Goal: Task Accomplishment & Management: Complete application form

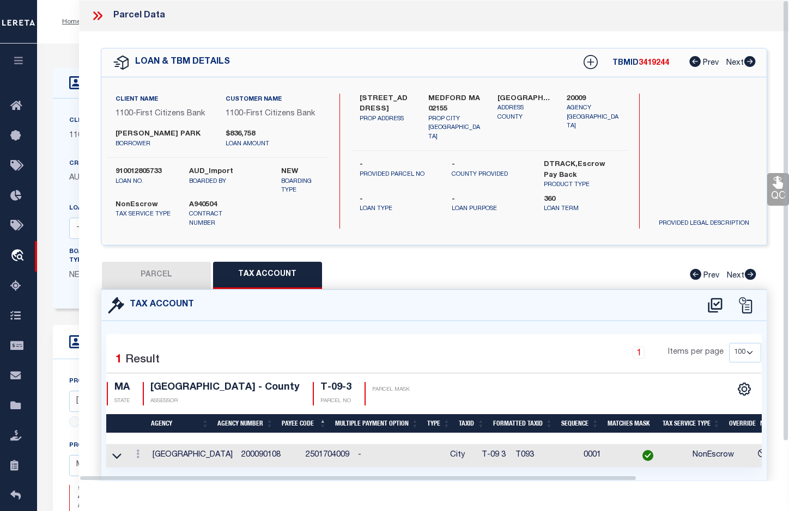
select select "100"
select select "24361"
select select "NonEscrow"
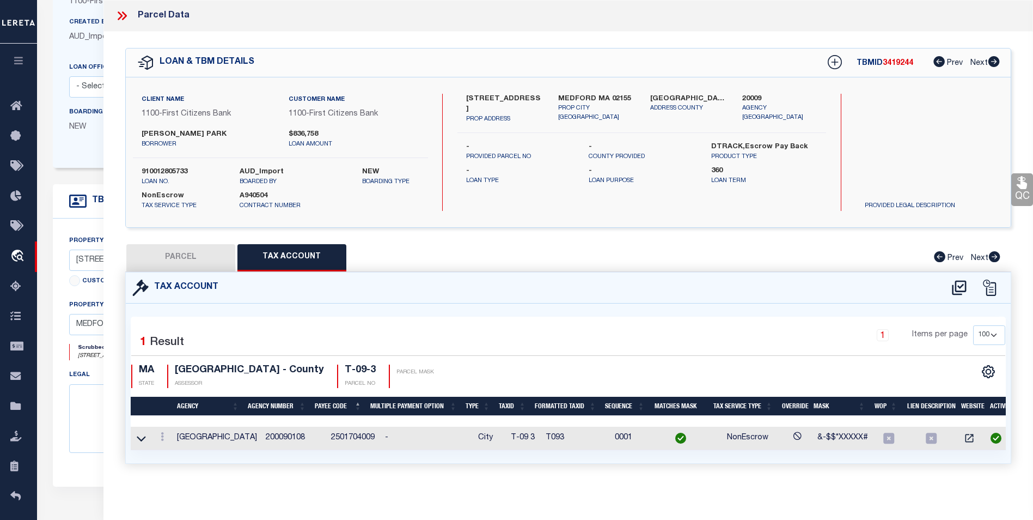
scroll to position [54, 0]
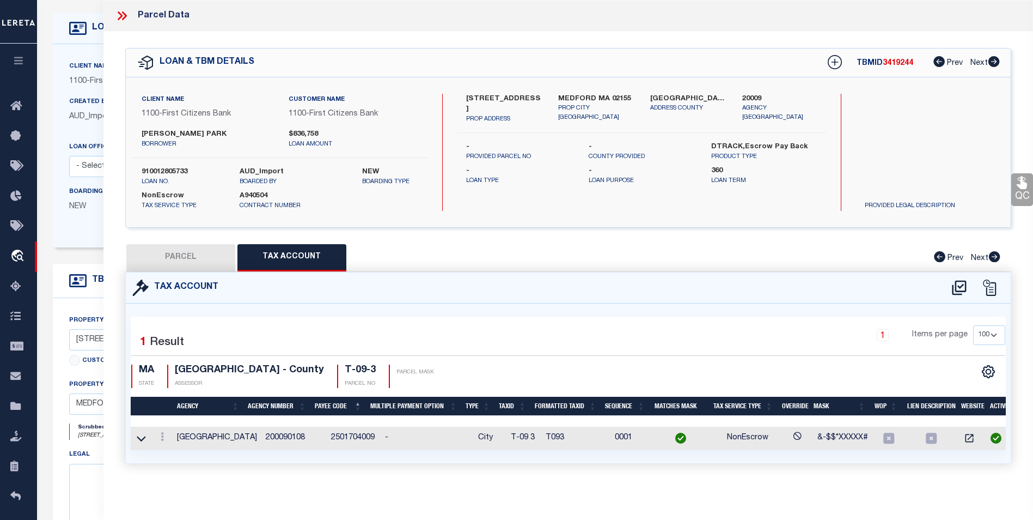
click at [120, 17] on icon at bounding box center [120, 15] width 5 height 9
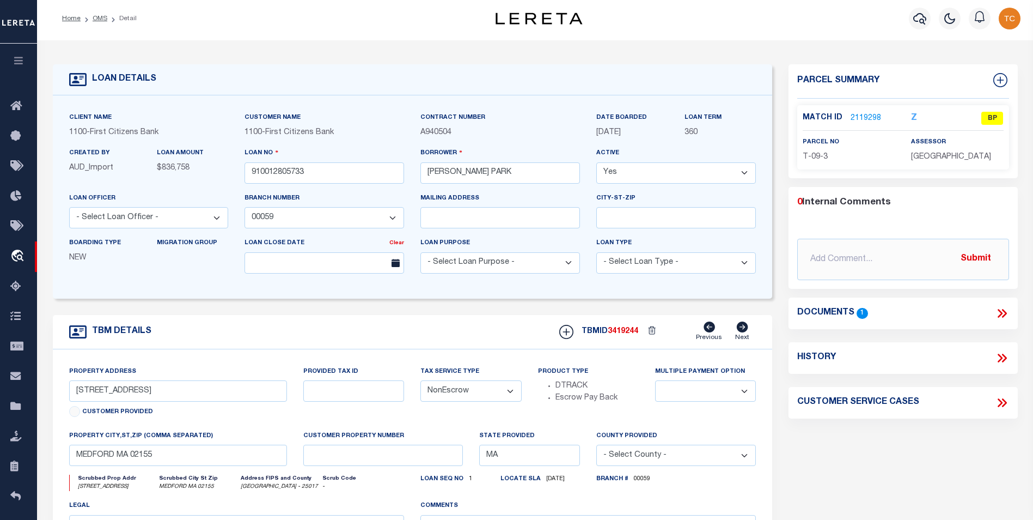
scroll to position [0, 0]
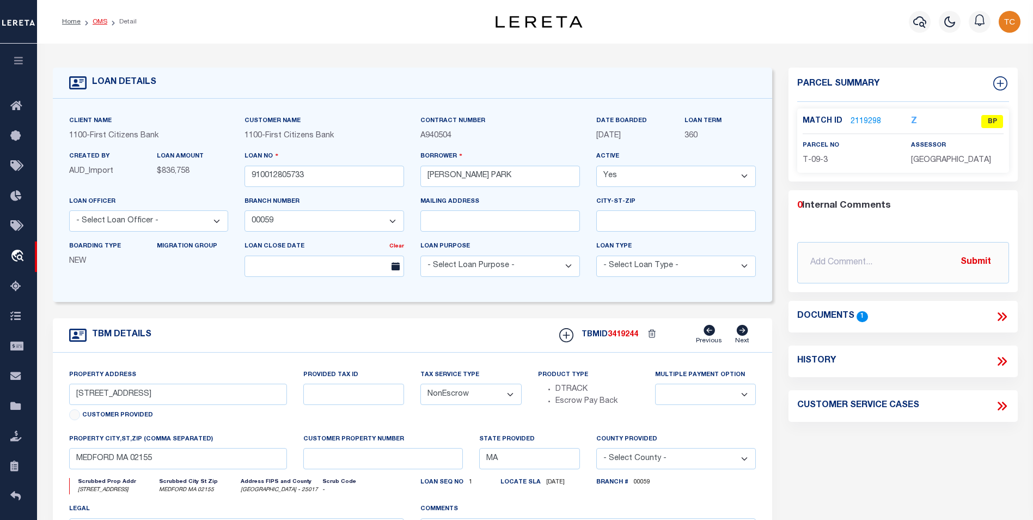
click at [97, 20] on link "OMS" at bounding box center [100, 22] width 15 height 7
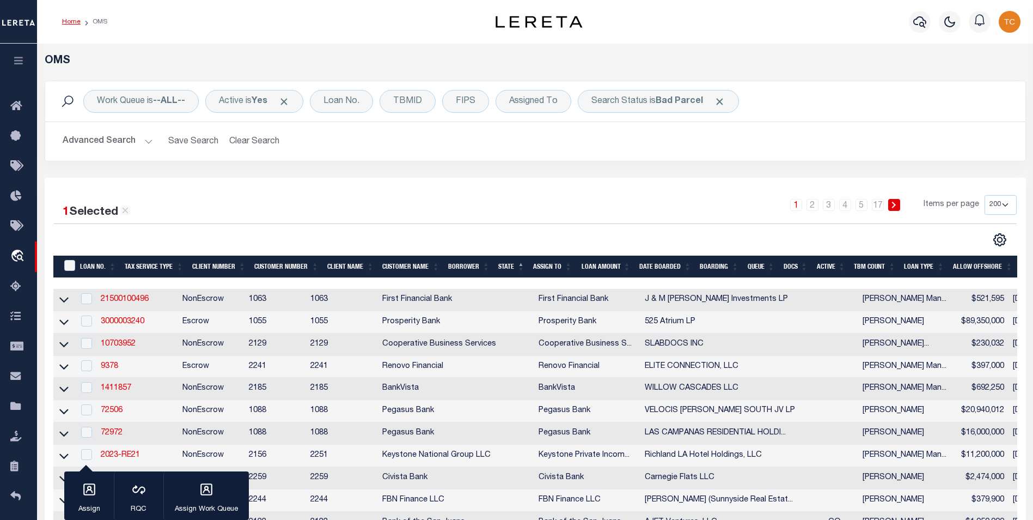
click at [74, 21] on link "Home" at bounding box center [71, 22] width 19 height 7
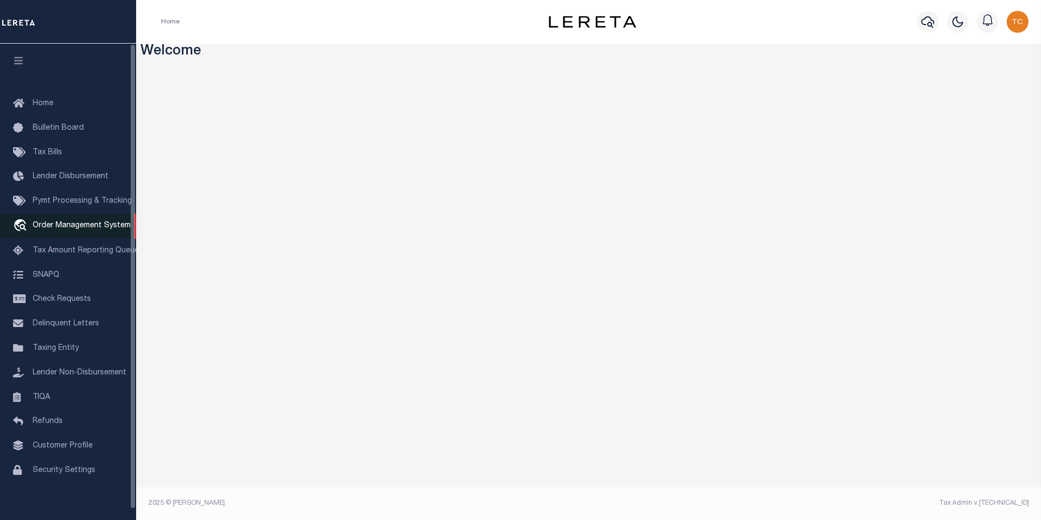
click at [87, 233] on link "travel_explore Order Management System" at bounding box center [68, 225] width 136 height 25
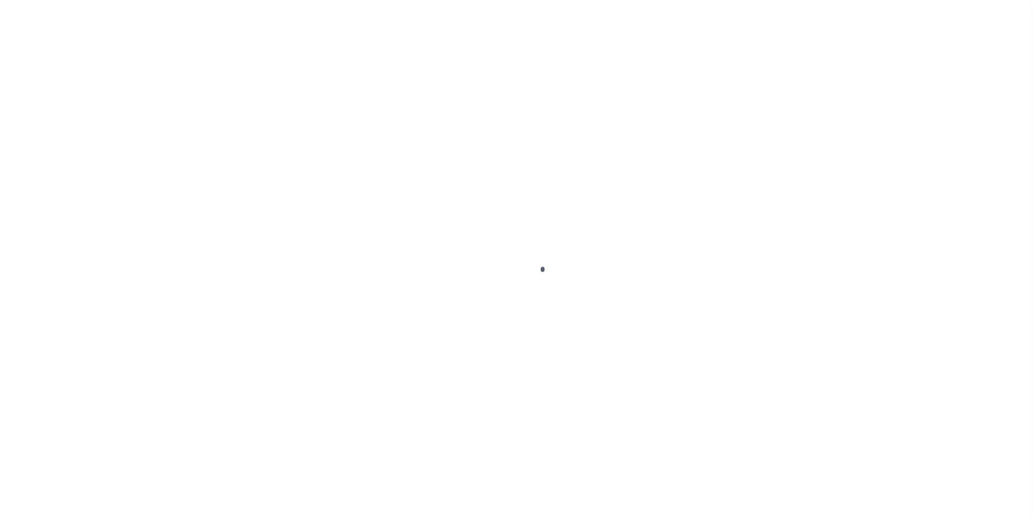
scroll to position [11, 0]
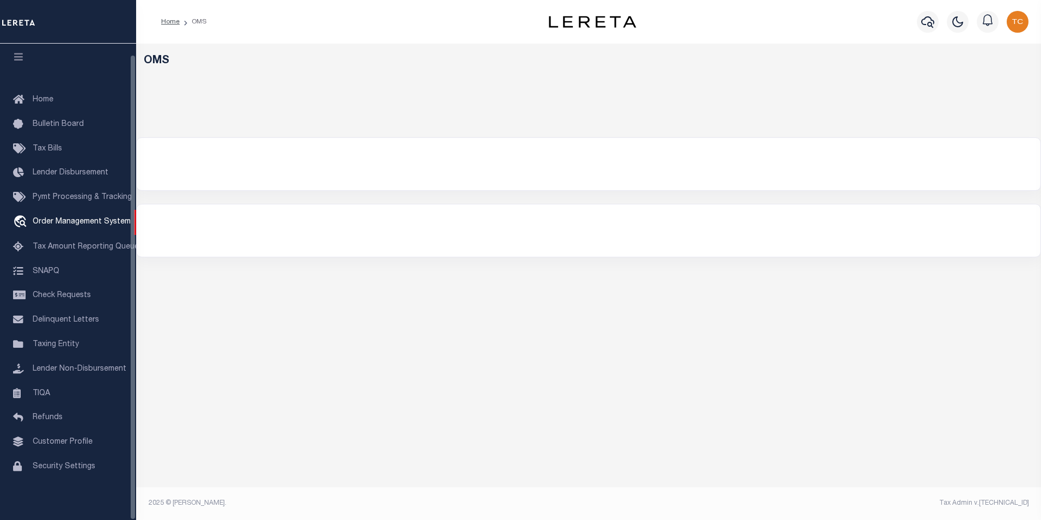
select select "200"
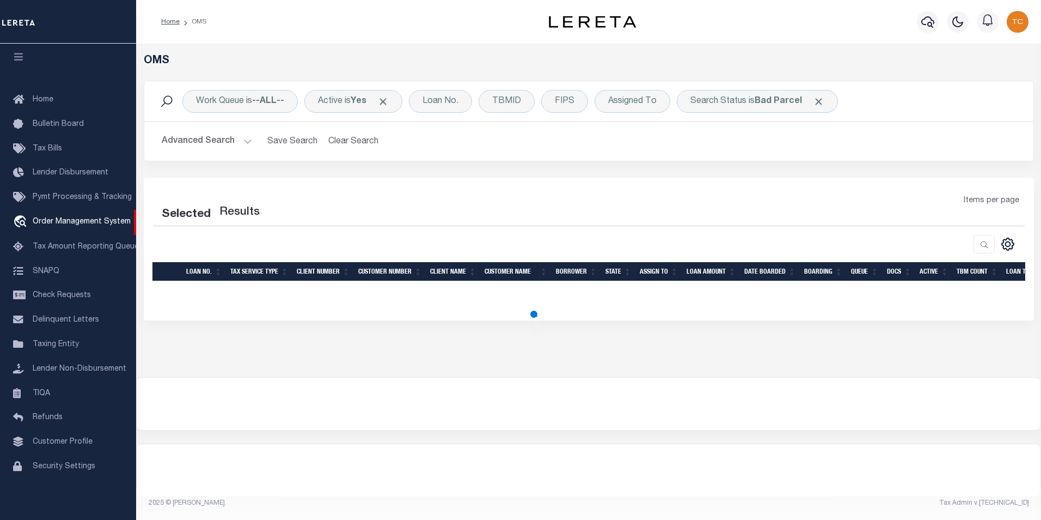
select select "200"
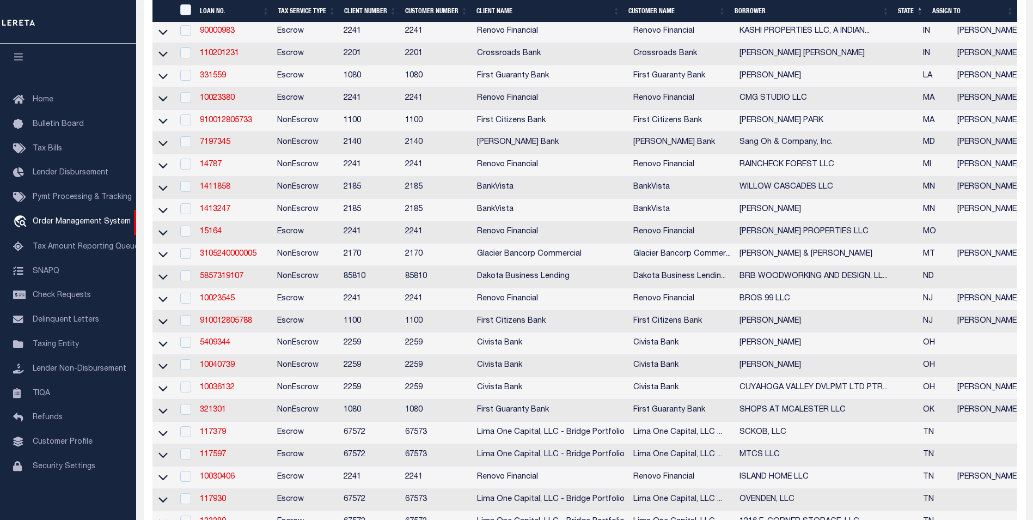
scroll to position [545, 0]
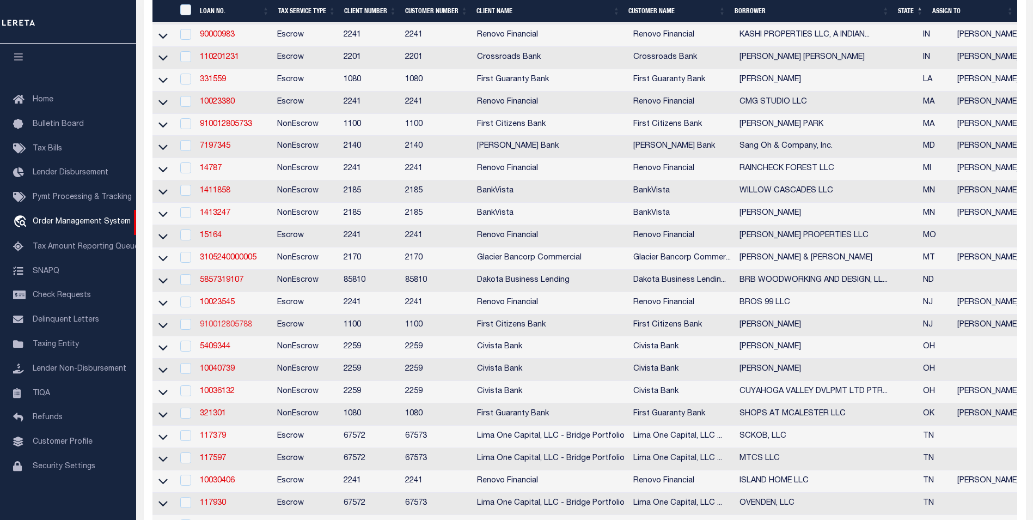
click at [221, 328] on link "910012805788" at bounding box center [226, 325] width 52 height 8
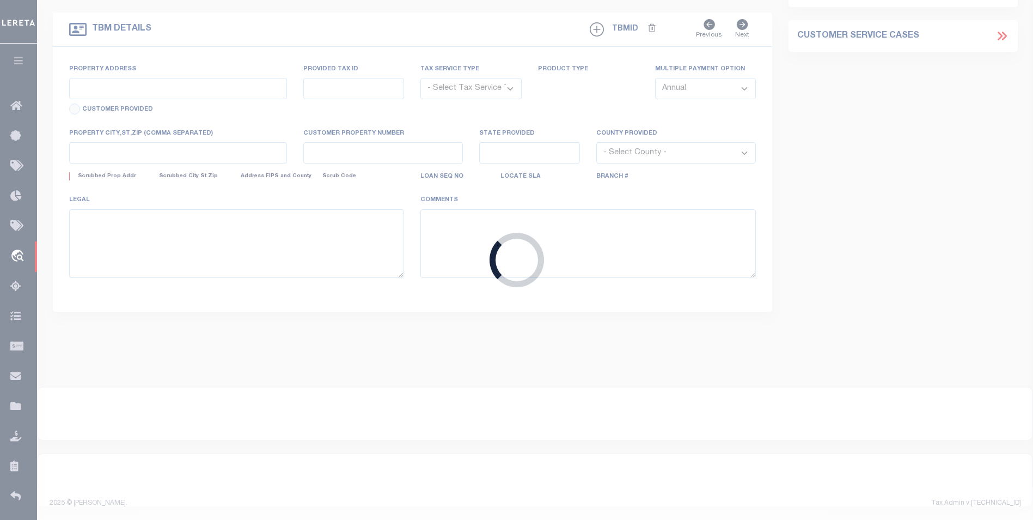
type input "910012805788"
type input "ROBERT ANTHONY BOSCO"
select select
select select "Escrow"
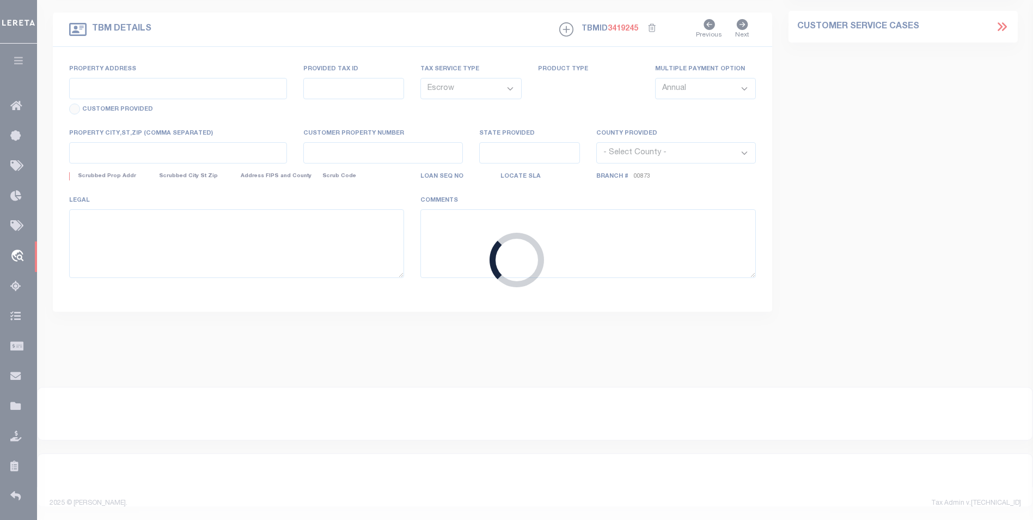
type input "360 FIRST STREET UNIT 1"
select select
type input "HOBOKEN NJ 07030"
type input "NJ"
select select "24377"
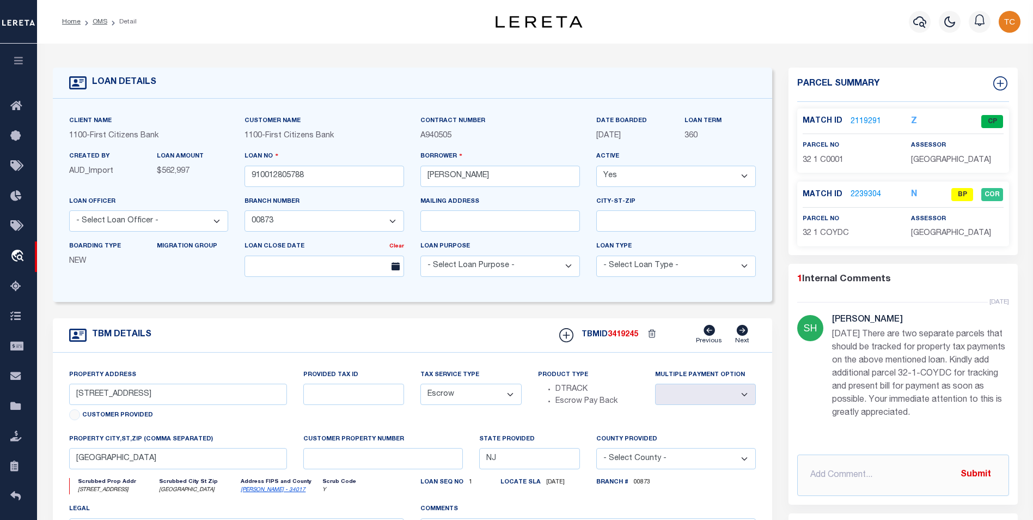
click at [862, 122] on link "2119291" at bounding box center [866, 121] width 30 height 11
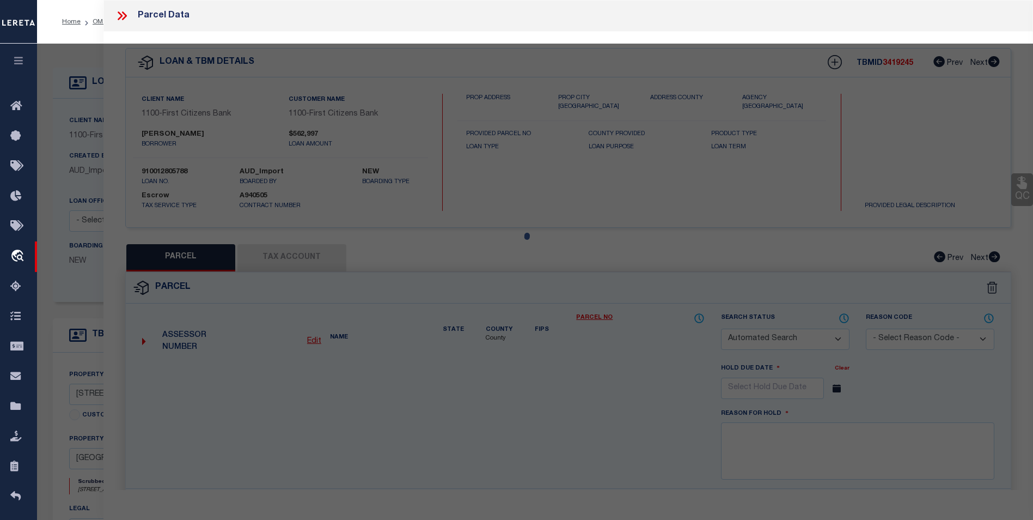
checkbox input "false"
select select "CP"
type input "BOSCO, ROBERT"
select select "AGW"
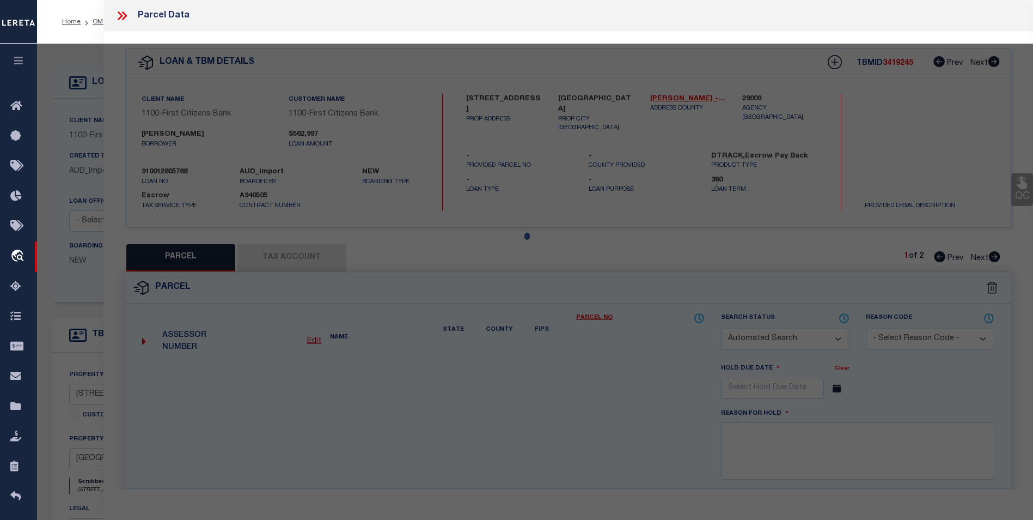
select select
type input "360 FIRST ST"
type input "HOBOKEN NJ 07030"
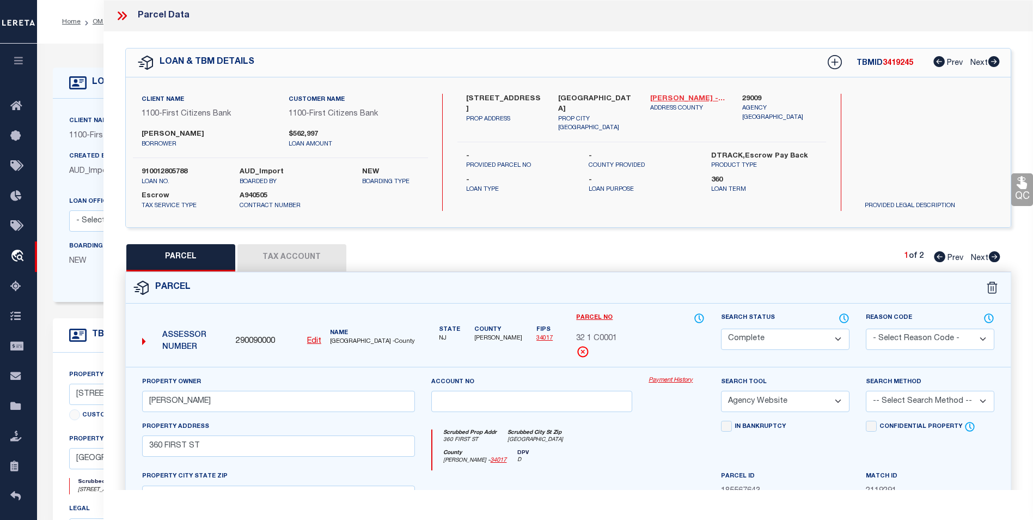
click at [664, 97] on link "Hudson - 34017" at bounding box center [688, 99] width 76 height 11
click at [293, 266] on button "Tax Account" at bounding box center [291, 257] width 109 height 27
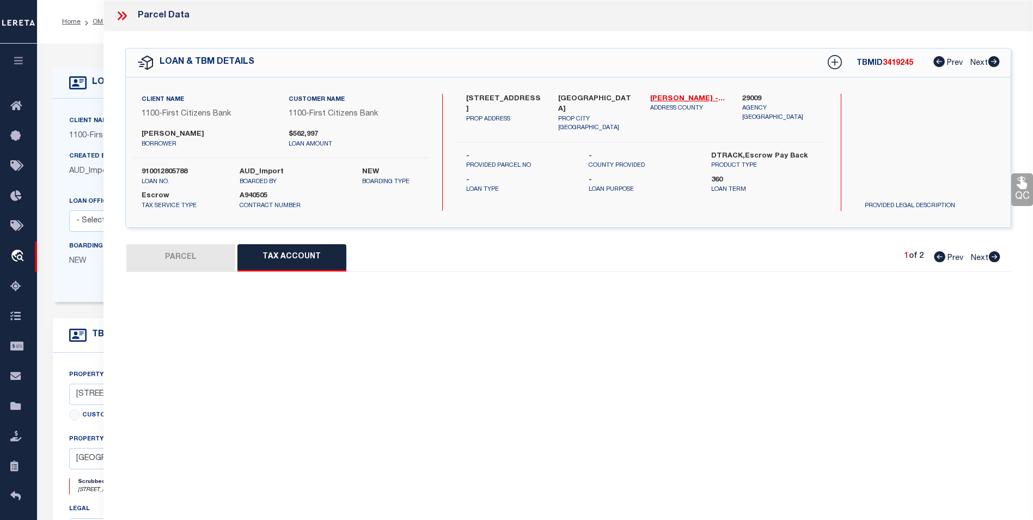
select select "100"
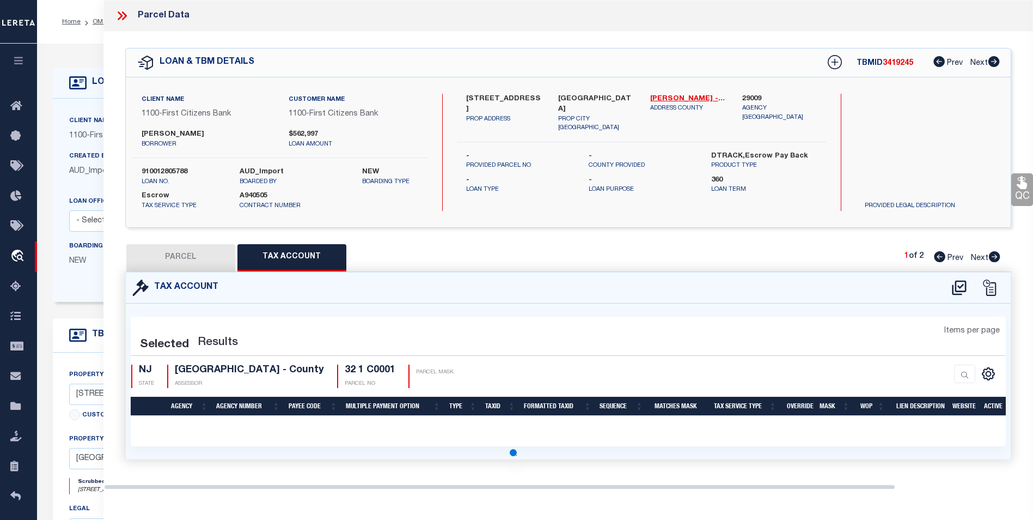
select select "100"
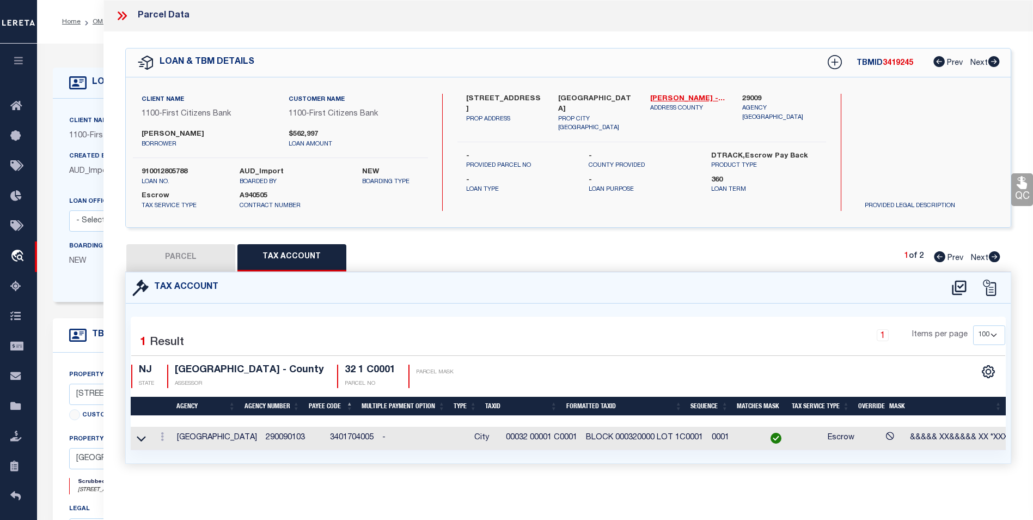
click at [303, 256] on button "Tax Account" at bounding box center [291, 257] width 109 height 27
select select "100"
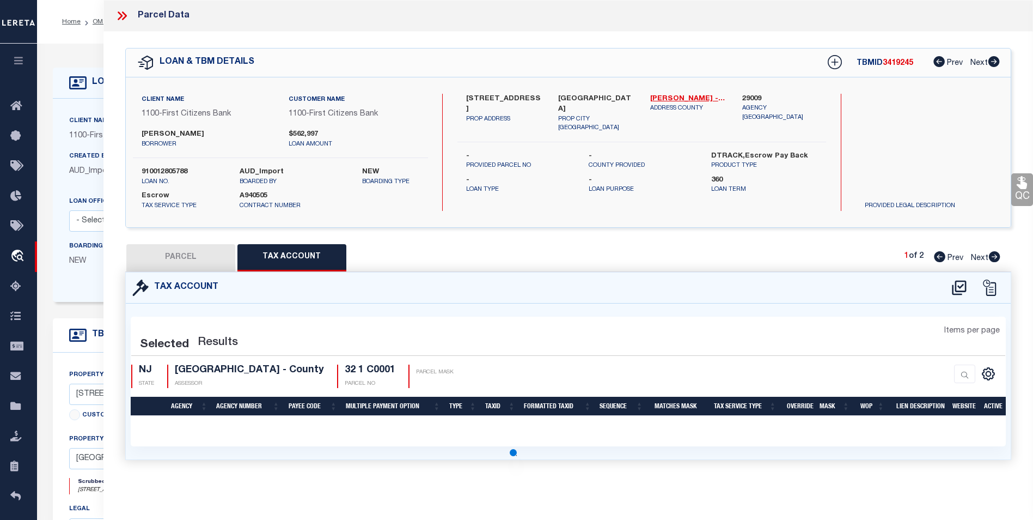
select select "100"
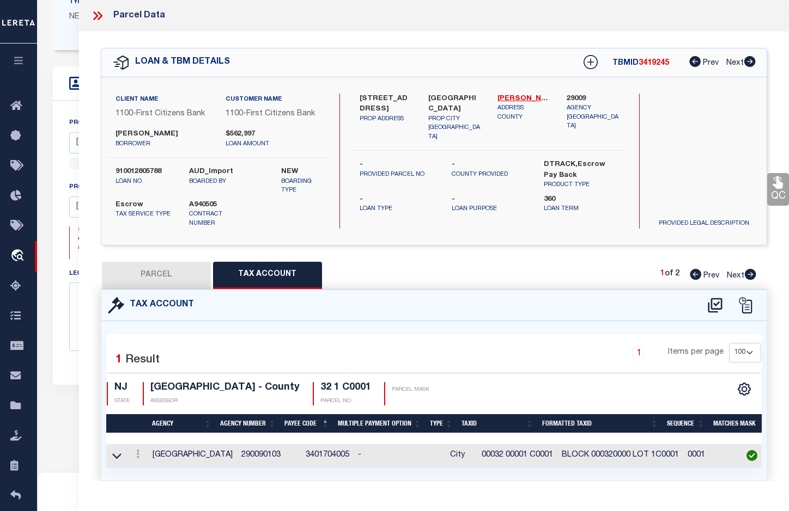
click at [95, 14] on icon at bounding box center [95, 15] width 5 height 9
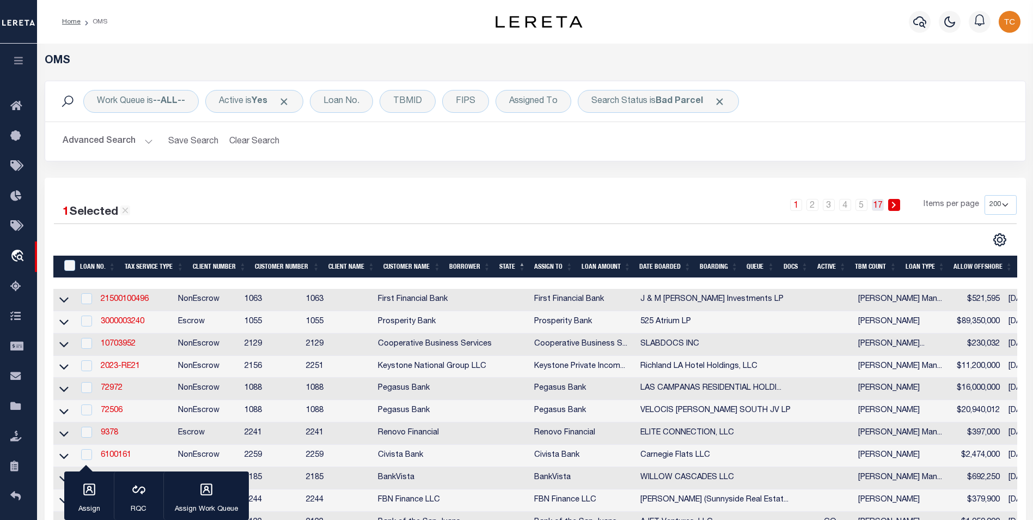
click at [880, 203] on link "17" at bounding box center [878, 205] width 12 height 12
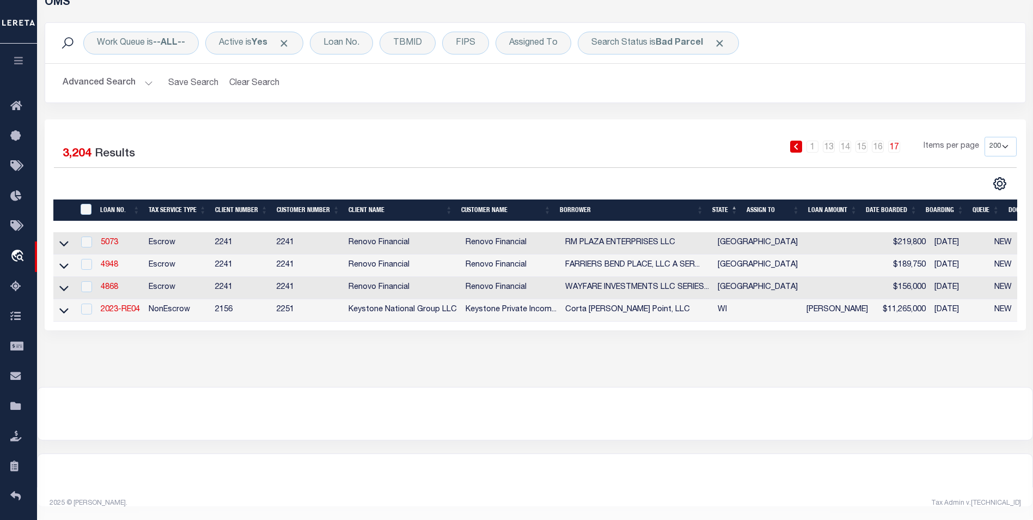
scroll to position [68, 0]
click at [114, 239] on link "5073" at bounding box center [109, 243] width 17 height 8
type input "5073"
type input "RM PLAZA ENTERPRISES LLC"
select select
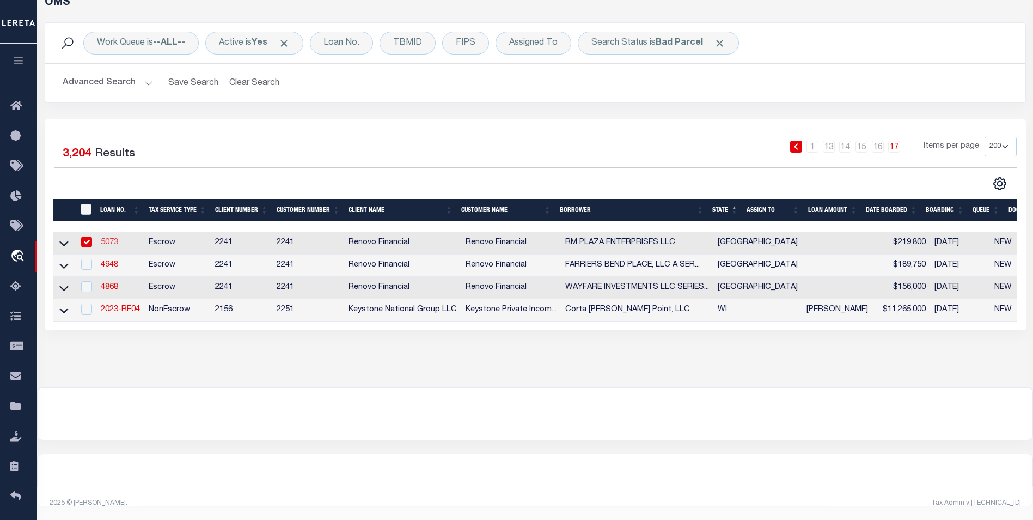
type input "5702 Ashford Ridge Lane"
type input "Katy TX 77450"
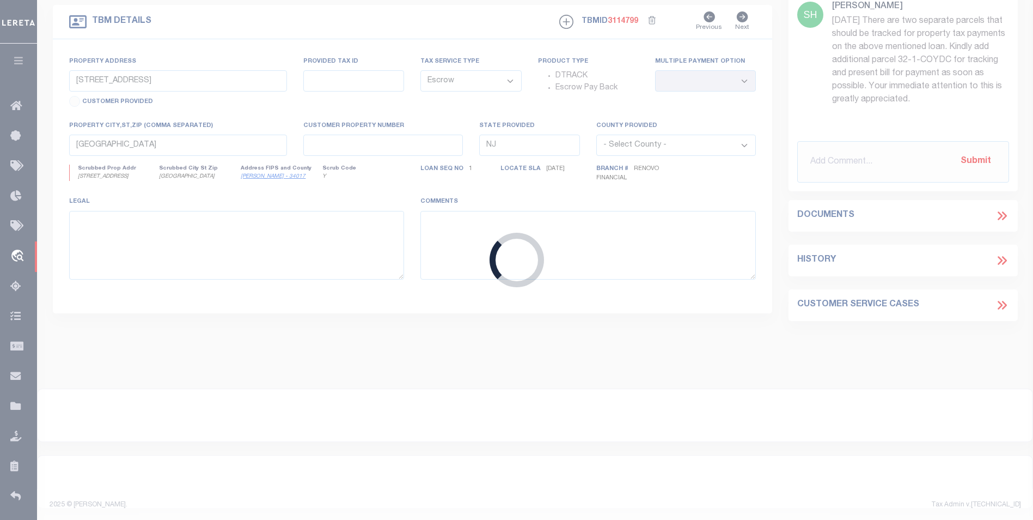
type input "7655 Ameswood Road"
type input "1156880040001"
select select
type input "Houston, TX 77095"
type input "a0k2L00001VnLTQ"
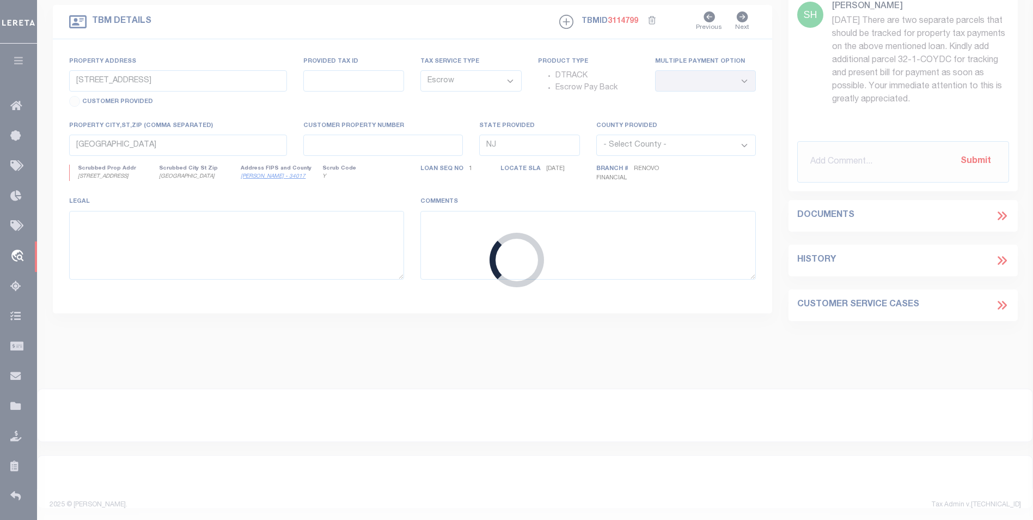
type input "[GEOGRAPHIC_DATA]"
select select
select select "25066"
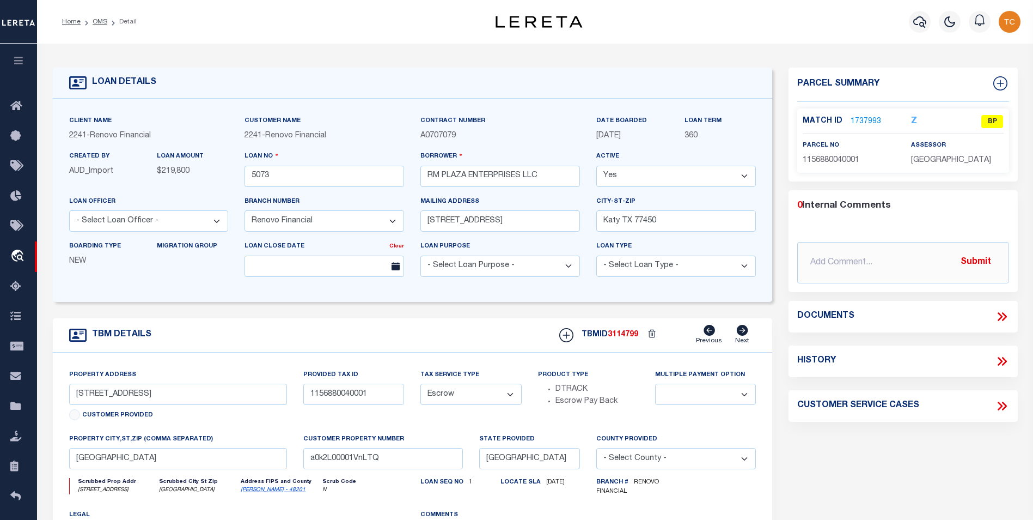
click at [861, 119] on link "1737993" at bounding box center [866, 121] width 30 height 11
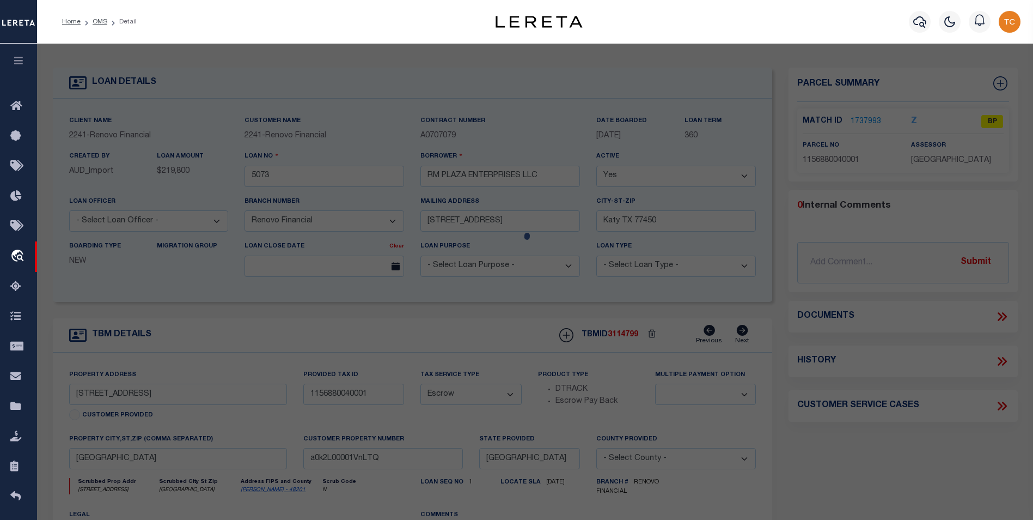
select select "AS"
select select
checkbox input "false"
select select "BP"
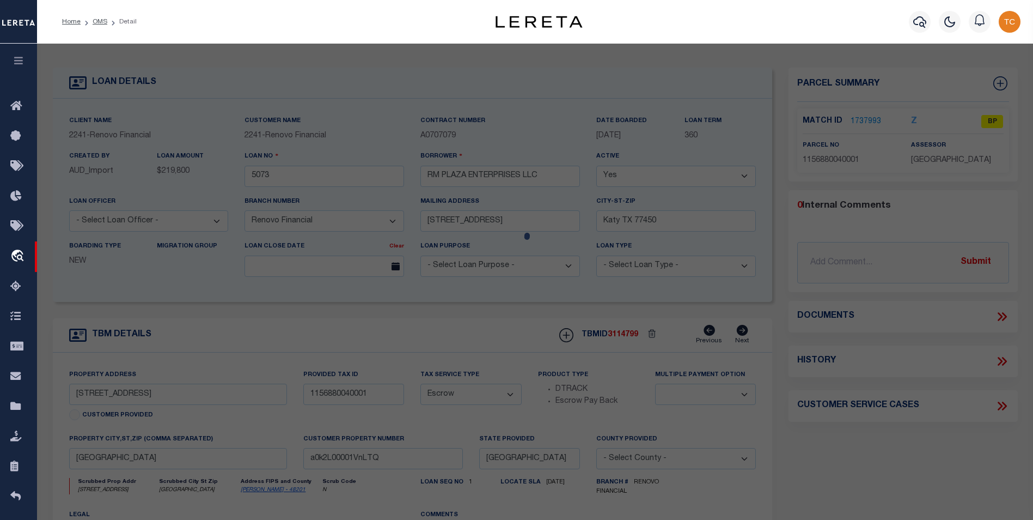
type input "AMARILLO GLOBAL INC"
type input "7655 AMESWOOD RD"
checkbox input "false"
type input "HOUSTON, TX 77095"
type textarea "LT 1 BLK 4 HEARTHSTONE GREEN SEC 6"
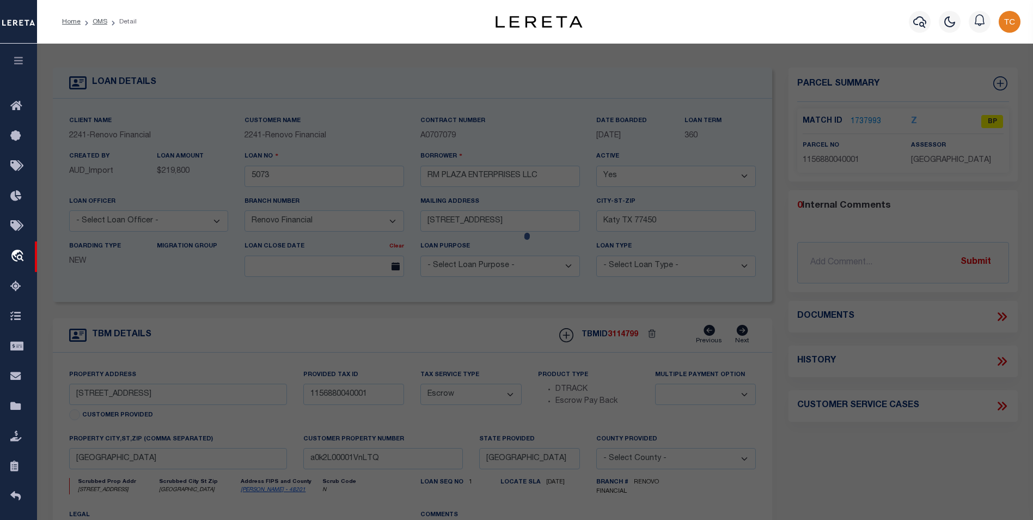
type textarea "Tax ID Special Project"
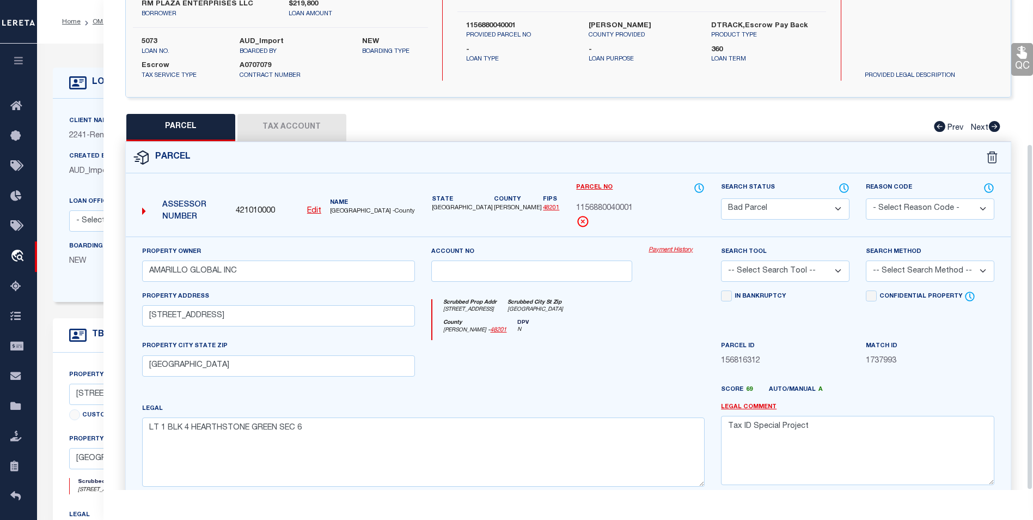
scroll to position [203, 0]
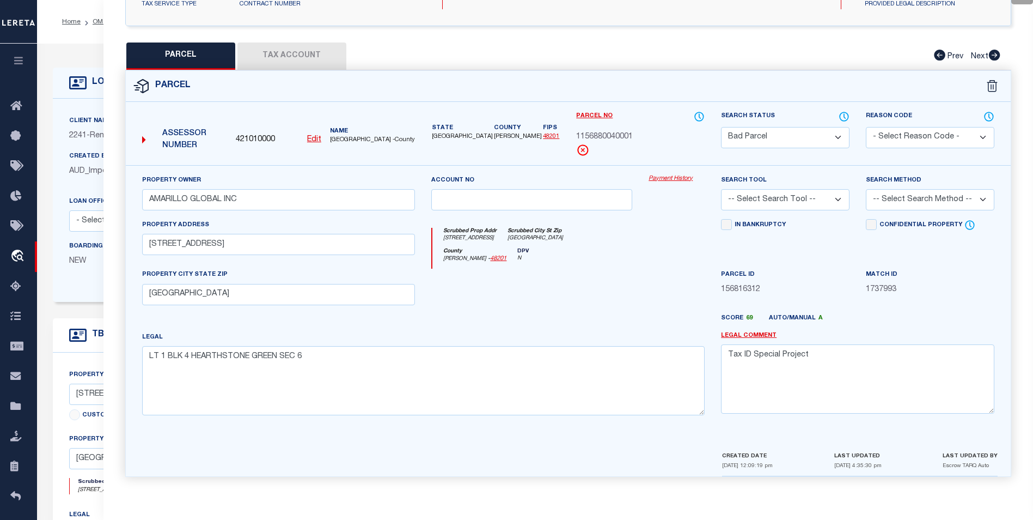
click at [797, 131] on select "Automated Search Bad Parcel Complete Duplicate Parcel High Dollar Reporting In …" at bounding box center [785, 137] width 129 height 21
select select "PC"
click at [721, 127] on select "Automated Search Bad Parcel Complete Duplicate Parcel High Dollar Reporting In …" at bounding box center [785, 137] width 129 height 21
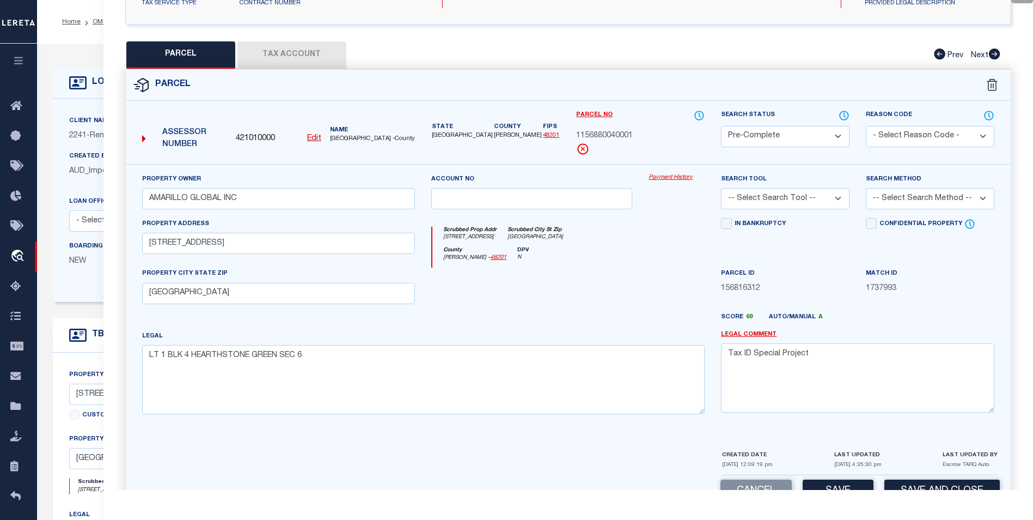
click at [823, 199] on select "-- Select Search Tool -- 3rd Party Website Agency File Agency Website ATLS CNV-…" at bounding box center [785, 198] width 129 height 21
select select "AGF"
click at [721, 188] on select "-- Select Search Tool -- 3rd Party Website Agency File Agency Website ATLS CNV-…" at bounding box center [785, 198] width 129 height 21
click at [919, 200] on select "-- Select Search Method -- Property Address Legal Liability Info Provided" at bounding box center [930, 198] width 129 height 21
select select "ADD"
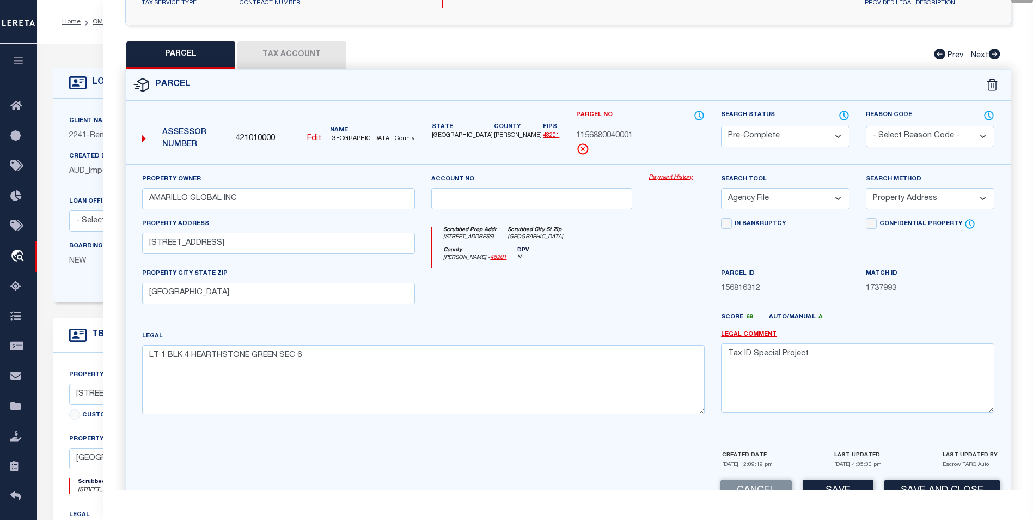
click at [866, 188] on select "-- Select Search Method -- Property Address Legal Liability Info Provided" at bounding box center [930, 198] width 129 height 21
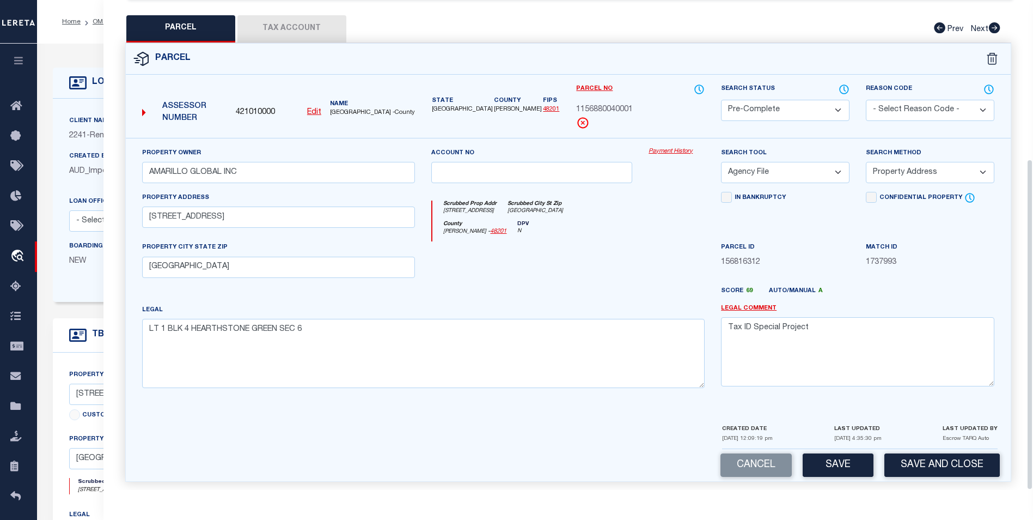
scroll to position [235, 0]
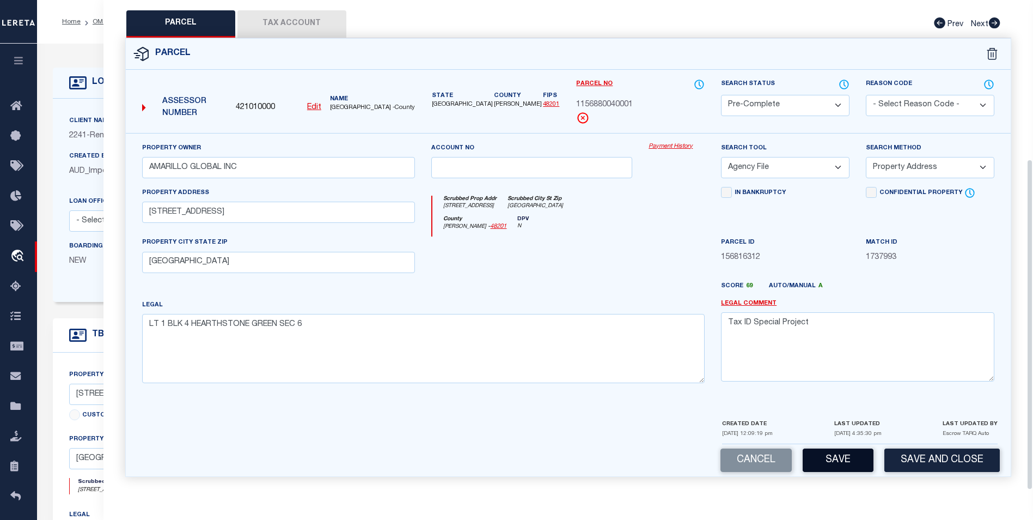
click at [831, 466] on button "Save" at bounding box center [838, 459] width 71 height 23
select select "AS"
select select
checkbox input "false"
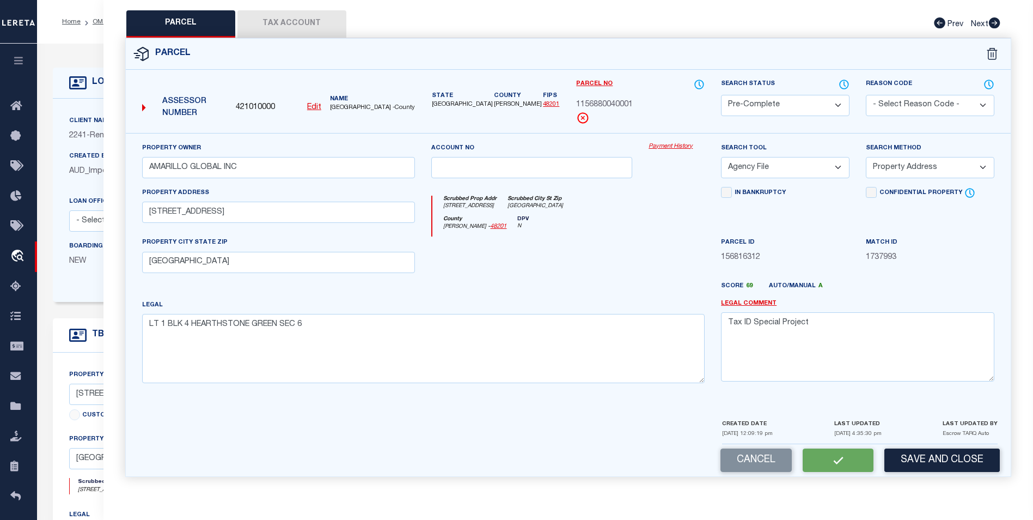
checkbox input "false"
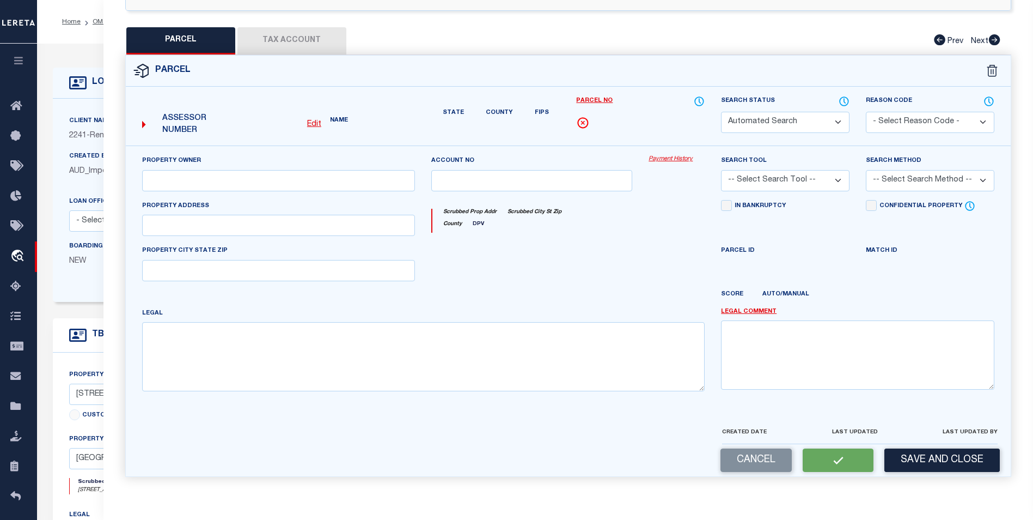
select select "PC"
type input "AMARILLO GLOBAL INC"
select select "AGF"
select select "ADD"
type input "7655 AMESWOOD RD"
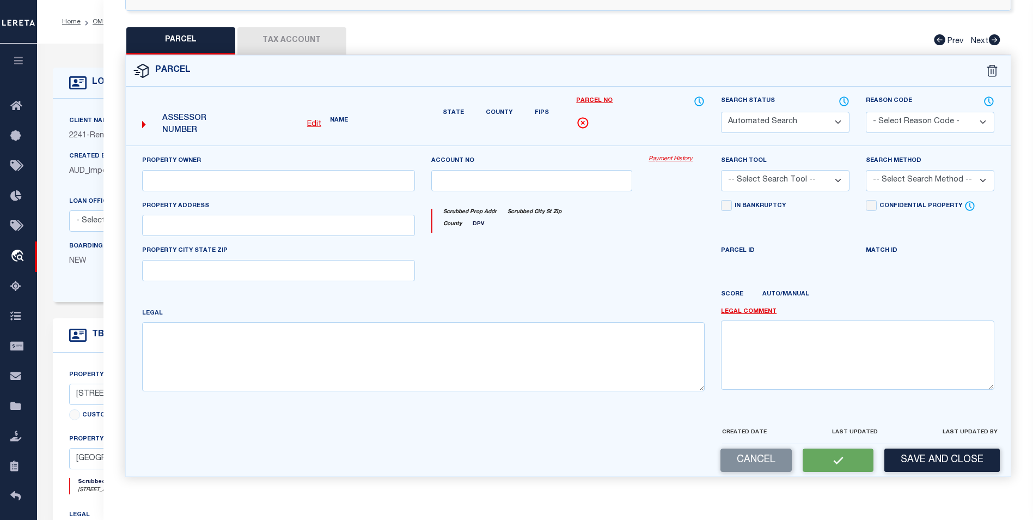
type input "HOUSTON, TX 77095"
type textarea "LT 1 BLK 4 HEARTHSTONE GREEN SEC 6"
type textarea "Tax ID Special Project"
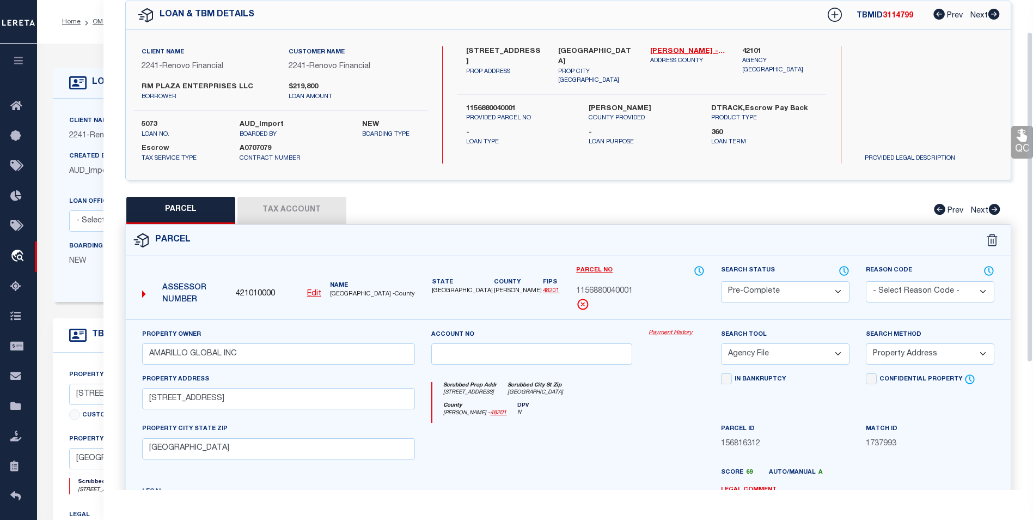
scroll to position [0, 0]
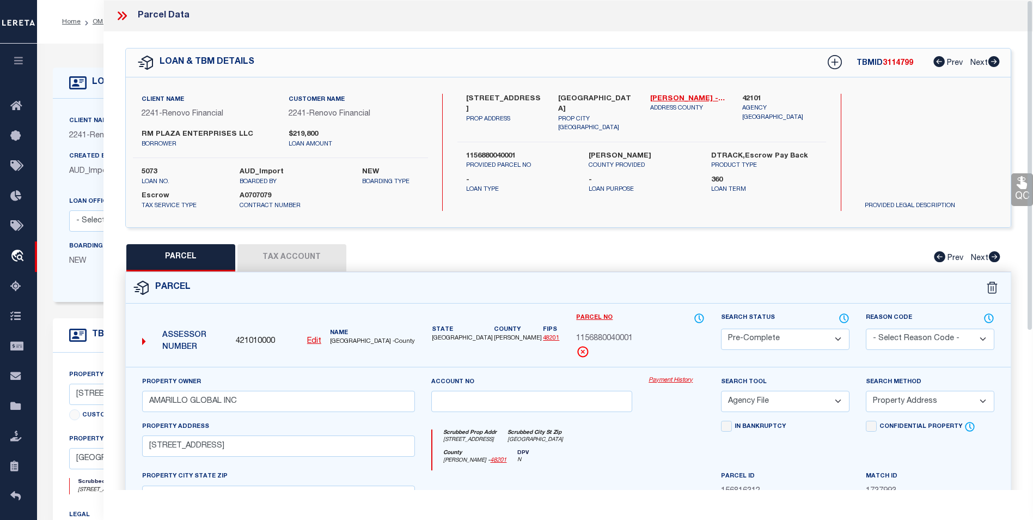
click at [119, 16] on icon at bounding box center [122, 16] width 14 height 14
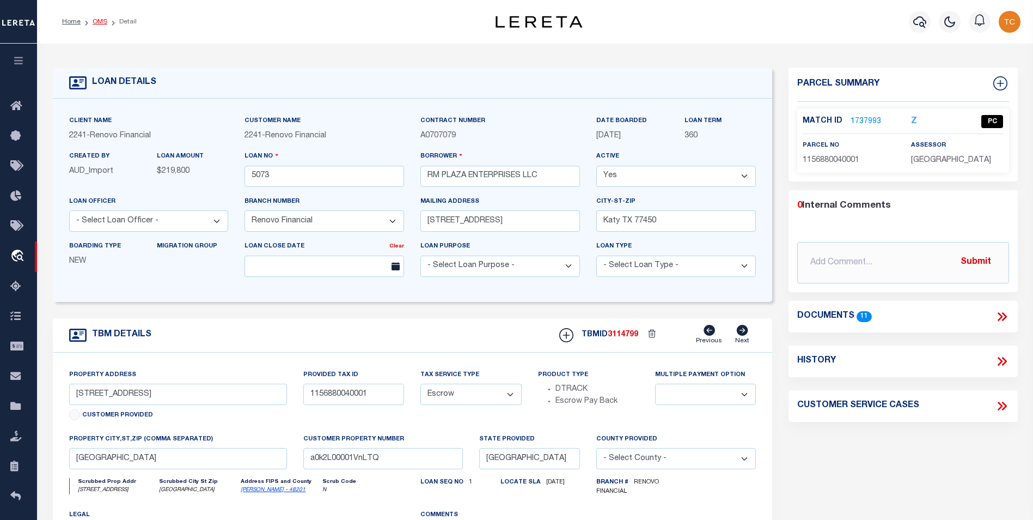
click at [102, 19] on link "OMS" at bounding box center [100, 22] width 15 height 7
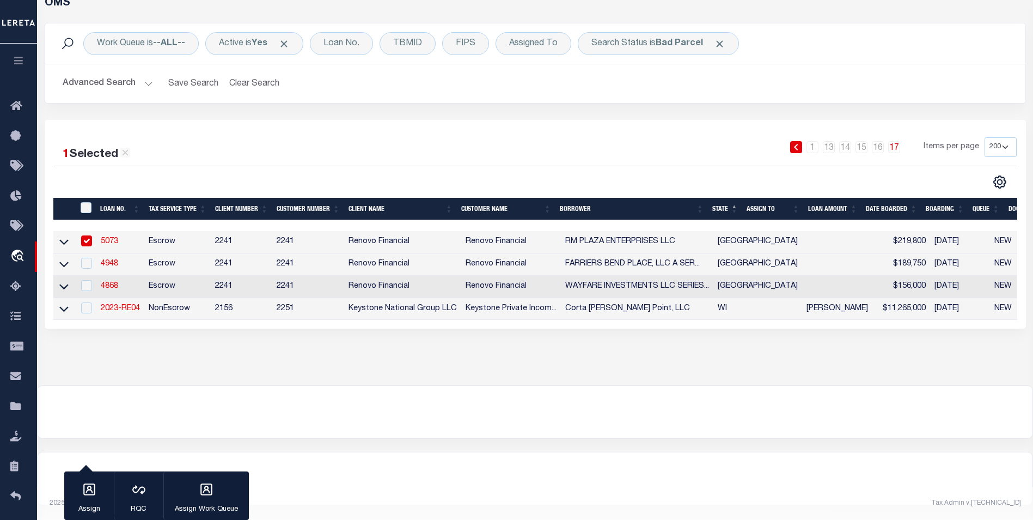
scroll to position [66, 0]
click at [106, 260] on link "4948" at bounding box center [109, 264] width 17 height 8
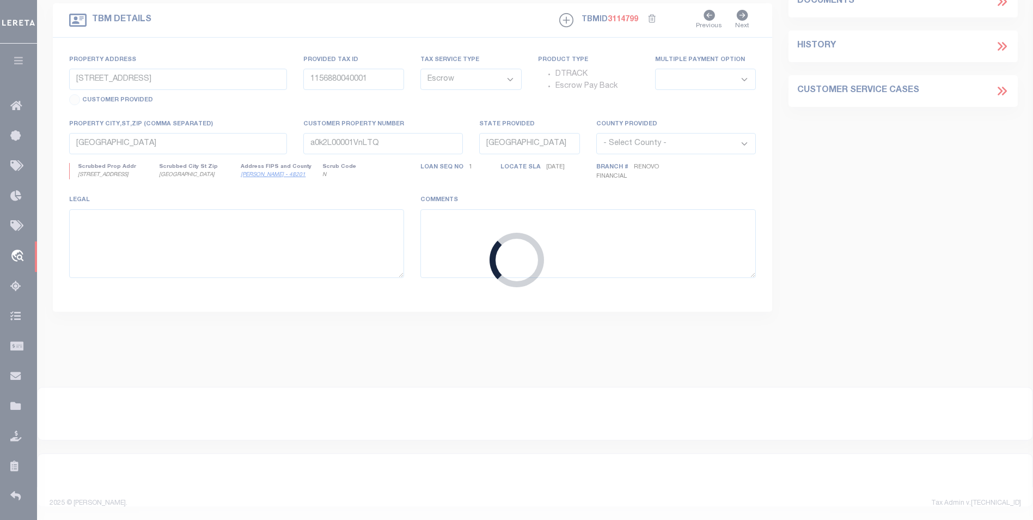
type input "4948"
type input "FARRIERS BEND PLACE, LLC A SERIES OF AARDVARK FLYOVER, LLC"
type input "11 Commanders Cove"
type input "Missouri City TX 77459"
type input "2411 Farriers Bend Drive"
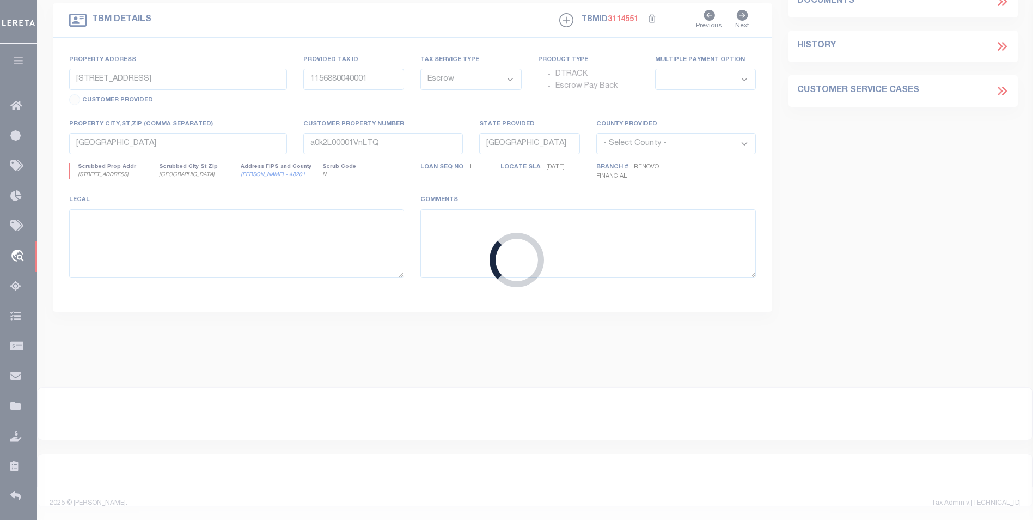
type input "1135190000045"
select select
type input "Friendswood, TX 77546"
type input "a0k2L00001VmW1L"
select select
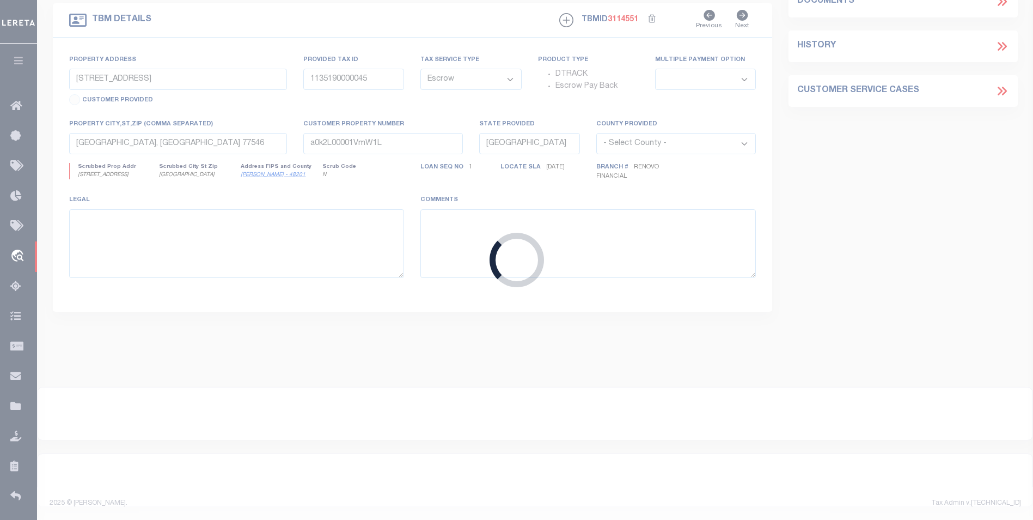
select select "25066"
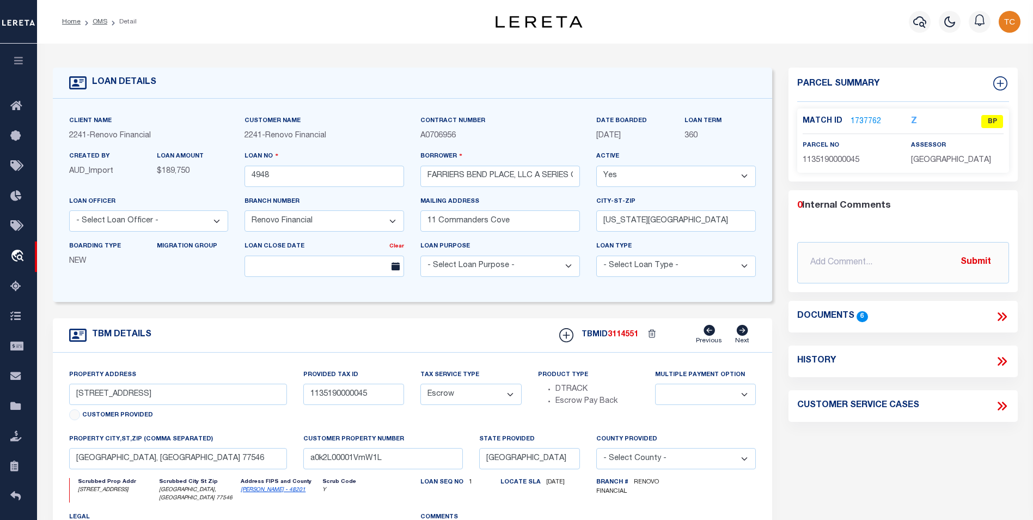
click at [867, 120] on link "1737762" at bounding box center [866, 121] width 30 height 11
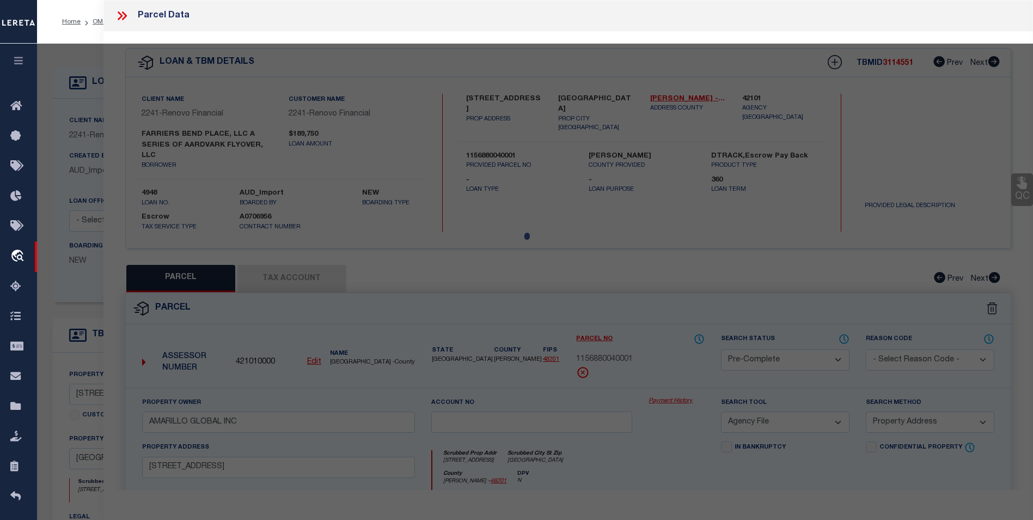
select select "AS"
select select
checkbox input "false"
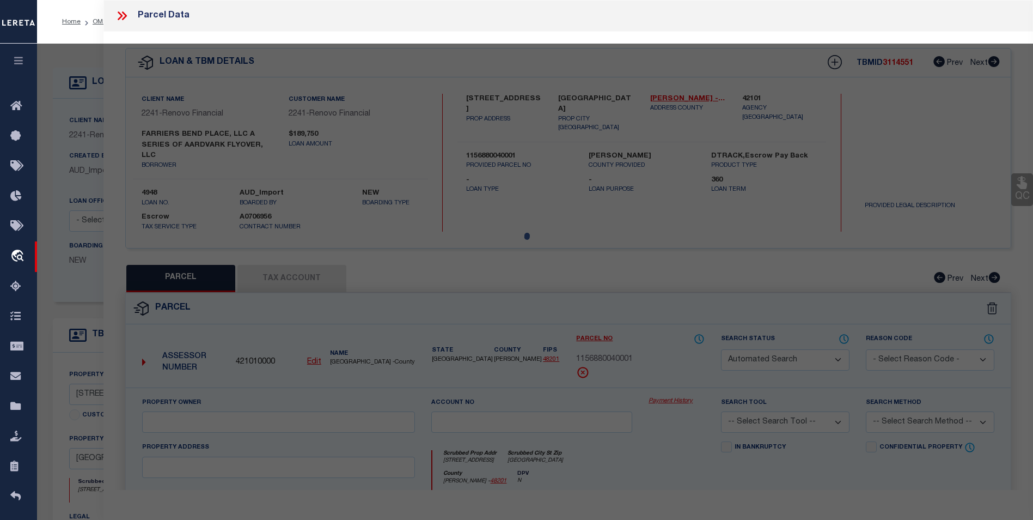
select select "BP"
type input "BUTLER JOHN"
type input "2411 FARRIERS BEND DR"
checkbox input "false"
type input "FRIENDSWOOD, TX 77546"
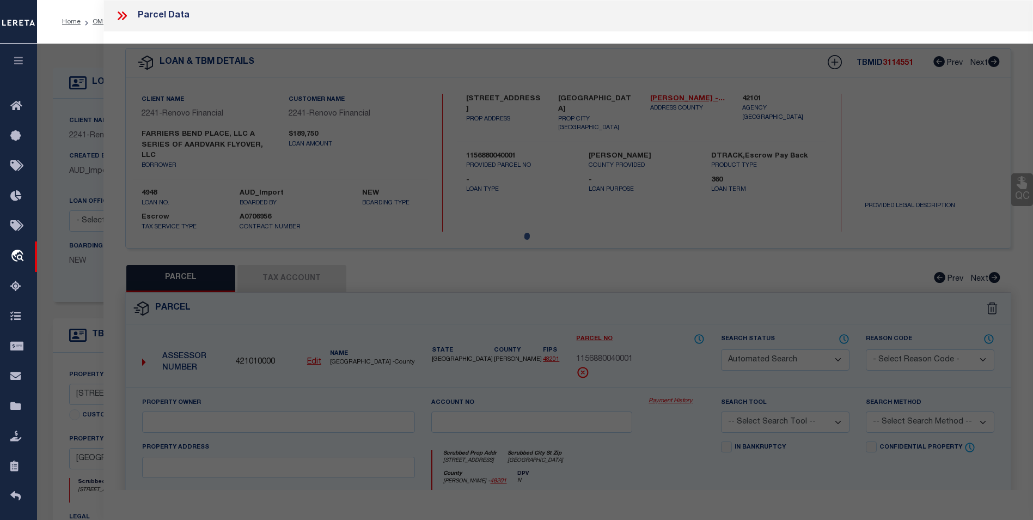
type textarea "LT 45 BLK 6 HERITAGE PARK SEC 6"
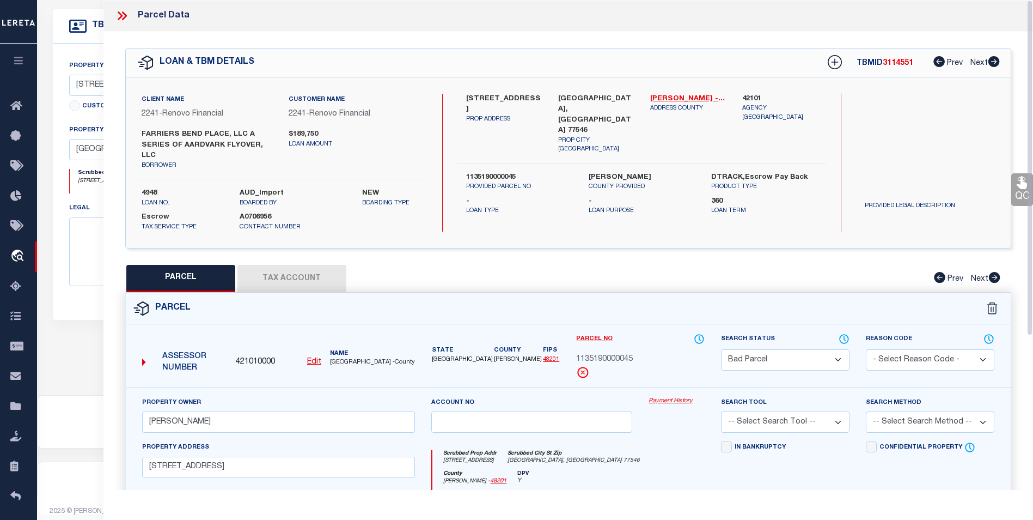
scroll to position [319, 0]
click at [823, 353] on select "Automated Search Bad Parcel Complete Duplicate Parcel High Dollar Reporting In …" at bounding box center [785, 359] width 129 height 21
select select "PC"
click at [721, 349] on select "Automated Search Bad Parcel Complete Duplicate Parcel High Dollar Reporting In …" at bounding box center [785, 359] width 129 height 21
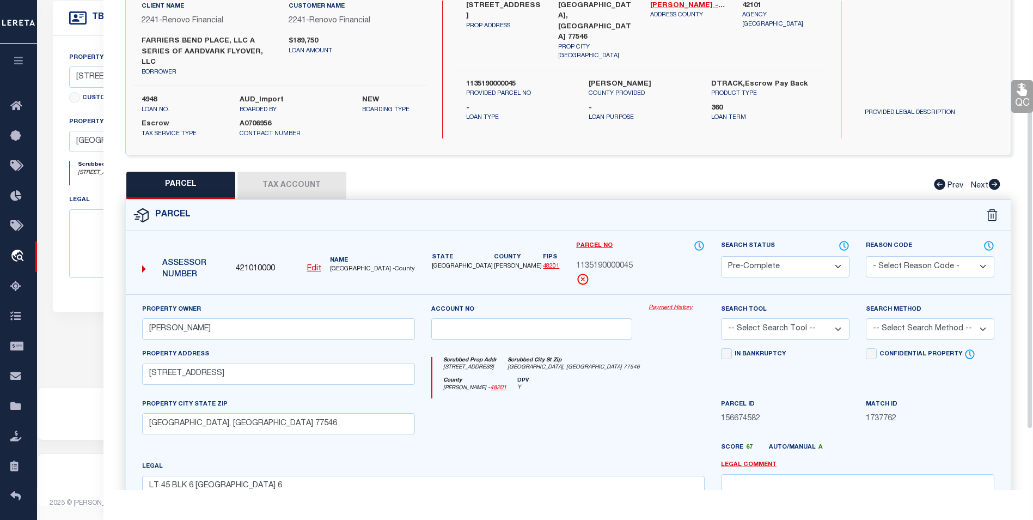
scroll to position [163, 0]
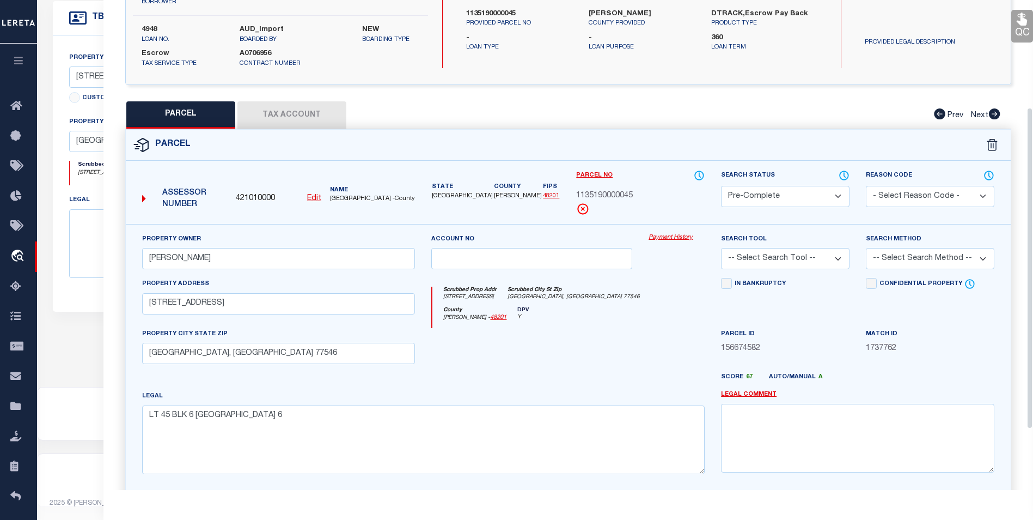
click at [794, 269] on select "-- Select Search Tool -- 3rd Party Website Agency File Agency Website ATLS CNV-…" at bounding box center [785, 258] width 129 height 21
select select "AGW"
click at [721, 248] on select "-- Select Search Tool -- 3rd Party Website Agency File Agency Website ATLS CNV-…" at bounding box center [785, 258] width 129 height 21
click at [894, 259] on select "-- Select Search Method -- Property Address Legal Liability Info Provided" at bounding box center [930, 258] width 129 height 21
select select "ADD"
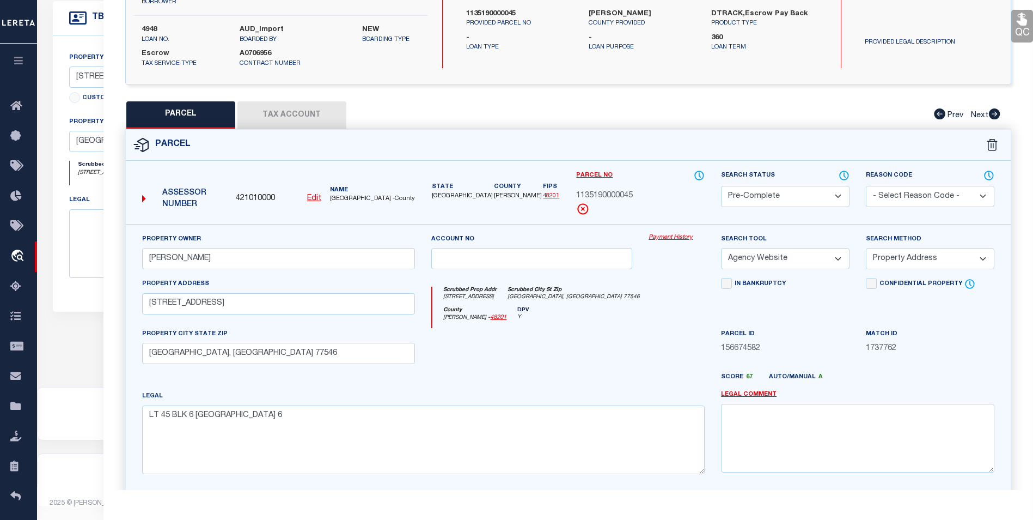
click at [866, 248] on select "-- Select Search Method -- Property Address Legal Liability Info Provided" at bounding box center [930, 258] width 129 height 21
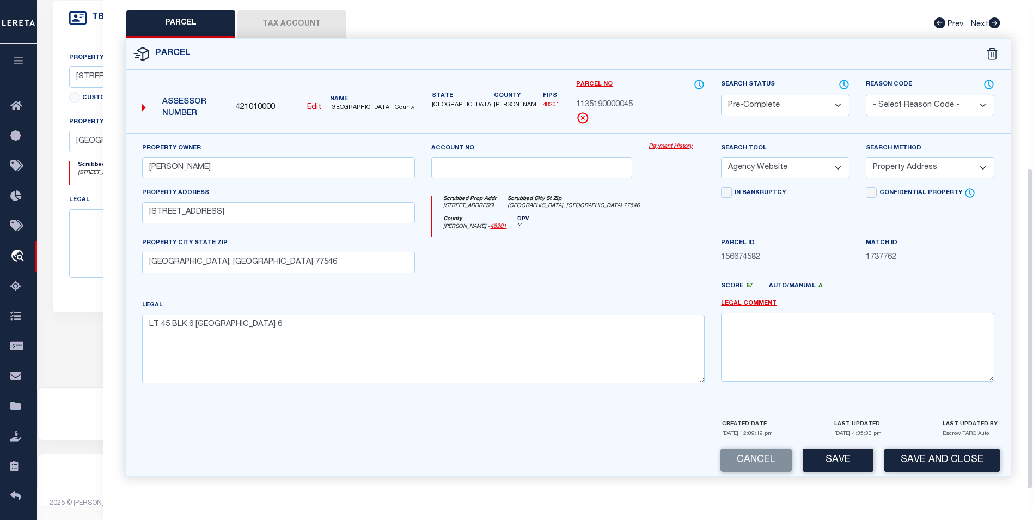
scroll to position [256, 0]
click at [854, 459] on button "Save" at bounding box center [838, 459] width 71 height 23
select select "AS"
select select
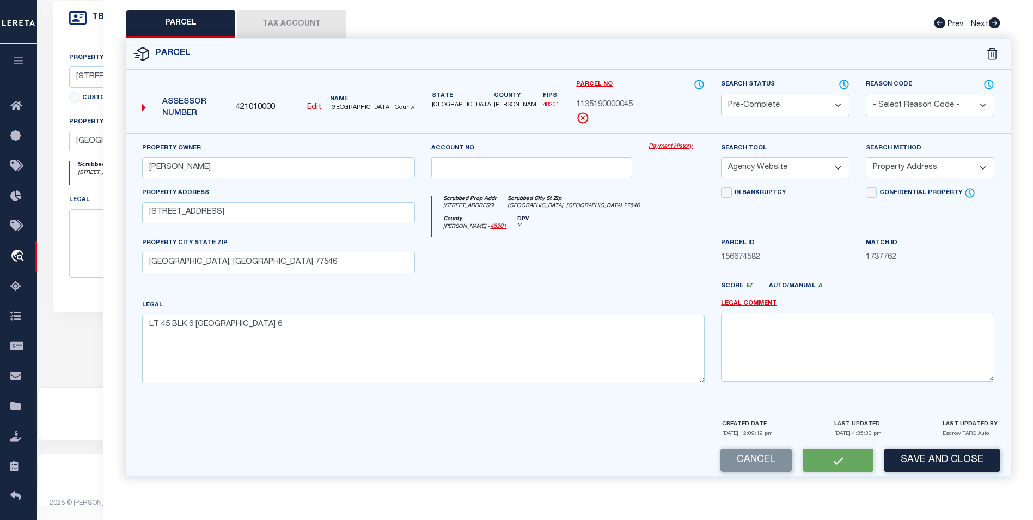
checkbox input "false"
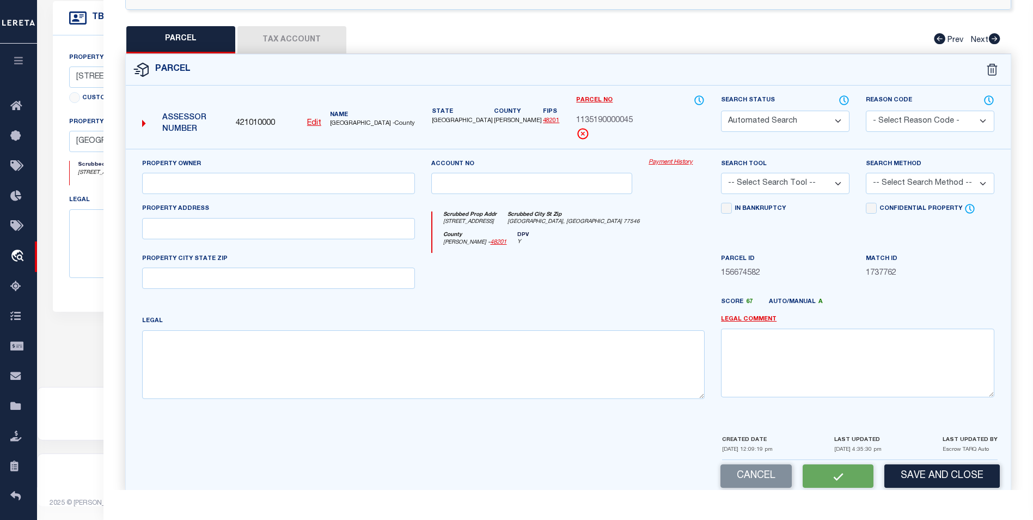
select select "PC"
type input "BUTLER JOHN"
select select "AGW"
select select "ADD"
type input "2411 FARRIERS BEND DR"
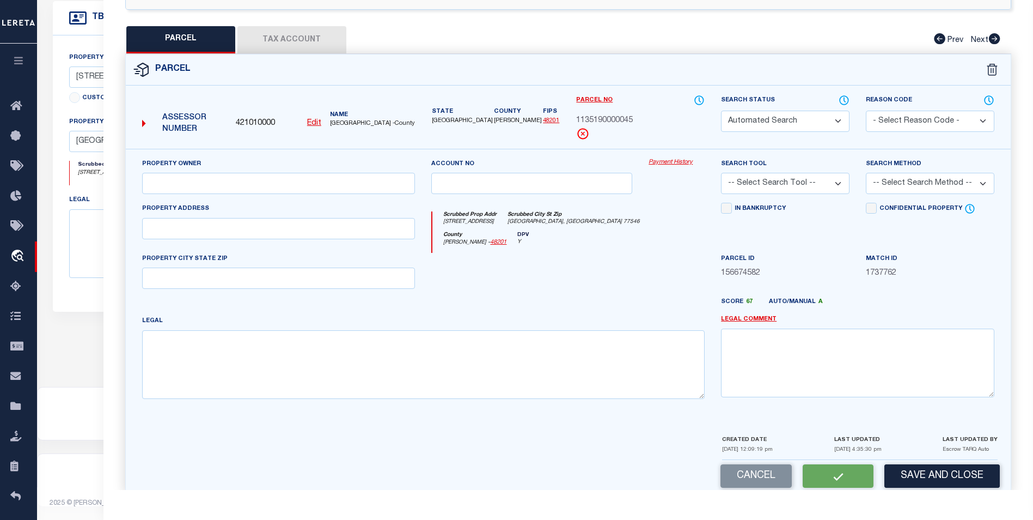
type input "FRIENDSWOOD, TX 77546"
type textarea "LT 45 BLK 6 HERITAGE PARK SEC 6"
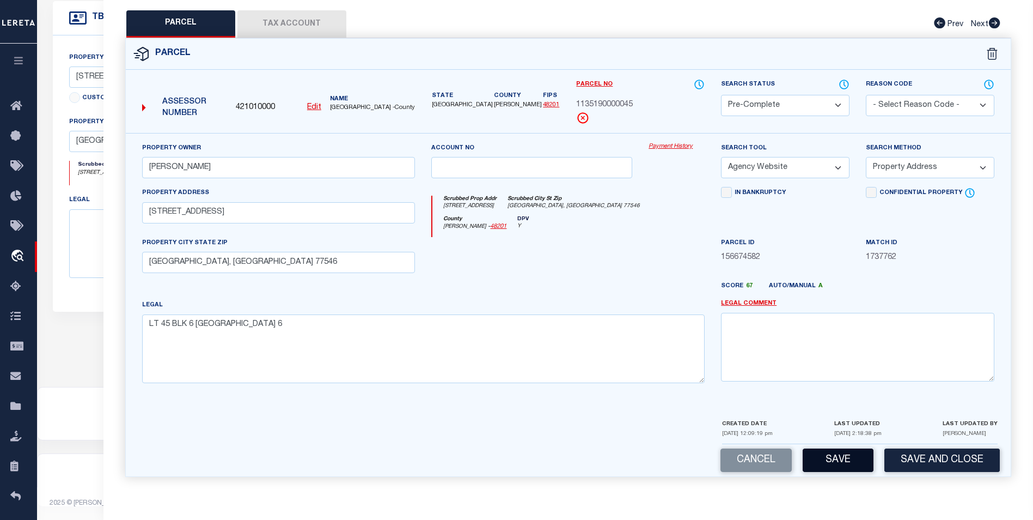
click at [850, 455] on button "Save" at bounding box center [838, 459] width 71 height 23
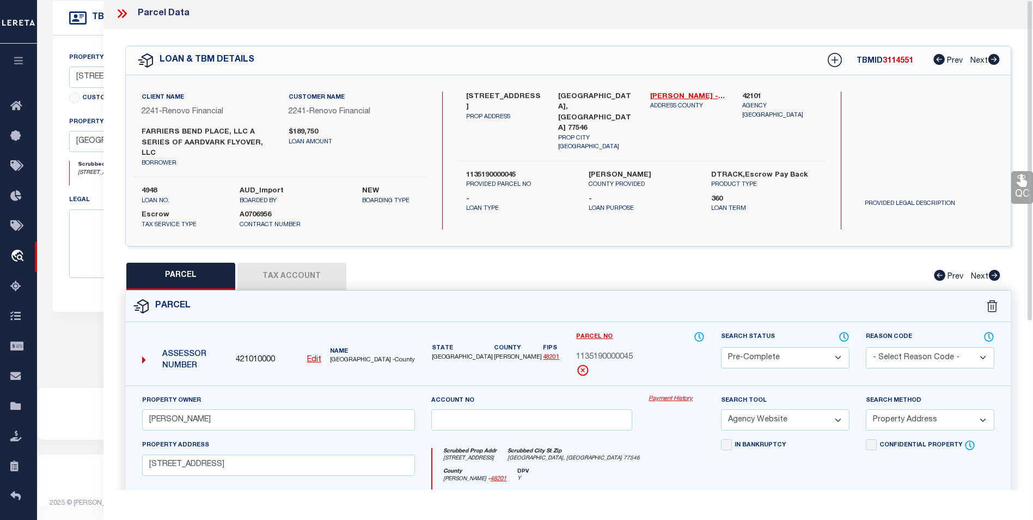
scroll to position [0, 0]
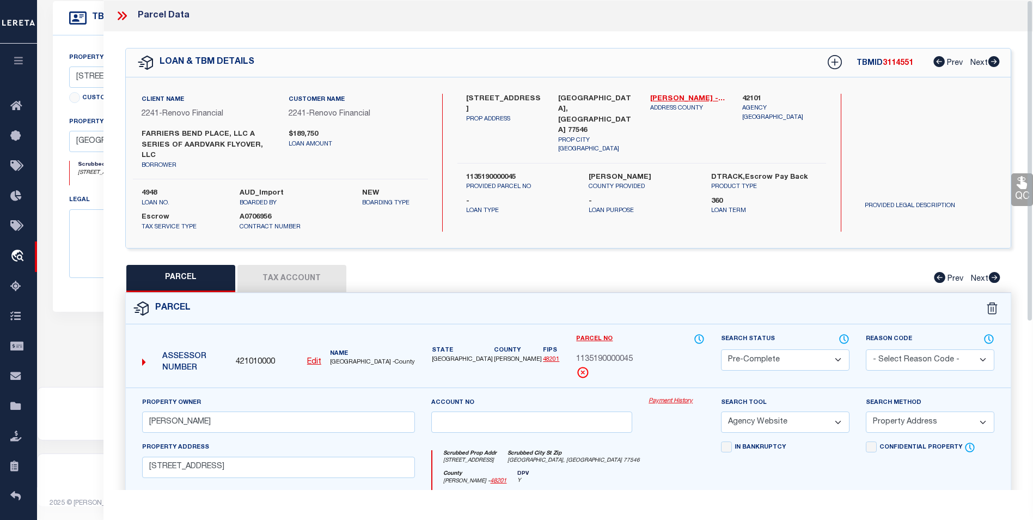
select select "AS"
select select
checkbox input "false"
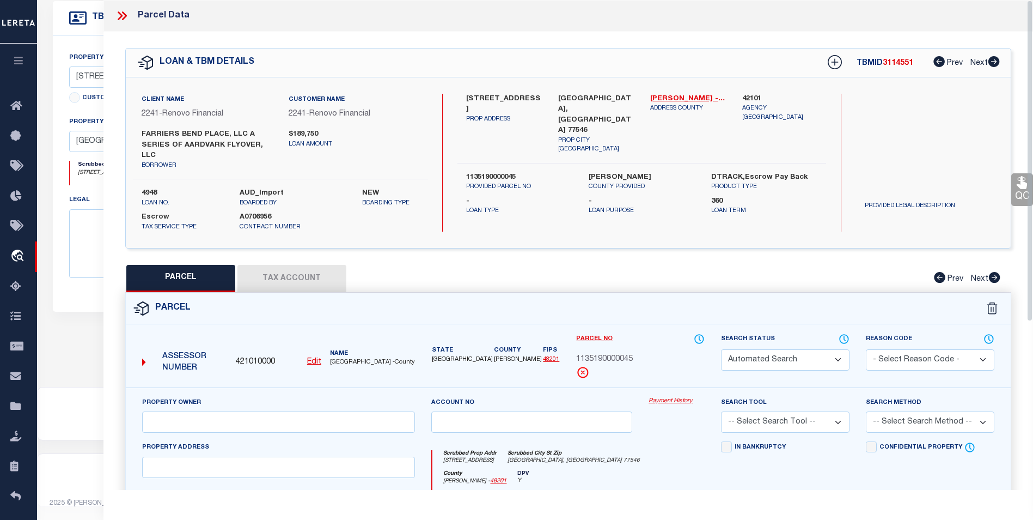
select select "PC"
type input "BUTLER JOHN"
select select "AGW"
select select "ADD"
type input "2411 FARRIERS BEND DR"
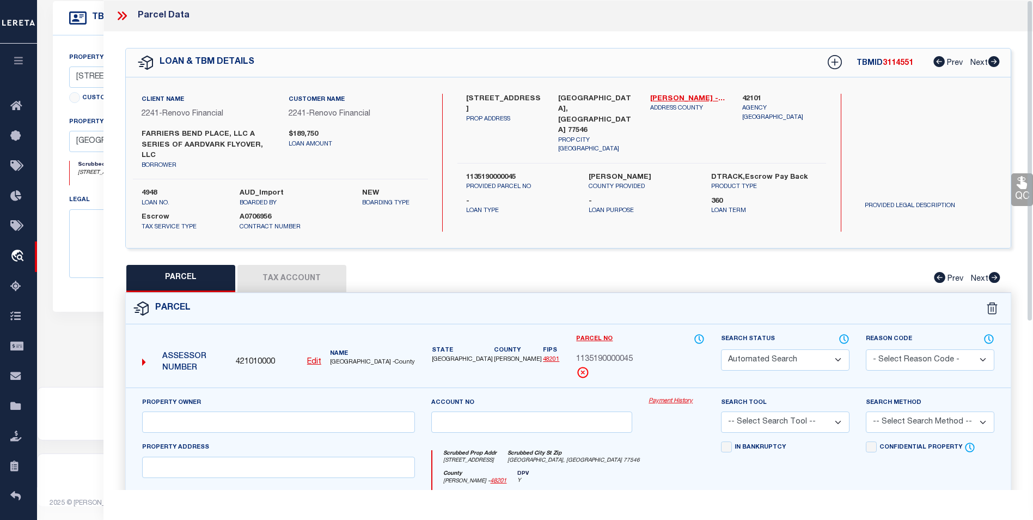
type input "FRIENDSWOOD, TX 77546"
type textarea "LT 45 BLK 6 HERITAGE PARK SEC 6"
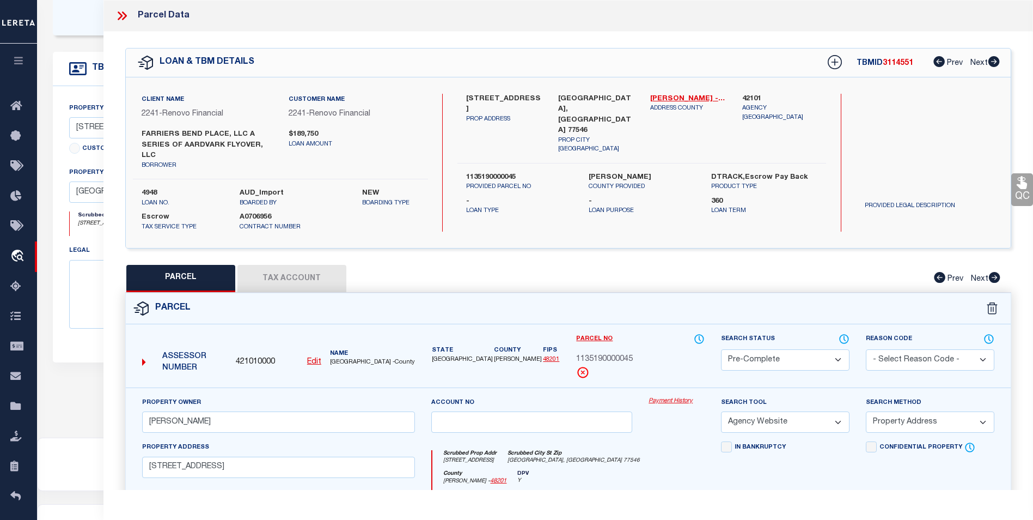
scroll to position [210, 0]
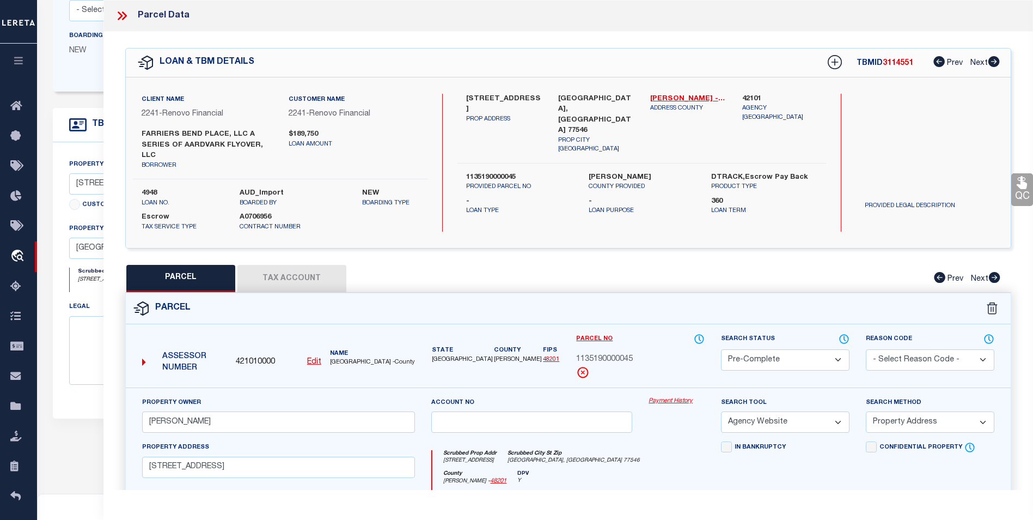
click at [118, 18] on icon at bounding box center [122, 16] width 14 height 14
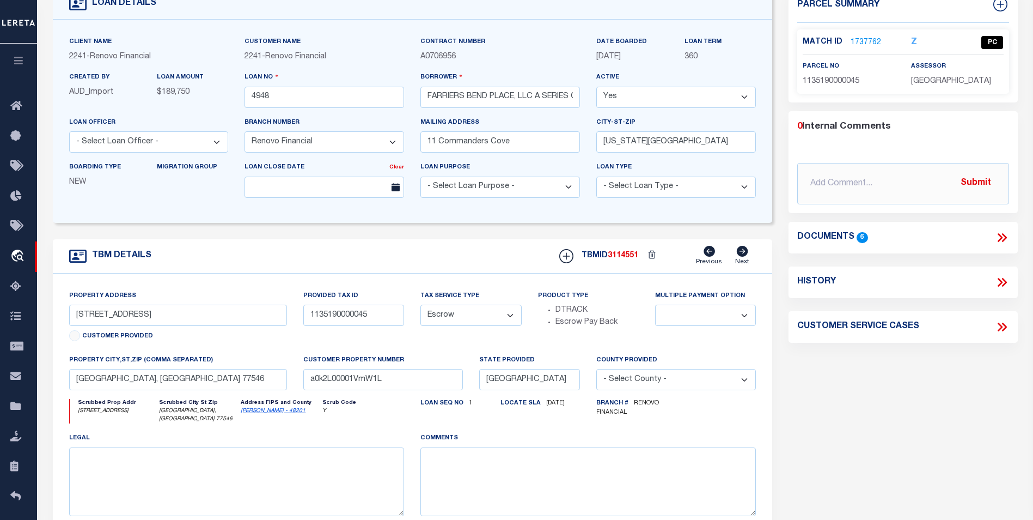
scroll to position [0, 0]
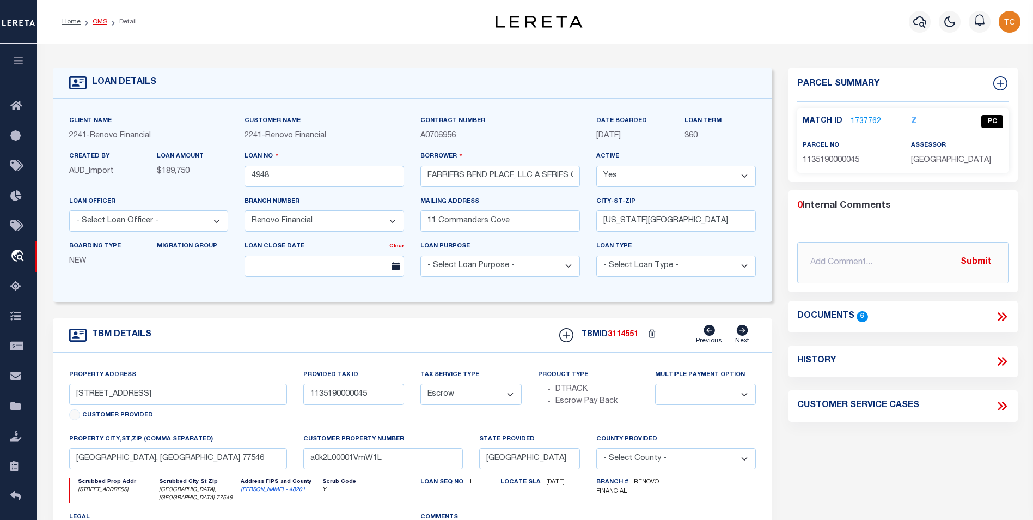
click at [96, 21] on link "OMS" at bounding box center [100, 22] width 15 height 7
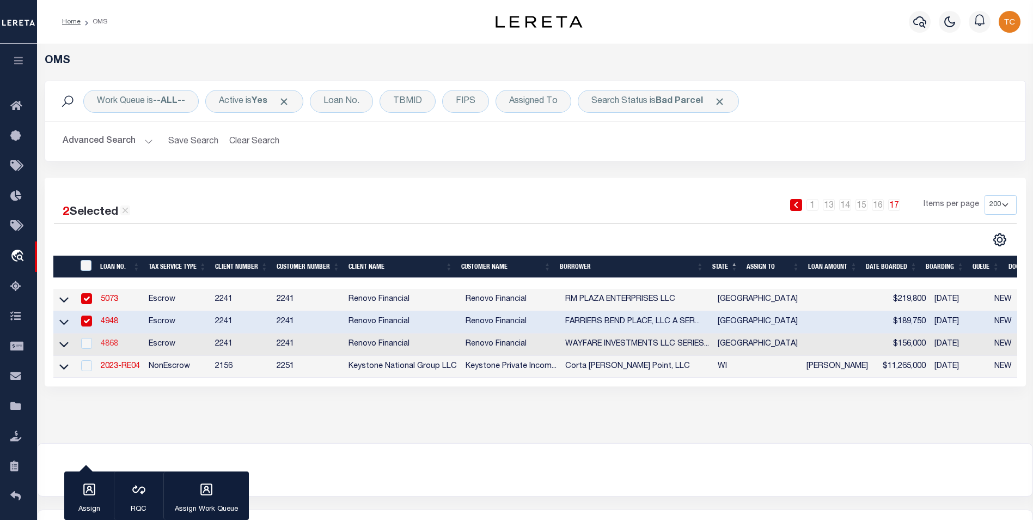
click at [109, 346] on link "4868" at bounding box center [109, 344] width 17 height 8
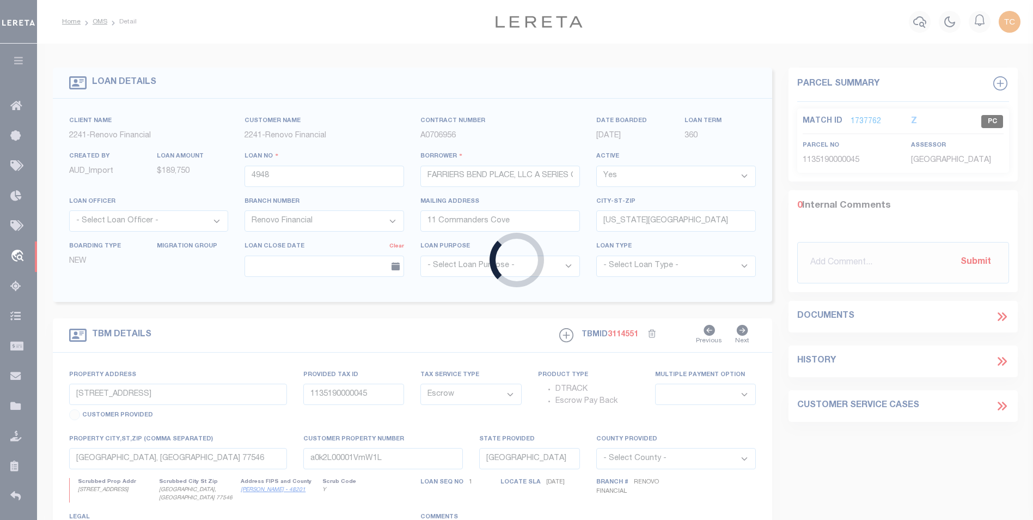
type input "4868"
type input "WAYFARE INVESTMENTS LLC SERIES N, A SERIES OF WAYFARE INVESTMENTS LLC"
type input "3970 Arizona Street #7"
type input "San Diego CA 92104"
select select "25066"
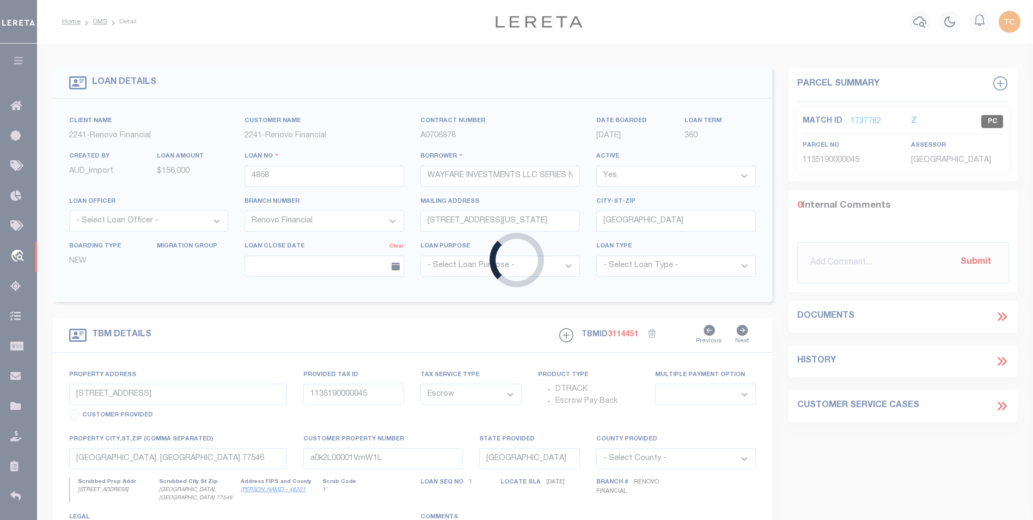
type input "5006 Chennault Road"
type input "0751900050016"
select select
type input "Houston, TX 77033"
type input "a0k2L00001Vk5NR"
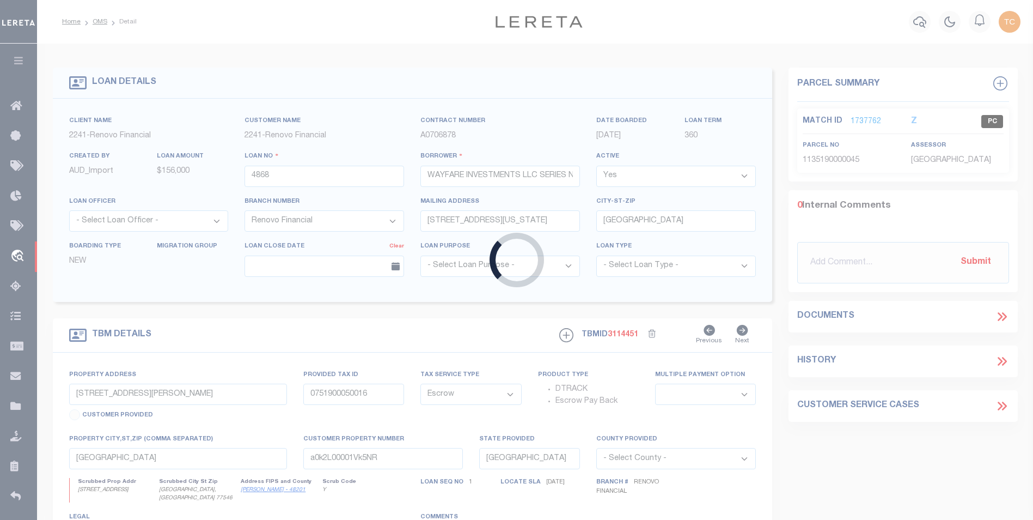
select select
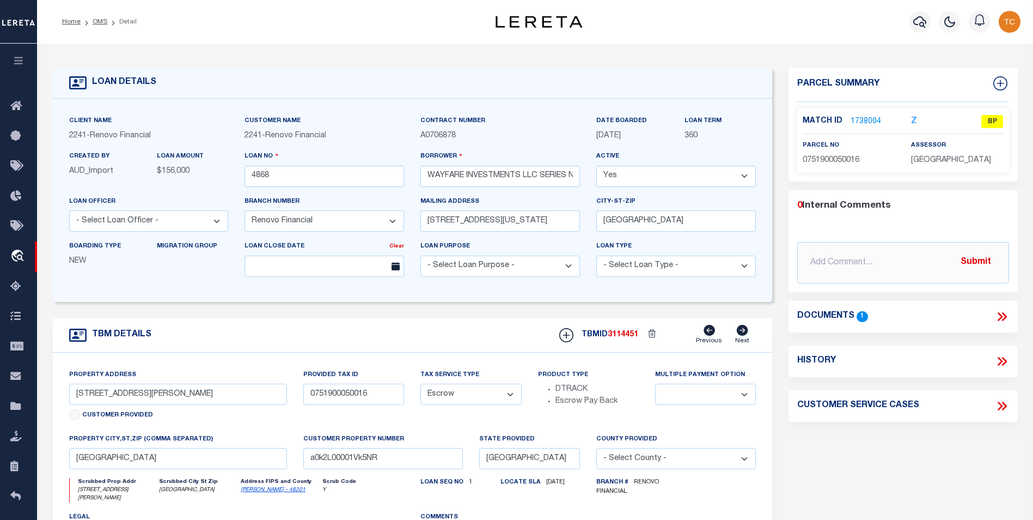
click at [864, 117] on link "1738004" at bounding box center [866, 121] width 30 height 11
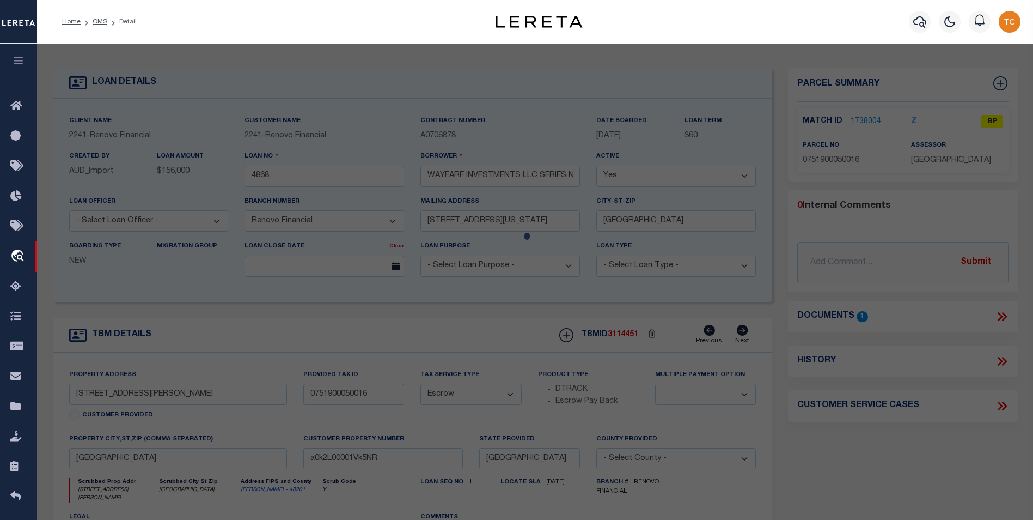
select select "AS"
select select
checkbox input "false"
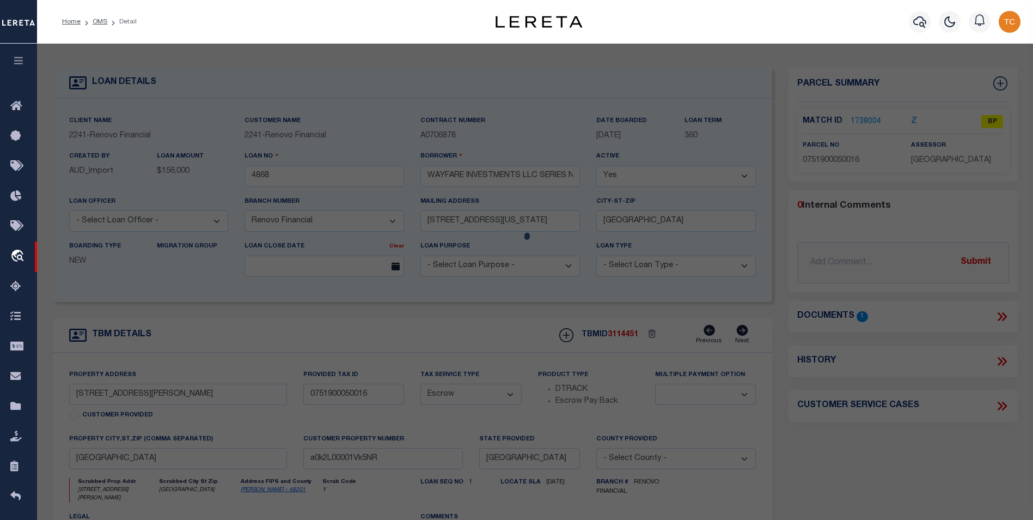
select select "BP"
type input "WAYFARE INVESTMENTS LLC SERIES N"
type input "5006 CHENNAULT RD"
checkbox input "false"
type input "HOUSTON, TX 77033"
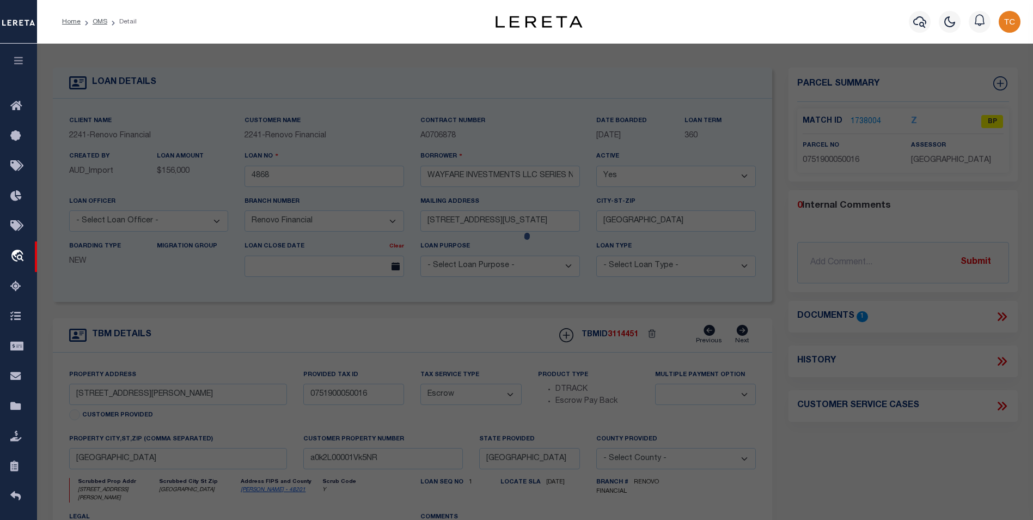
type textarea "LT 16 BLK 5 SOUTH PARK SEC 2"
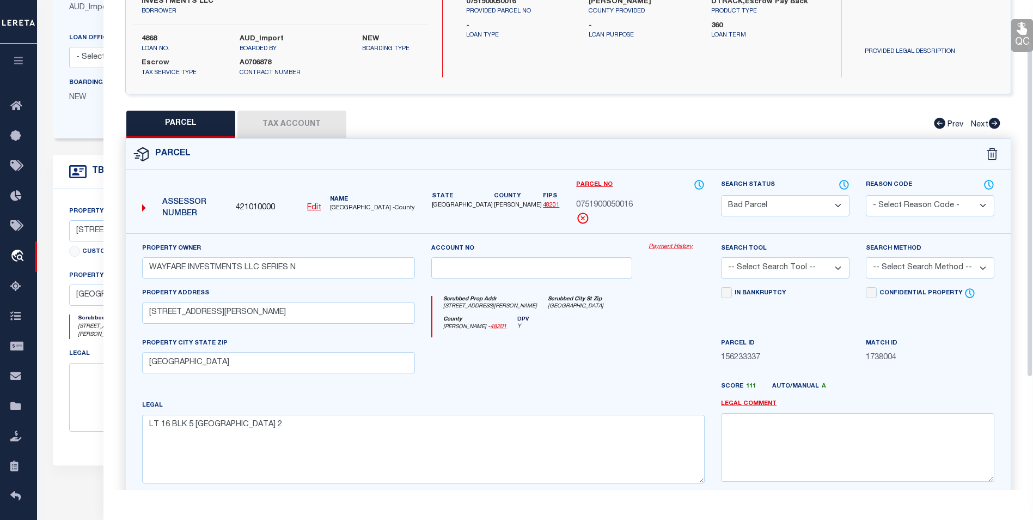
scroll to position [60, 0]
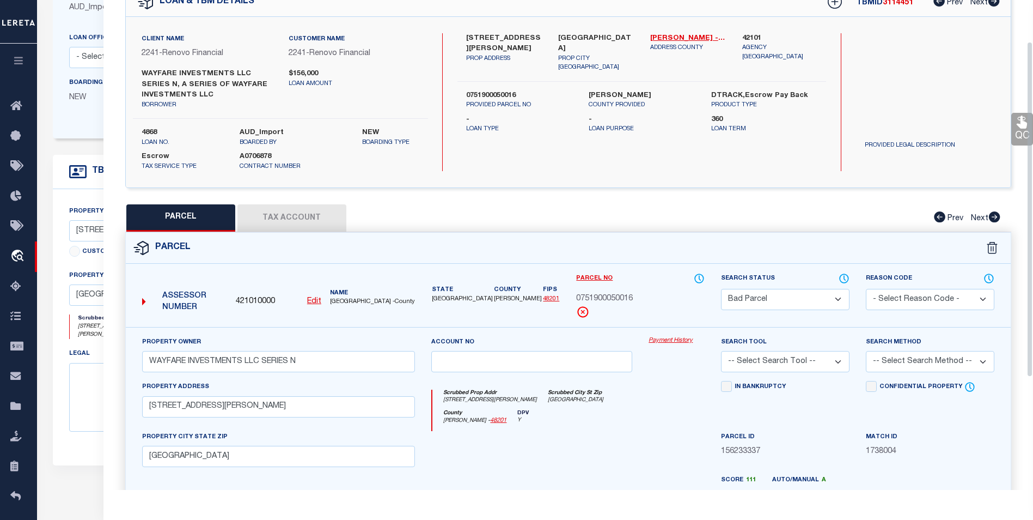
click at [825, 307] on select "Automated Search Bad Parcel Complete Duplicate Parcel High Dollar Reporting In …" at bounding box center [785, 299] width 129 height 21
select select "PC"
click at [721, 289] on select "Automated Search Bad Parcel Complete Duplicate Parcel High Dollar Reporting In …" at bounding box center [785, 299] width 129 height 21
click at [809, 356] on select "-- Select Search Tool -- 3rd Party Website Agency File Agency Website ATLS CNV-…" at bounding box center [785, 361] width 129 height 21
select select "AGW"
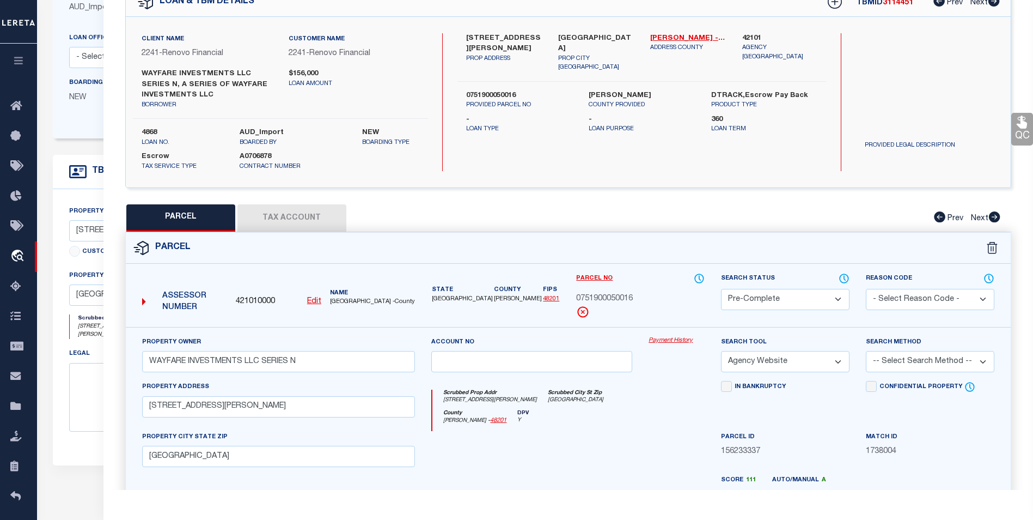
click at [721, 351] on select "-- Select Search Tool -- 3rd Party Website Agency File Agency Website ATLS CNV-…" at bounding box center [785, 361] width 129 height 21
click at [911, 362] on select "-- Select Search Method -- Property Address Legal Liability Info Provided" at bounding box center [930, 361] width 129 height 21
select select "LEG"
click at [866, 351] on select "-- Select Search Method -- Property Address Legal Liability Info Provided" at bounding box center [930, 361] width 129 height 21
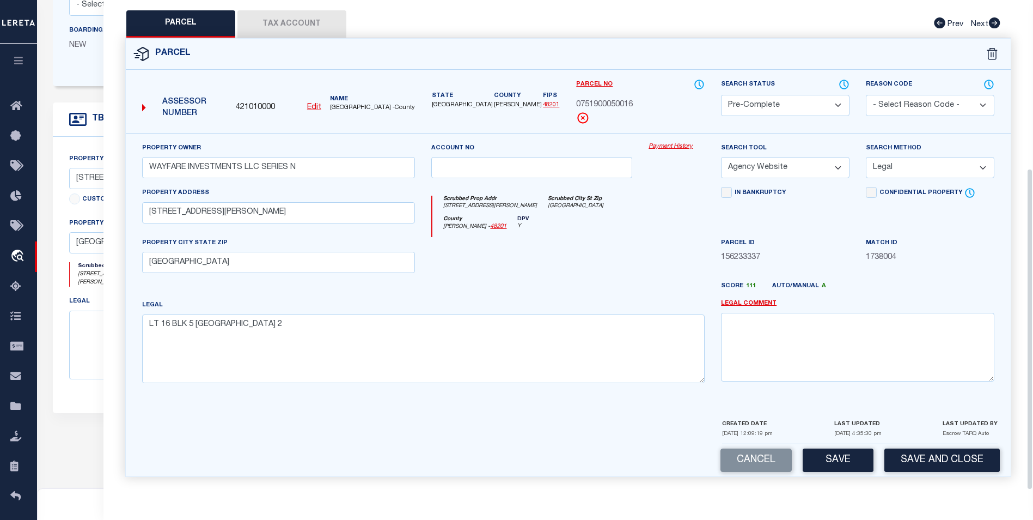
scroll to position [218, 0]
click at [847, 466] on button "Save" at bounding box center [838, 459] width 71 height 23
select select "AS"
select select
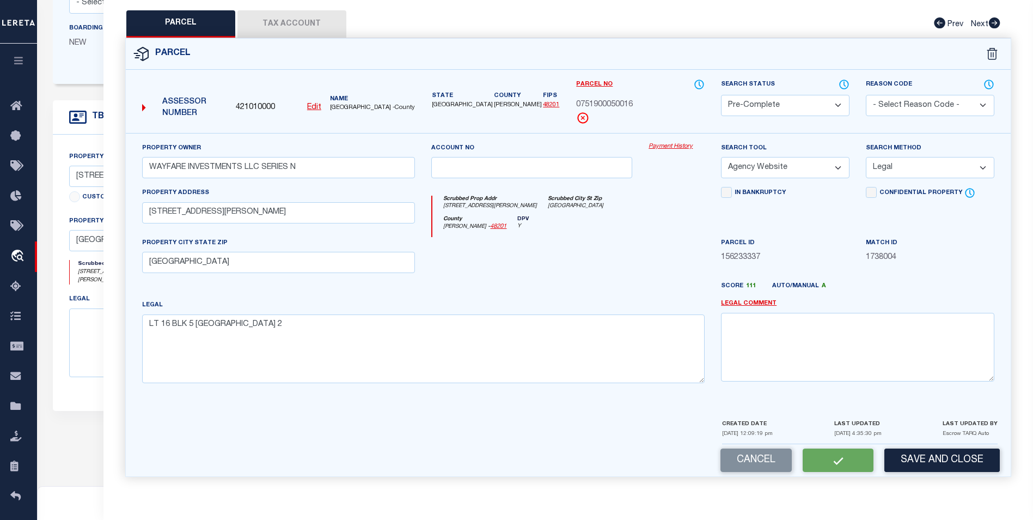
checkbox input "false"
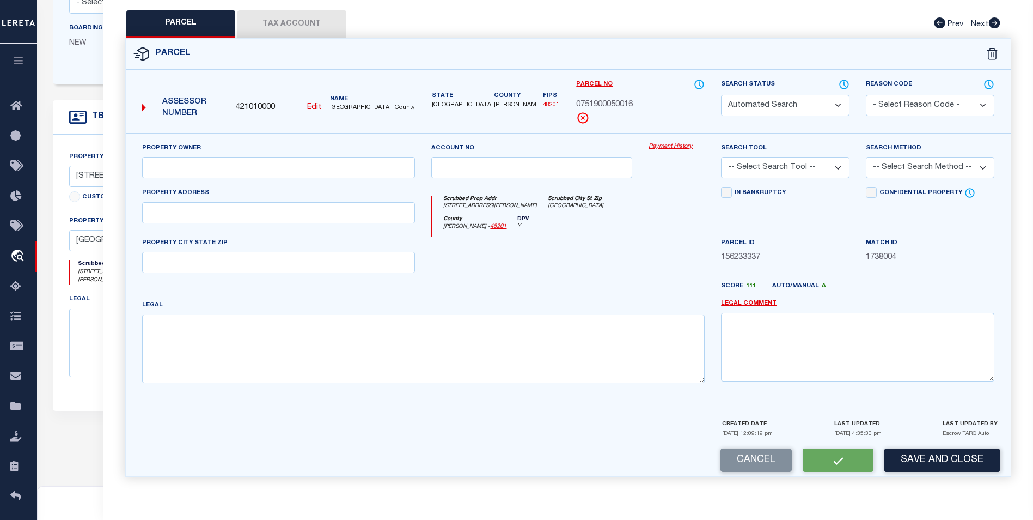
select select "PC"
type input "WAYFARE INVESTMENTS LLC SERIES N"
select select "AGW"
select select "LEG"
type input "5006 CHENNAULT RD"
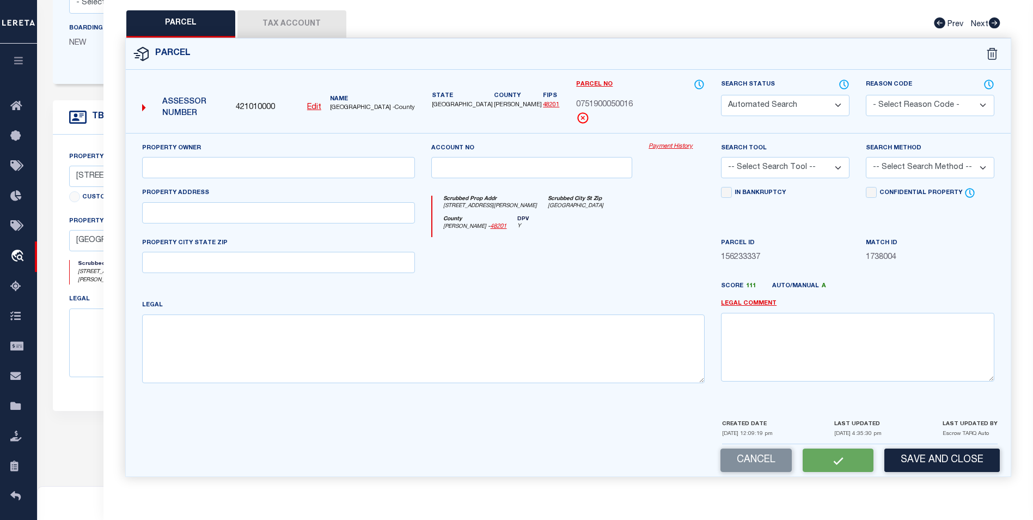
type input "HOUSTON, TX 77033"
type textarea "LT 16 BLK 5 SOUTH PARK SEC 2"
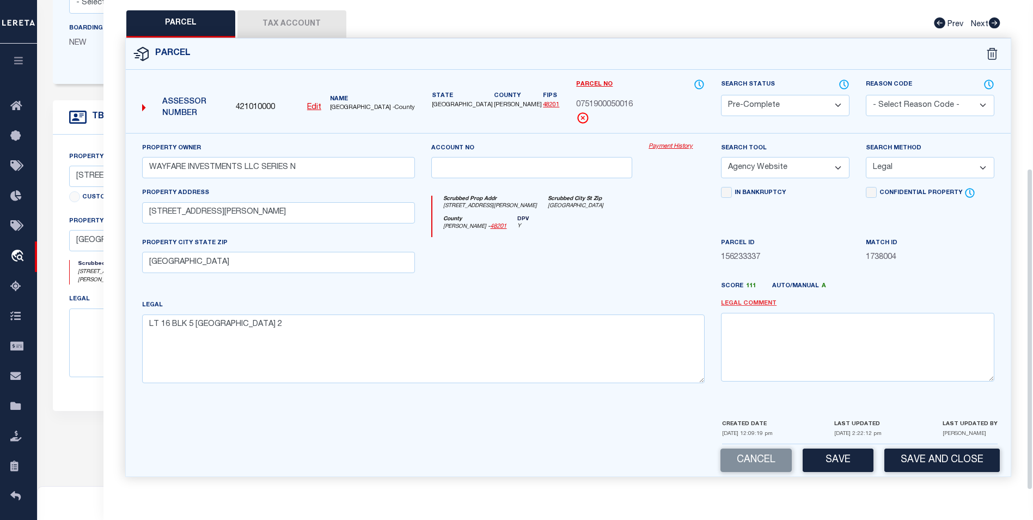
scroll to position [319, 0]
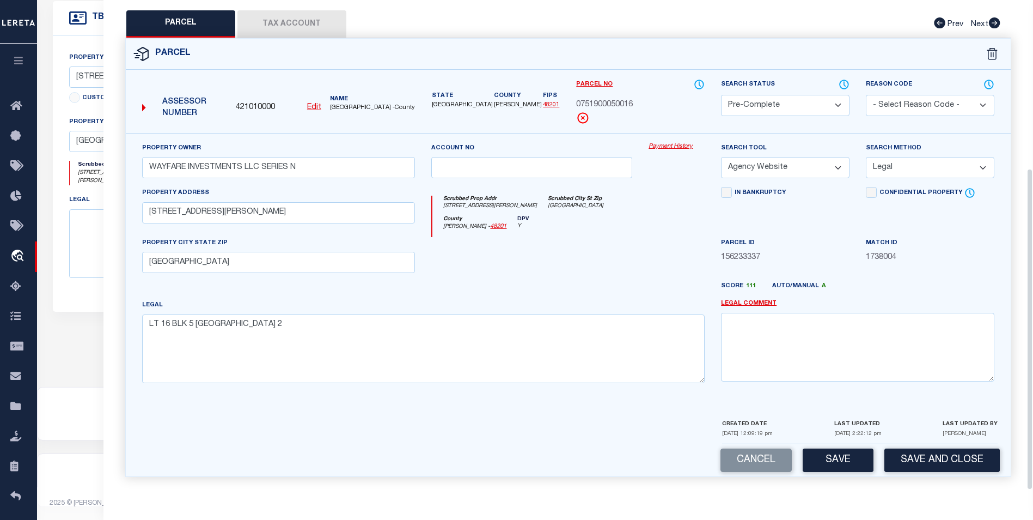
click at [837, 472] on button "Save" at bounding box center [838, 459] width 71 height 23
select select "AS"
select select
checkbox input "false"
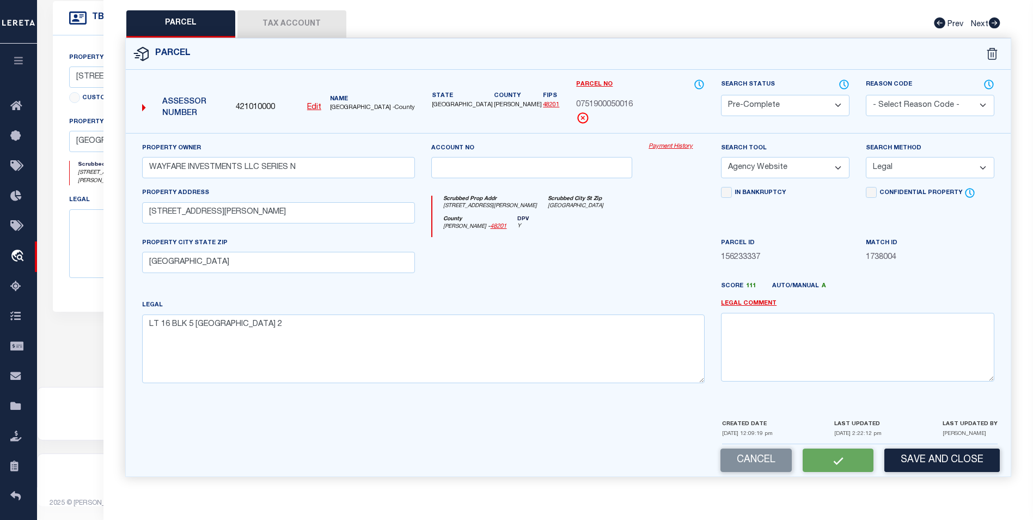
checkbox input "false"
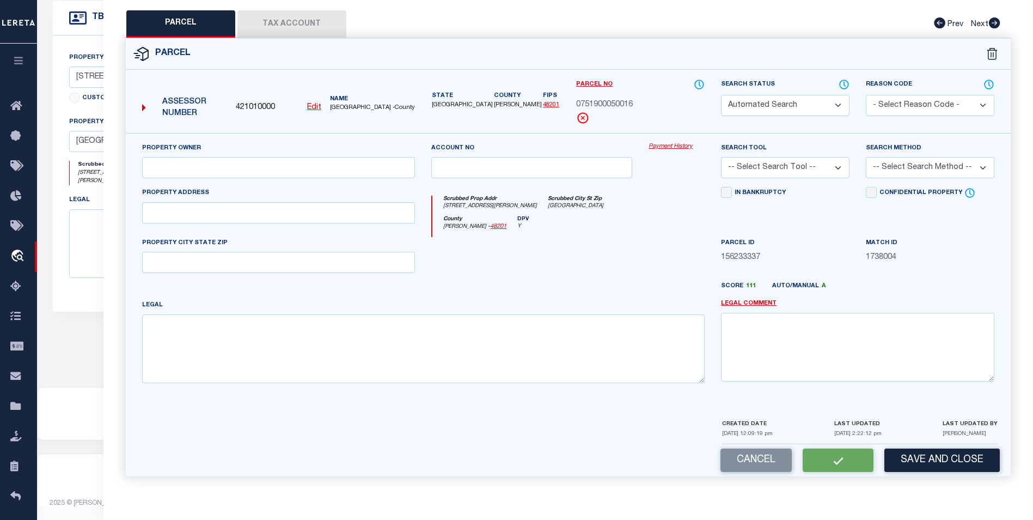
select select "PC"
type input "WAYFARE INVESTMENTS LLC SERIES N"
select select "AGW"
select select "LEG"
type input "5006 CHENNAULT RD"
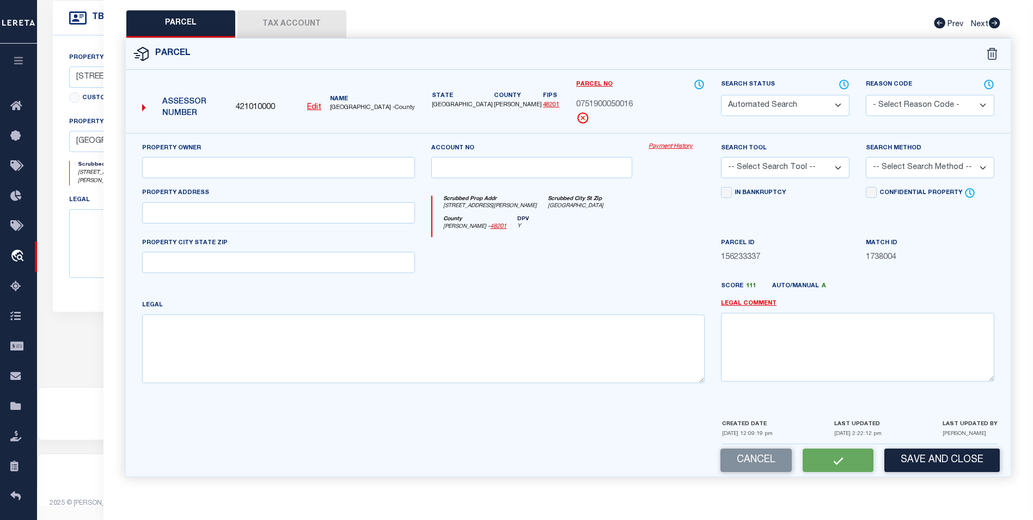
type input "HOUSTON, TX 77033"
type textarea "LT 16 BLK 5 SOUTH PARK SEC 2"
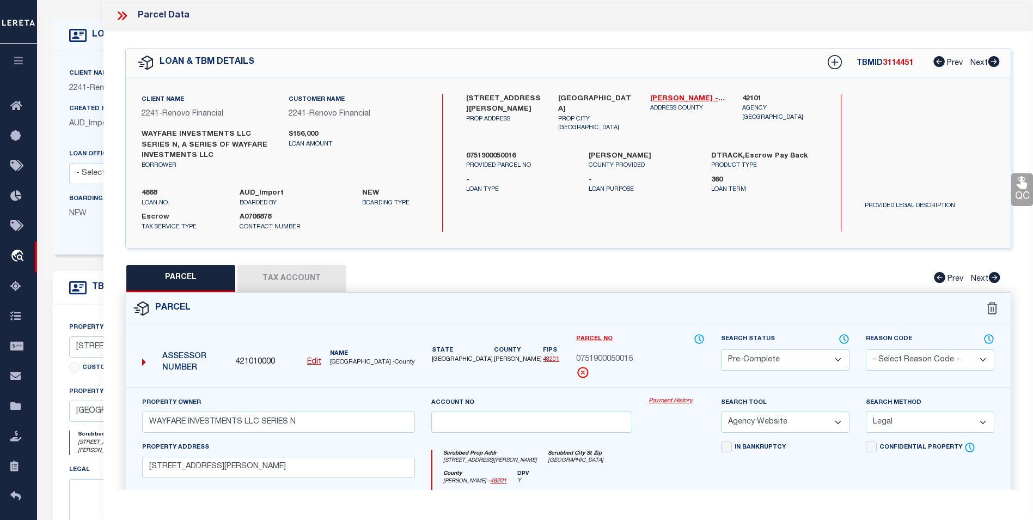
scroll to position [47, 0]
click at [128, 16] on icon at bounding box center [122, 16] width 14 height 14
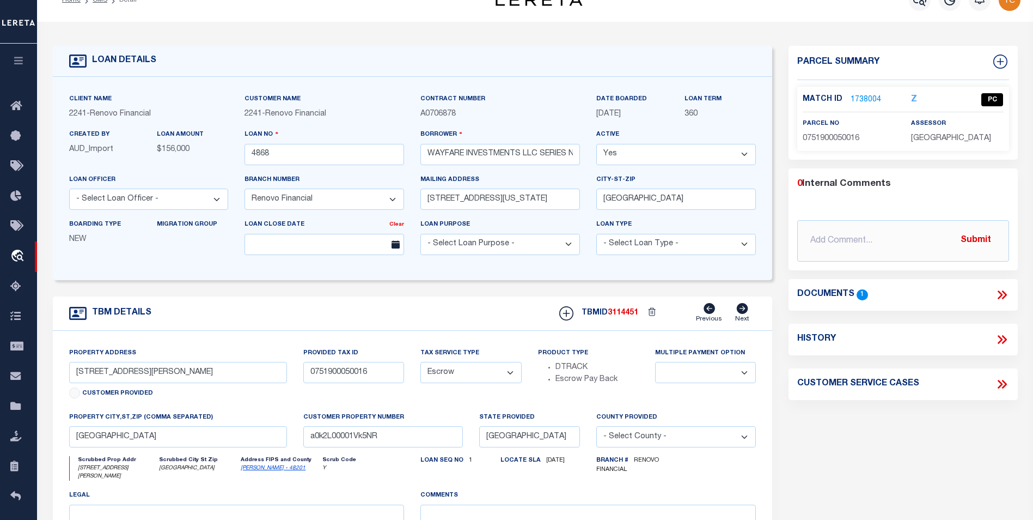
scroll to position [0, 0]
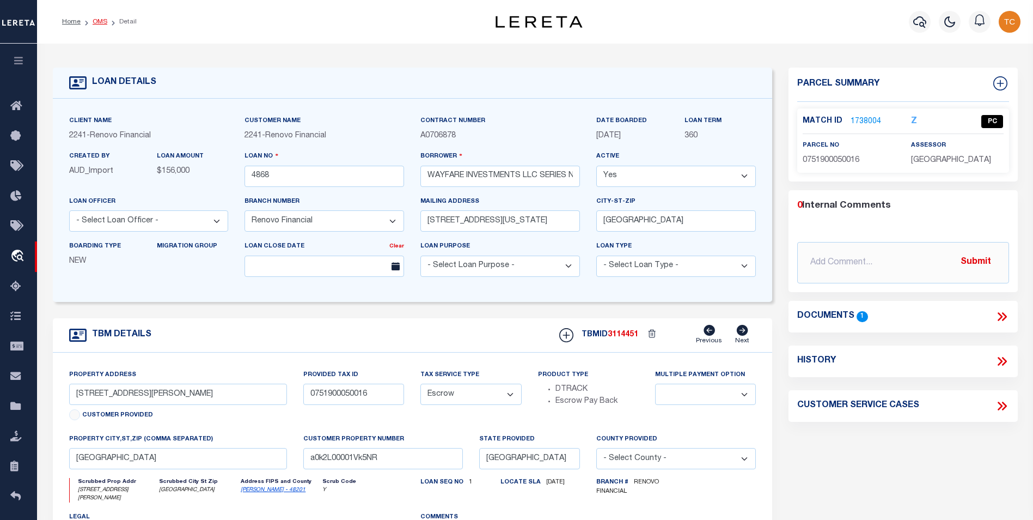
click at [96, 24] on link "OMS" at bounding box center [100, 22] width 15 height 7
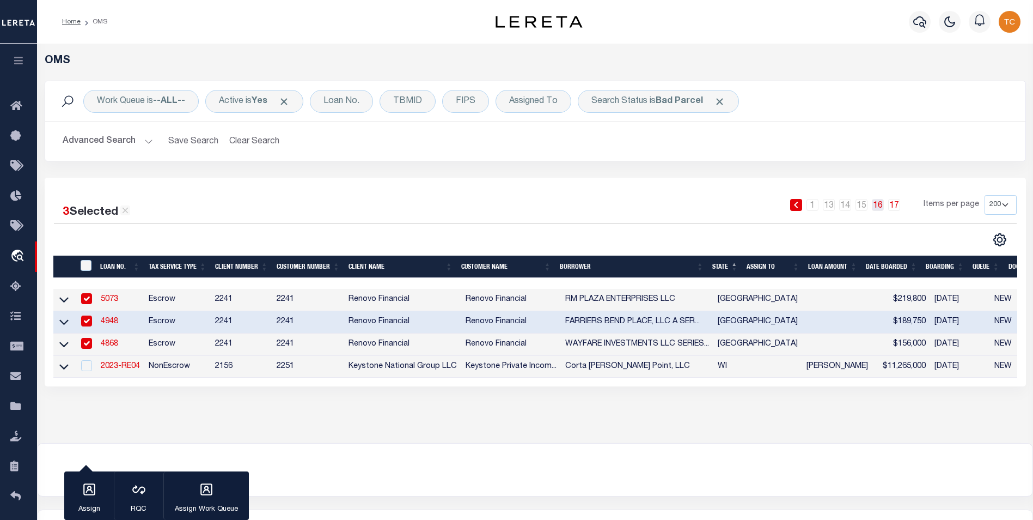
click at [883, 208] on link "16" at bounding box center [878, 205] width 12 height 12
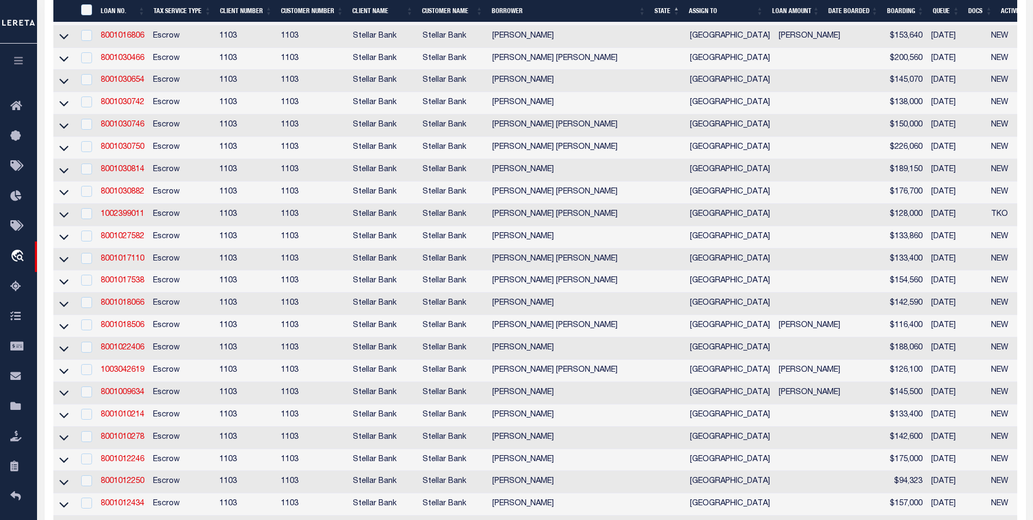
scroll to position [719, 0]
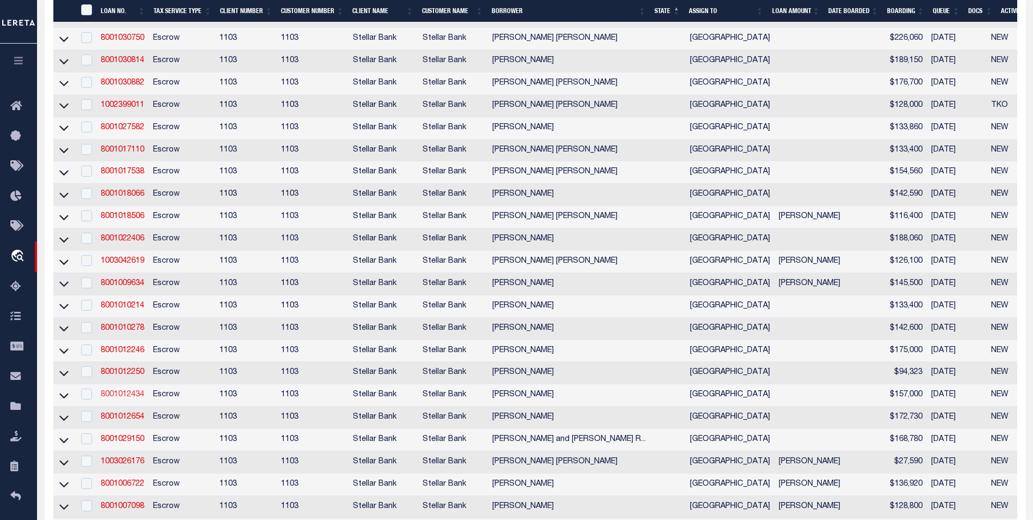
click at [136, 398] on link "8001012434" at bounding box center [123, 395] width 44 height 8
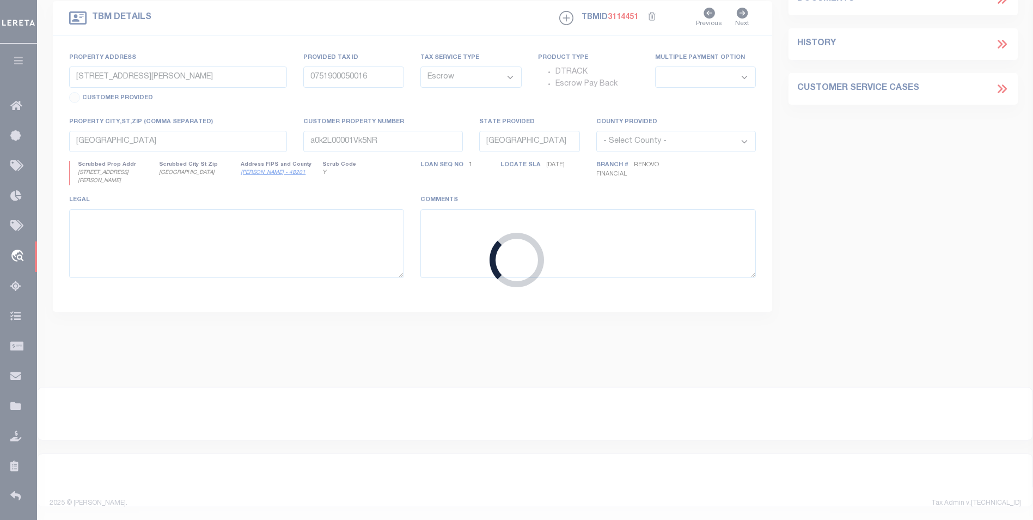
type input "8001012434"
type input "Raul Carillo Urostegui"
select select
type input "19819 BILLINEYS PARK DR"
type input "KATY TX 77449-8538"
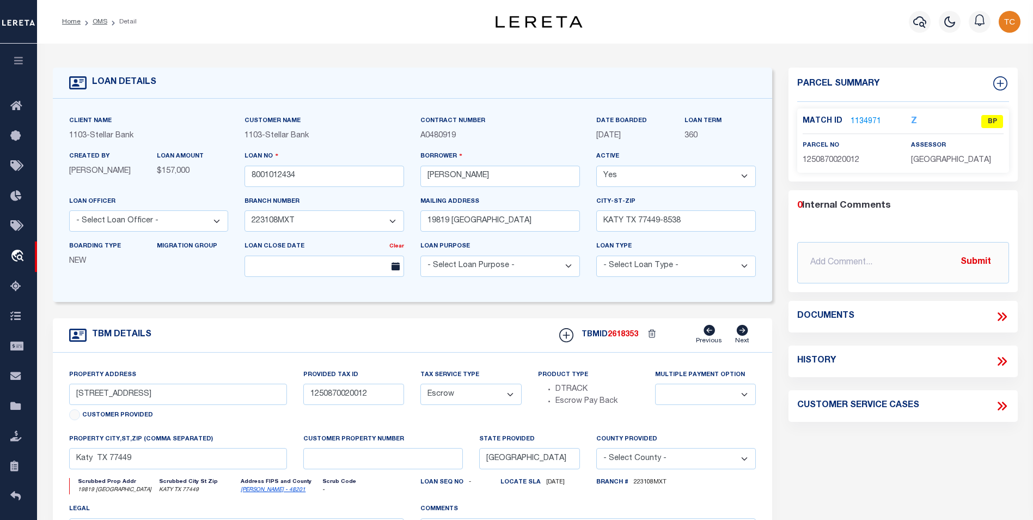
click at [871, 119] on link "1134971" at bounding box center [866, 121] width 30 height 11
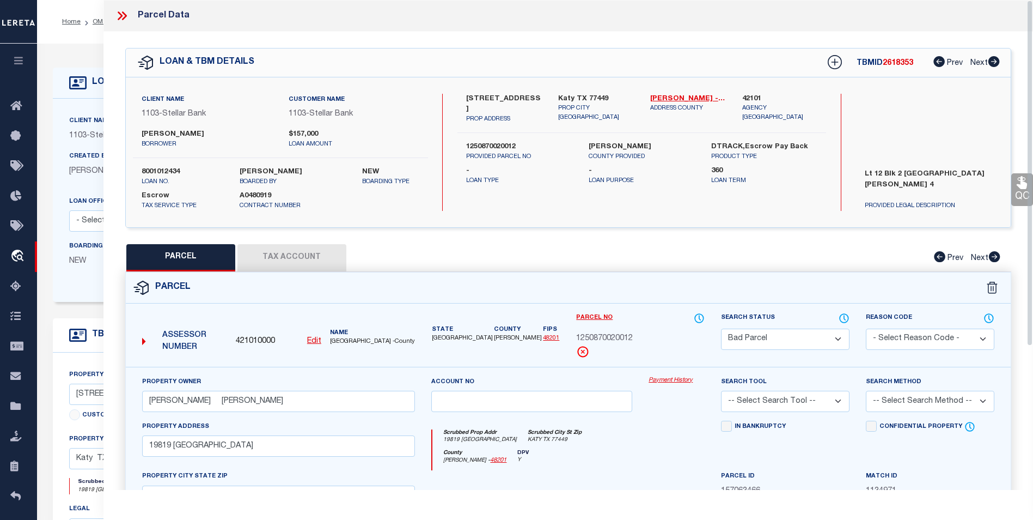
click at [805, 343] on select "Automated Search Bad Parcel Complete Duplicate Parcel High Dollar Reporting In …" at bounding box center [785, 338] width 129 height 21
click at [721, 328] on select "Automated Search Bad Parcel Complete Duplicate Parcel High Dollar Reporting In …" at bounding box center [785, 338] width 129 height 21
click at [843, 399] on select "-- Select Search Tool -- 3rd Party Website Agency File Agency Website ATLS CNV-…" at bounding box center [785, 401] width 129 height 21
click at [721, 391] on select "-- Select Search Tool -- 3rd Party Website Agency File Agency Website ATLS CNV-…" at bounding box center [785, 401] width 129 height 21
click at [924, 398] on select "-- Select Search Method -- Property Address Legal Liability Info Provided" at bounding box center [930, 401] width 129 height 21
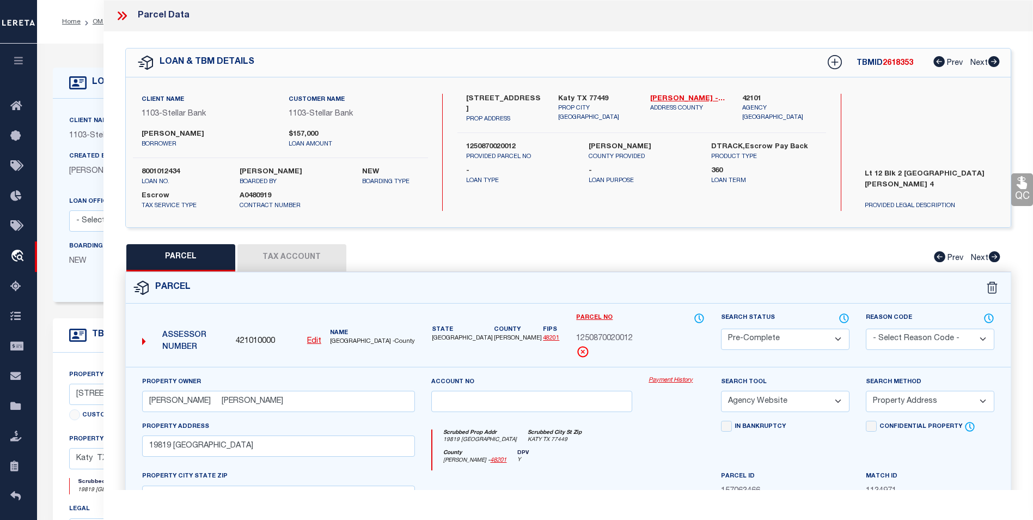
click at [866, 391] on select "-- Select Search Method -- Property Address Legal Liability Info Provided" at bounding box center [930, 401] width 129 height 21
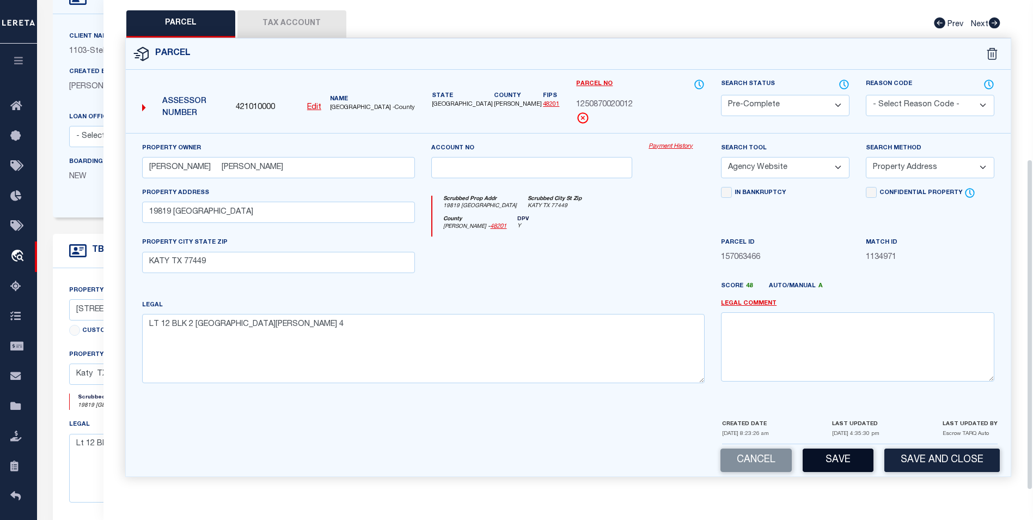
scroll to position [163, 0]
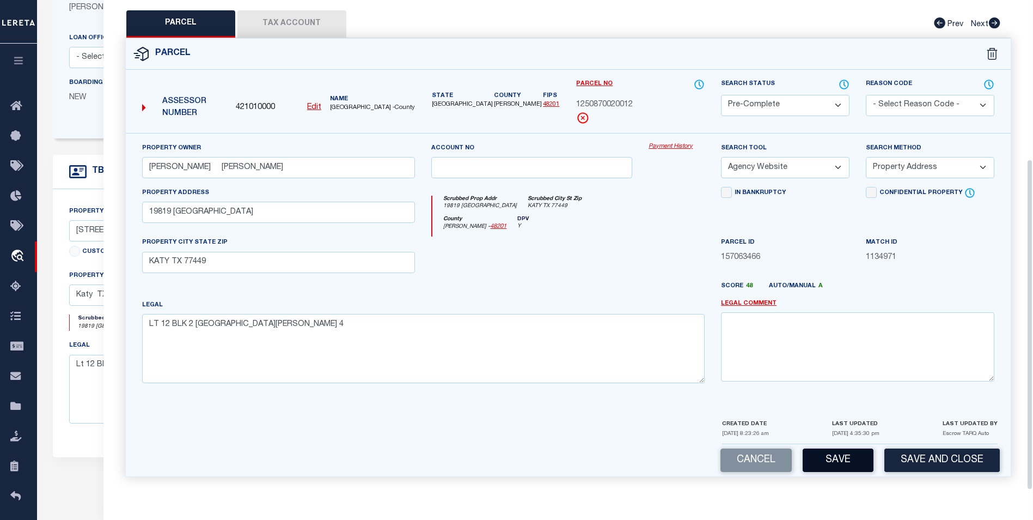
click at [855, 461] on button "Save" at bounding box center [838, 459] width 71 height 23
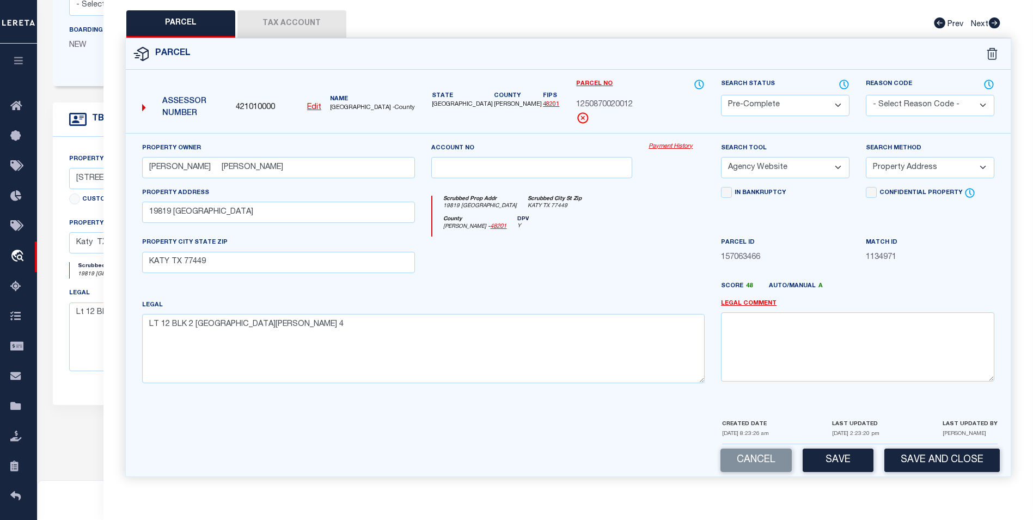
scroll to position [218, 0]
click at [842, 460] on button "Save" at bounding box center [838, 459] width 71 height 23
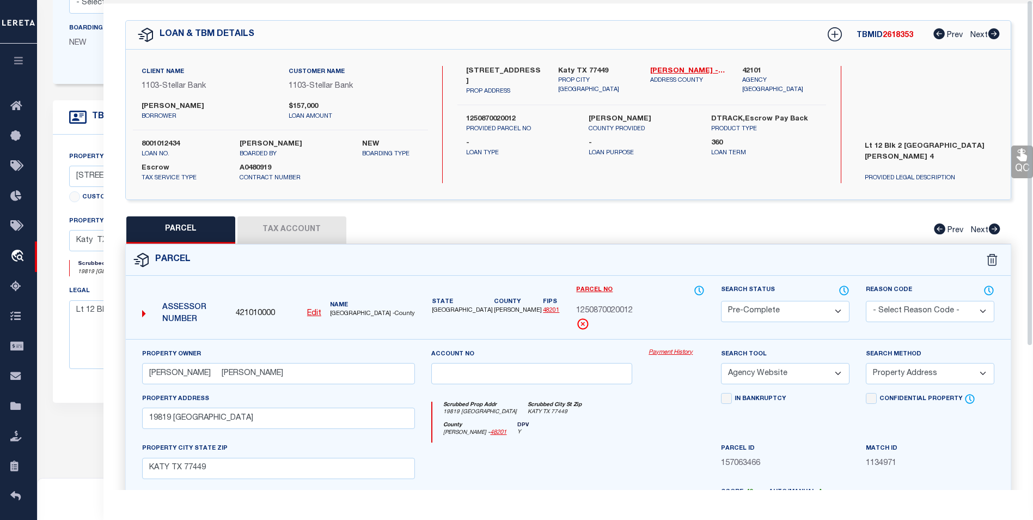
scroll to position [0, 0]
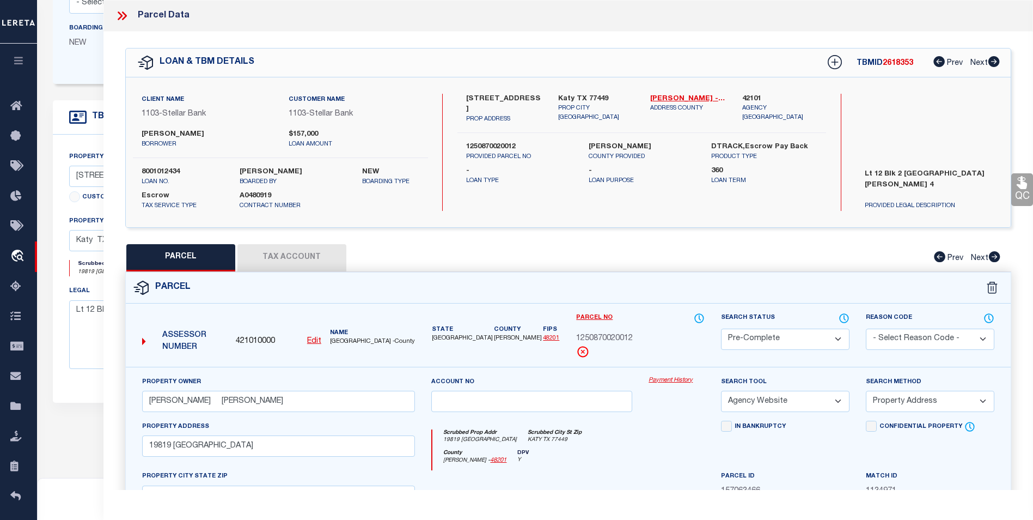
click at [122, 14] on icon at bounding box center [122, 16] width 14 height 14
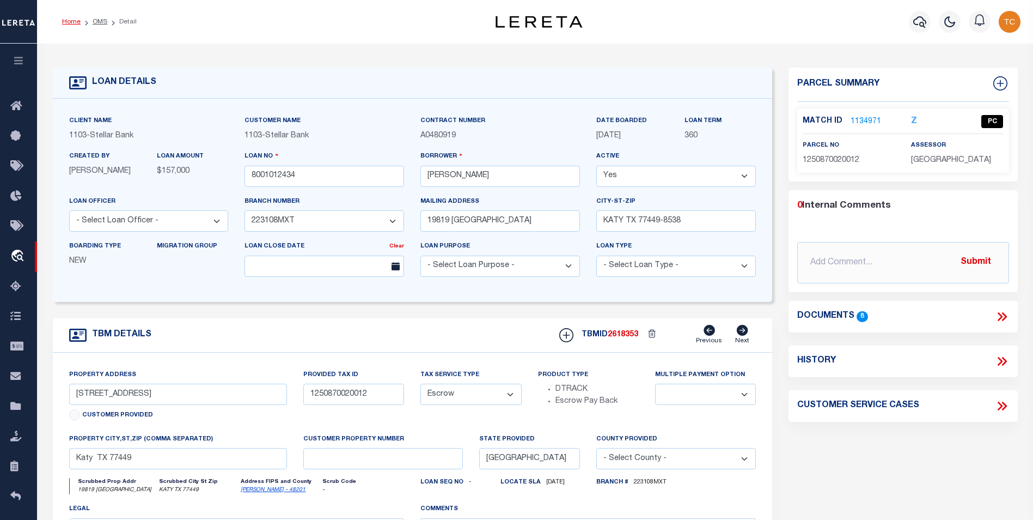
click at [69, 23] on link "Home" at bounding box center [71, 22] width 19 height 7
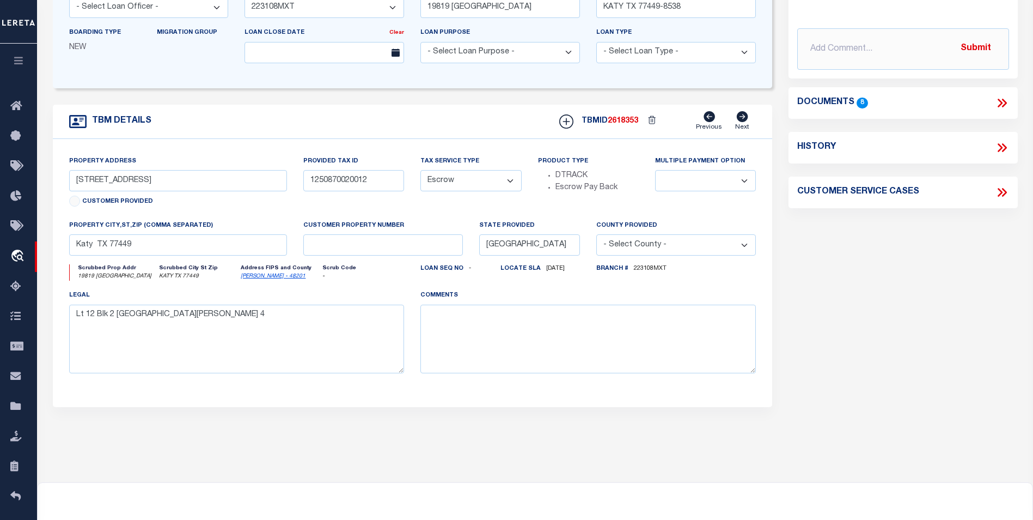
scroll to position [218, 0]
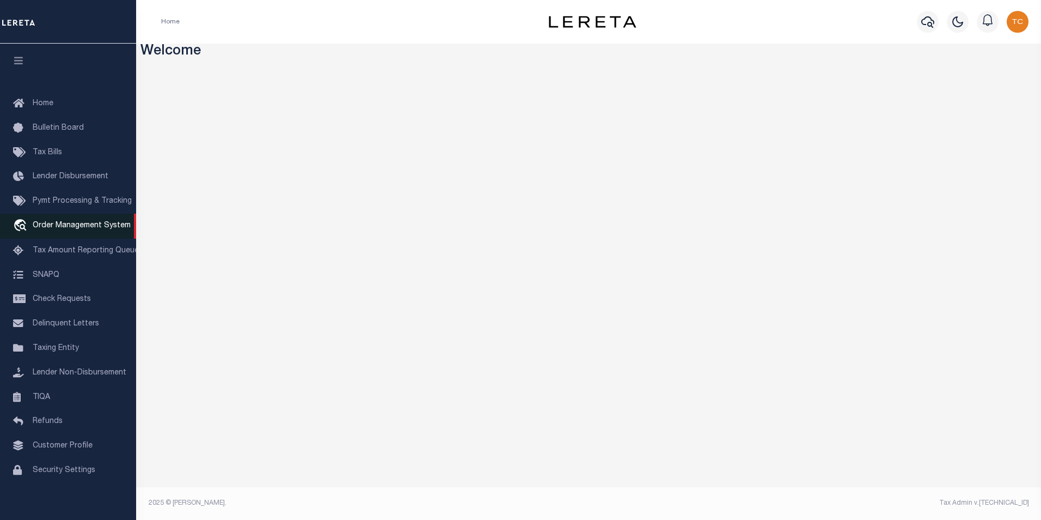
click at [86, 222] on link "travel_explore Order Management System" at bounding box center [68, 225] width 136 height 25
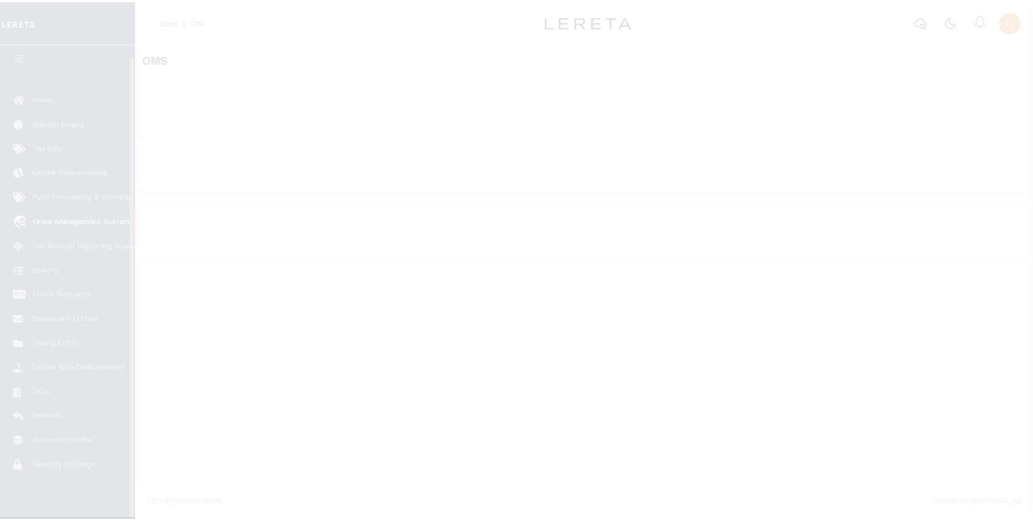
scroll to position [11, 0]
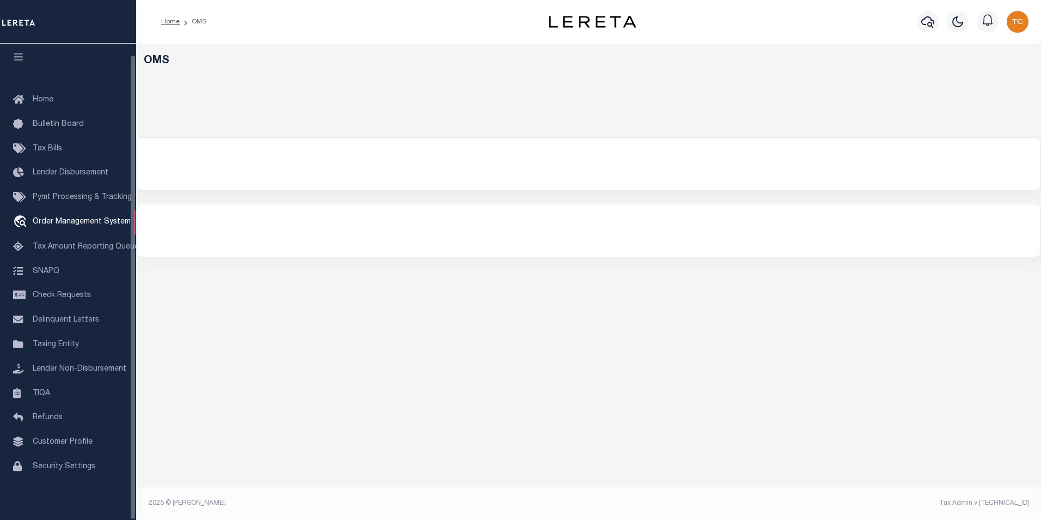
select select "200"
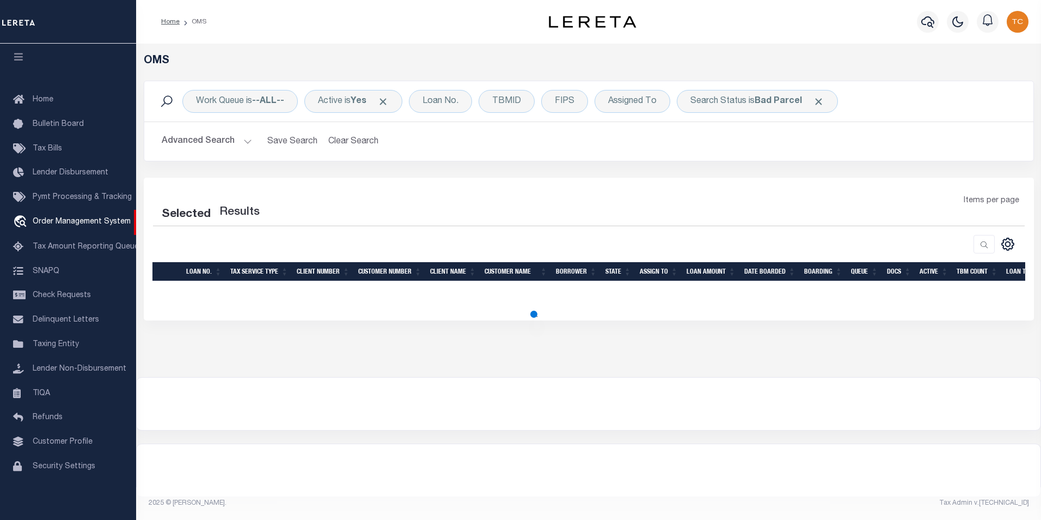
select select "200"
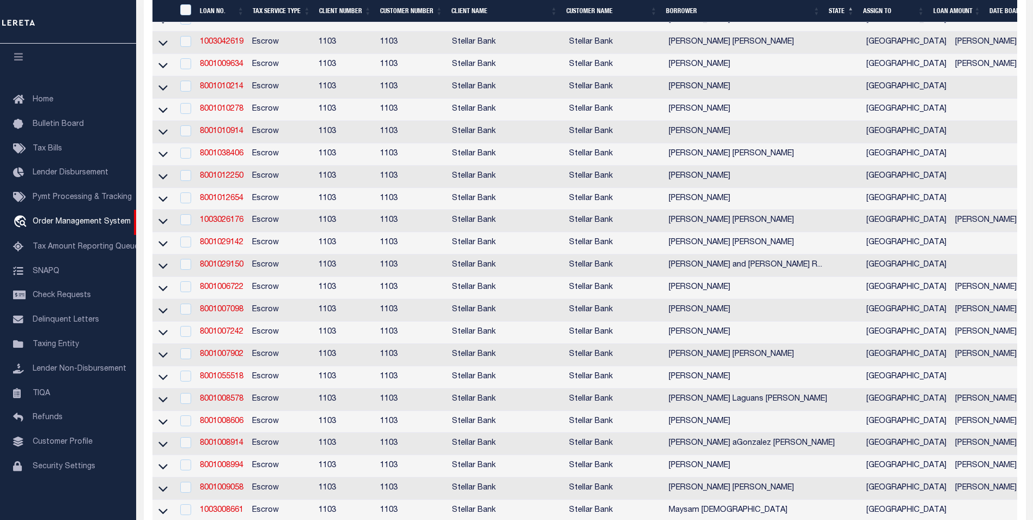
scroll to position [1089, 0]
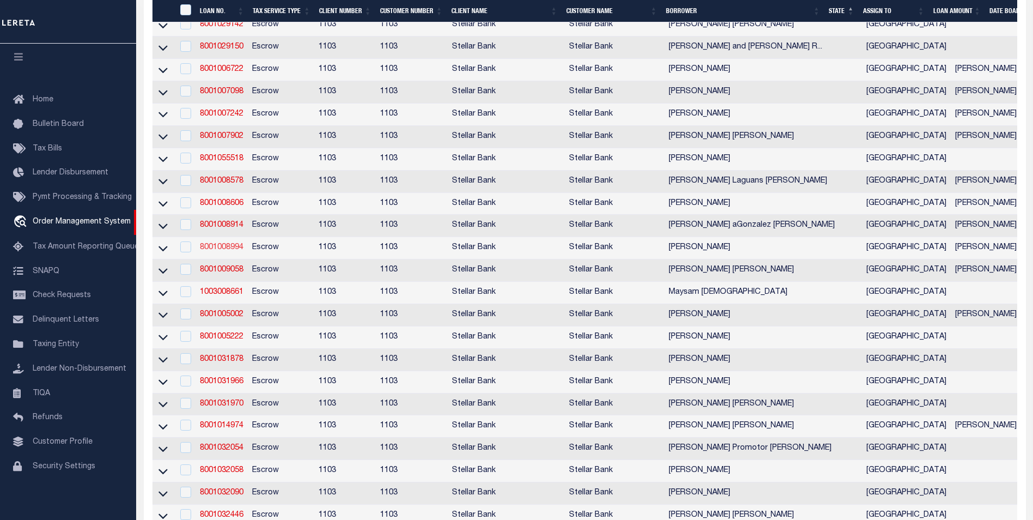
click at [230, 251] on link "8001008994" at bounding box center [222, 247] width 44 height 8
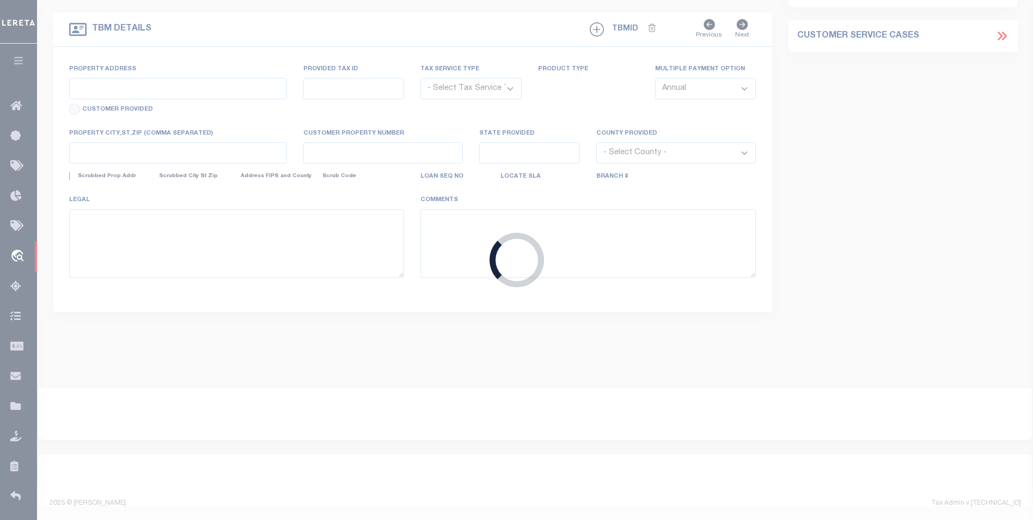
type input "8001008994"
type input "[PERSON_NAME]"
select select
type input "2100 TANGLEWILDE ST APT 2"
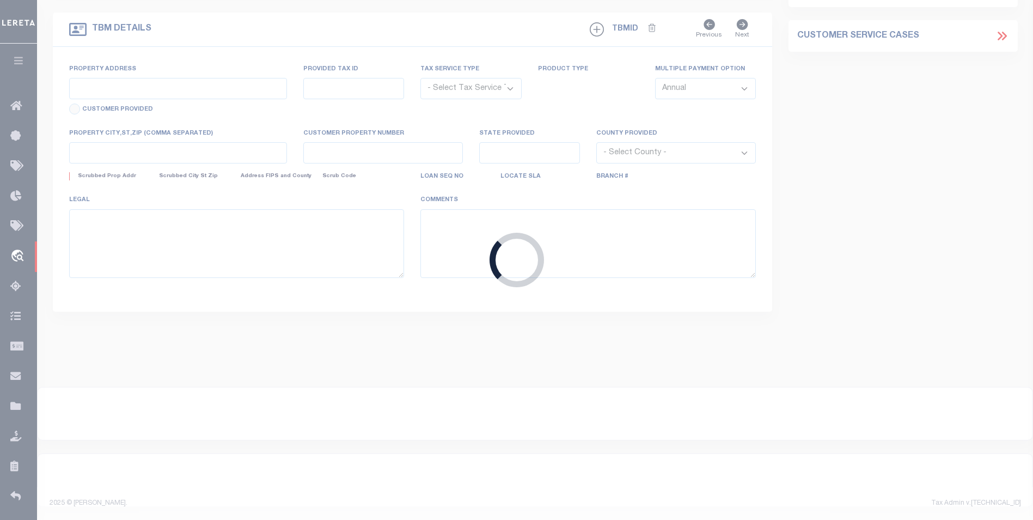
type input "[GEOGRAPHIC_DATA] TX 77063-1209"
select select "Escrow"
type input "[STREET_ADDRESS]"
type input "[PHONE_NUMBER]"
select select
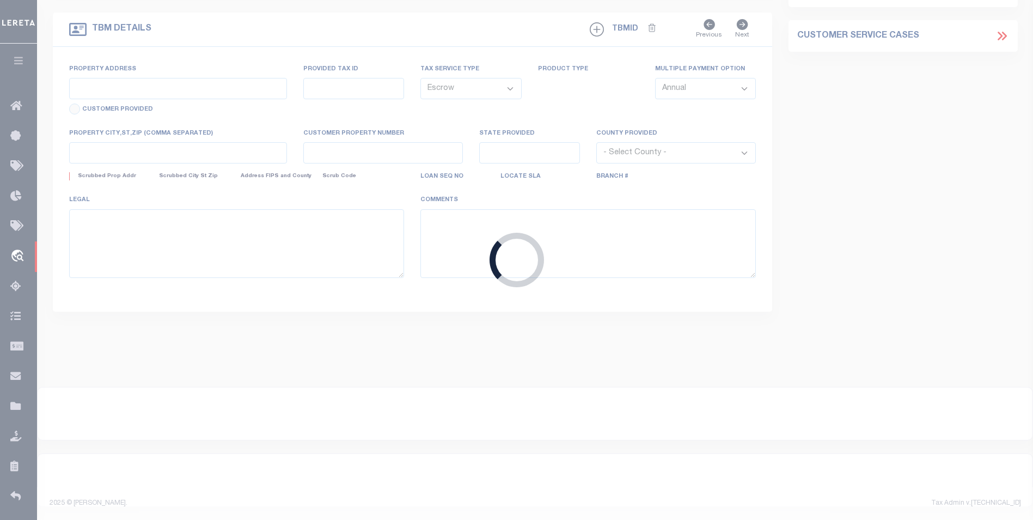
type input "[GEOGRAPHIC_DATA]"
select select "[PERSON_NAME]"
type textarea "Lt 1 replat of Woodstone Sec 1"
select select "11226"
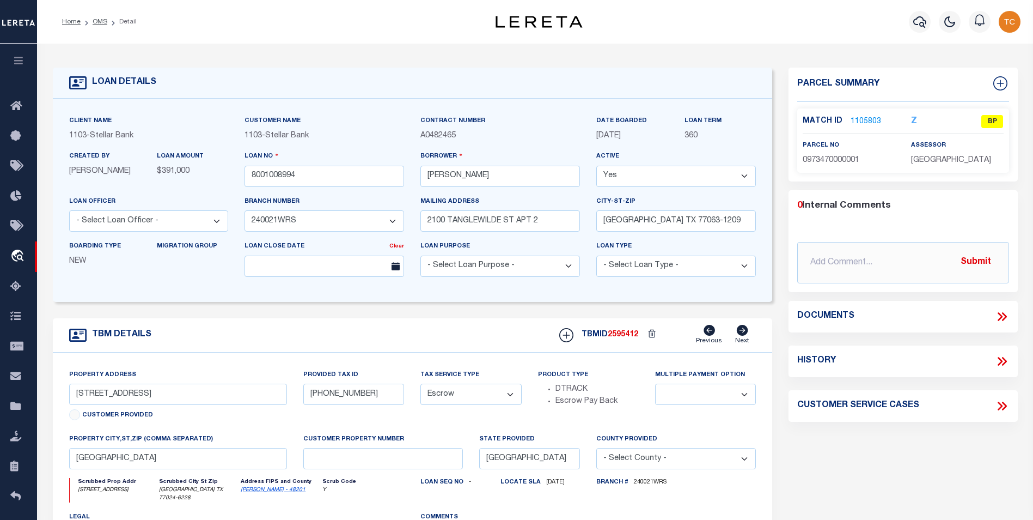
click at [864, 118] on link "1105803" at bounding box center [866, 121] width 30 height 11
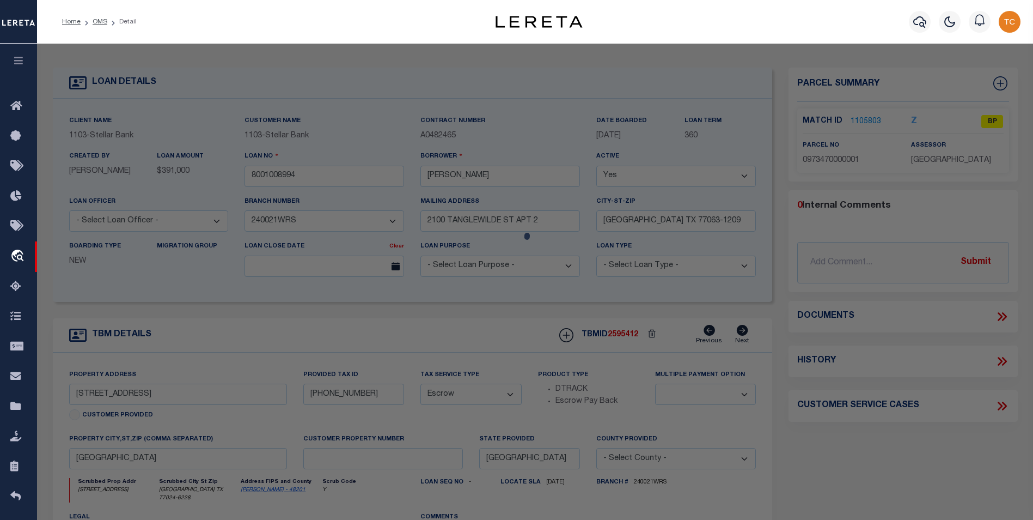
checkbox input "false"
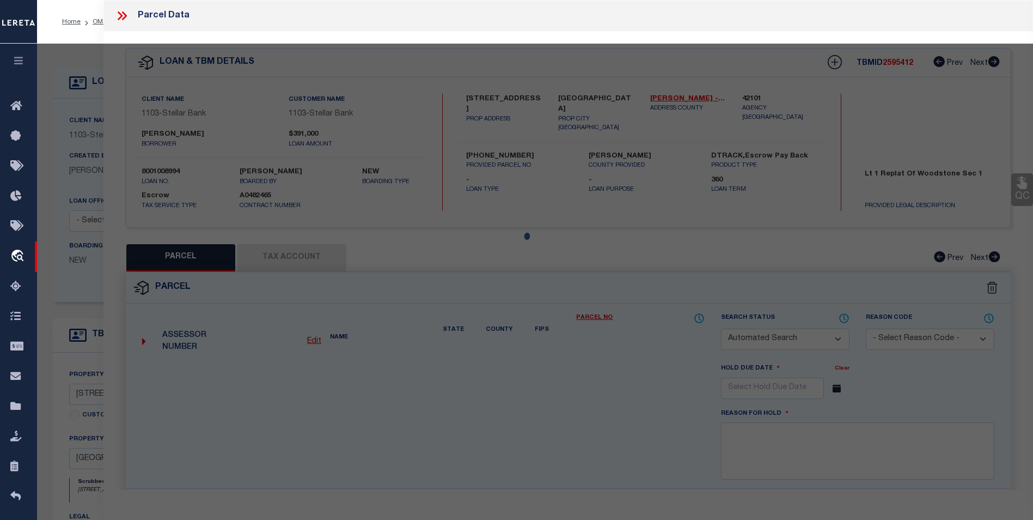
select select "BP"
type input "[PERSON_NAME] L ESTATE"
select select
type input "[STREET_ADDRESS]"
checkbox input "false"
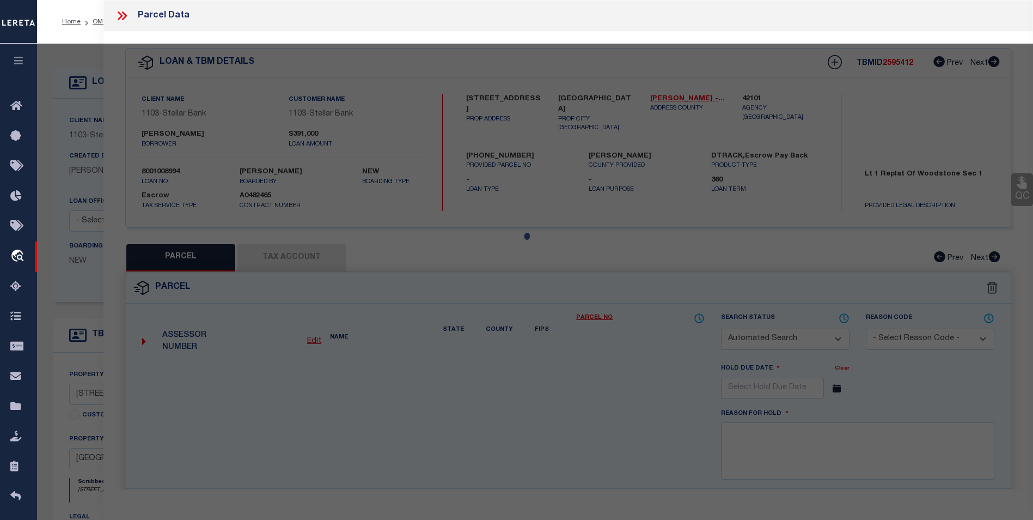
type input "[GEOGRAPHIC_DATA] TX 77024"
type textarea "LT 1 .058823 INT COMMON LAND & ELE WOODSTONE SEC 1 R/P"
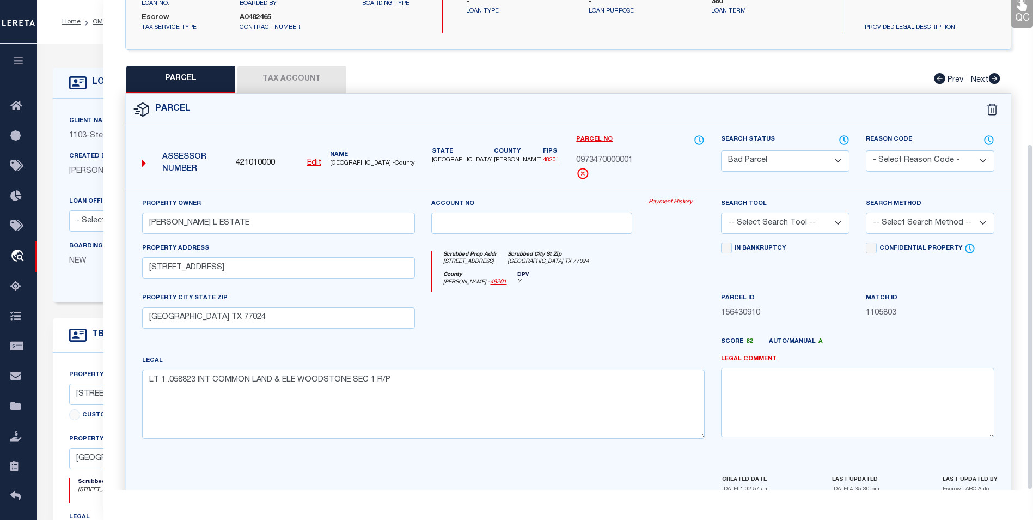
scroll to position [203, 0]
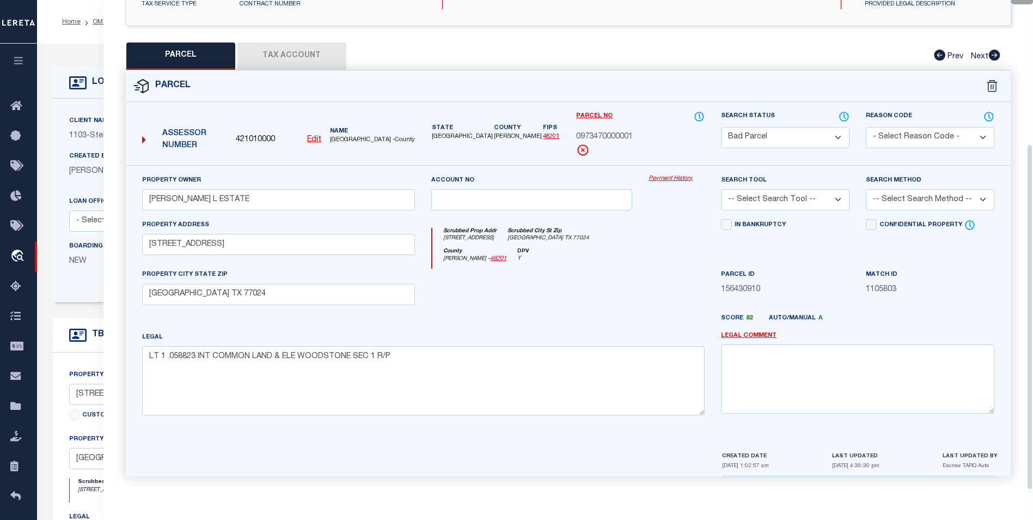
click at [818, 138] on select "Automated Search Bad Parcel Complete Duplicate Parcel High Dollar Reporting In …" at bounding box center [785, 137] width 129 height 21
select select "PC"
click at [721, 127] on select "Automated Search Bad Parcel Complete Duplicate Parcel High Dollar Reporting In …" at bounding box center [785, 137] width 129 height 21
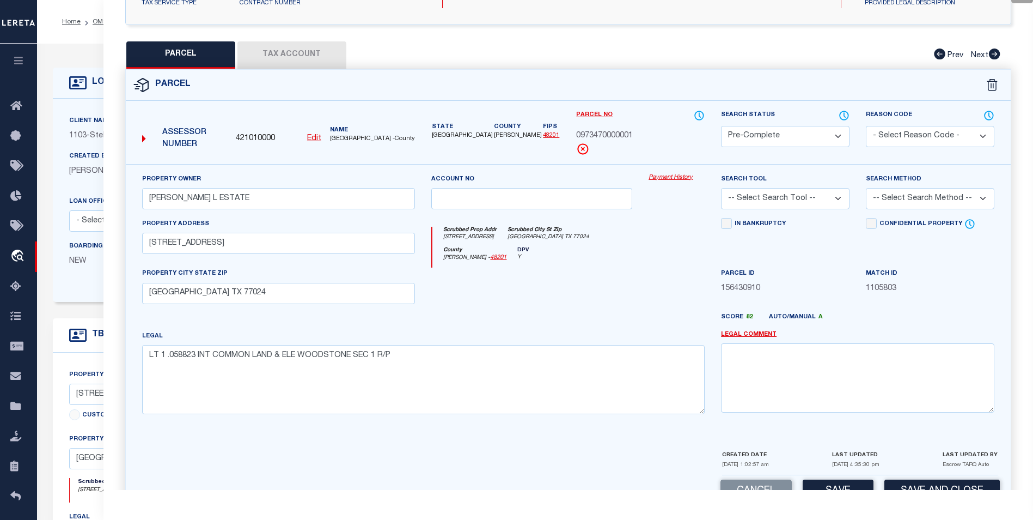
click at [840, 198] on select "-- Select Search Tool -- 3rd Party Website Agency File Agency Website ATLS CNV-…" at bounding box center [785, 198] width 129 height 21
select select "AGW"
click at [721, 188] on select "-- Select Search Tool -- 3rd Party Website Agency File Agency Website ATLS CNV-…" at bounding box center [785, 198] width 129 height 21
click at [907, 201] on select "-- Select Search Method -- Property Address Legal Liability Info Provided" at bounding box center [930, 198] width 129 height 21
select select "ADD"
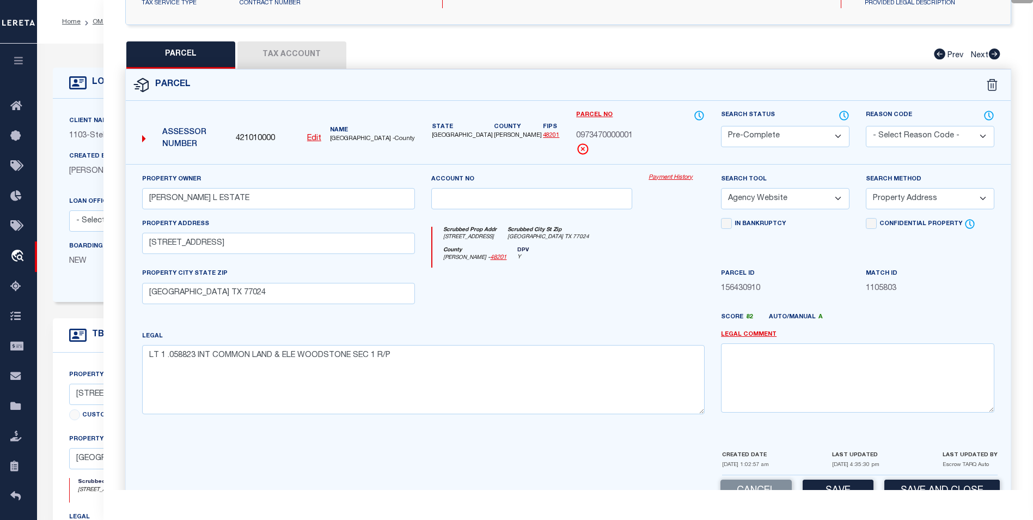
click at [866, 188] on select "-- Select Search Method -- Property Address Legal Liability Info Provided" at bounding box center [930, 198] width 129 height 21
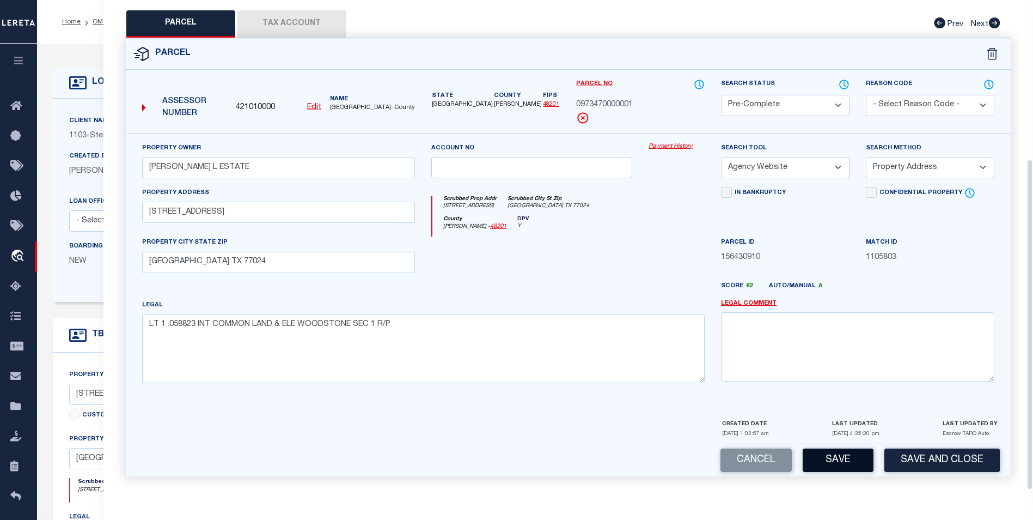
click at [835, 457] on button "Save" at bounding box center [838, 459] width 71 height 23
select select "AS"
select select
checkbox input "false"
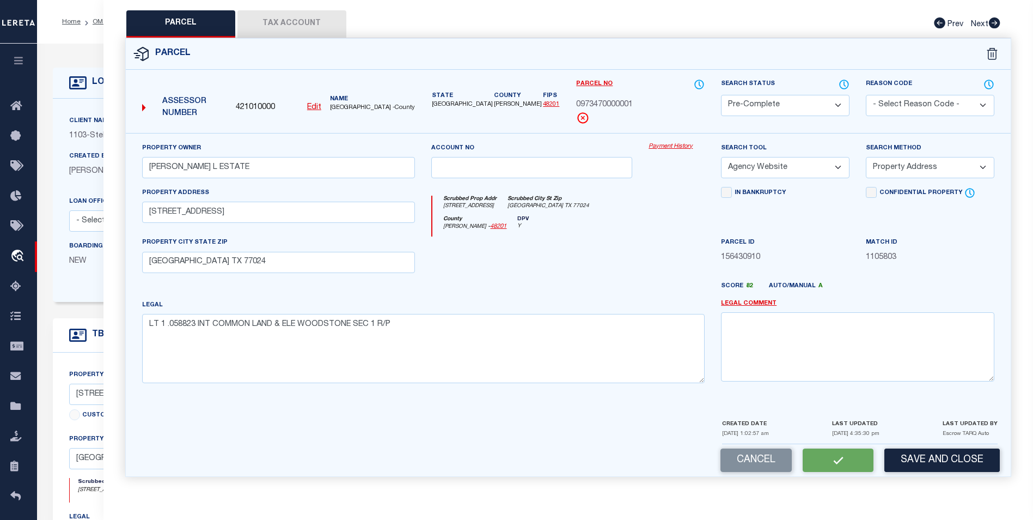
checkbox input "false"
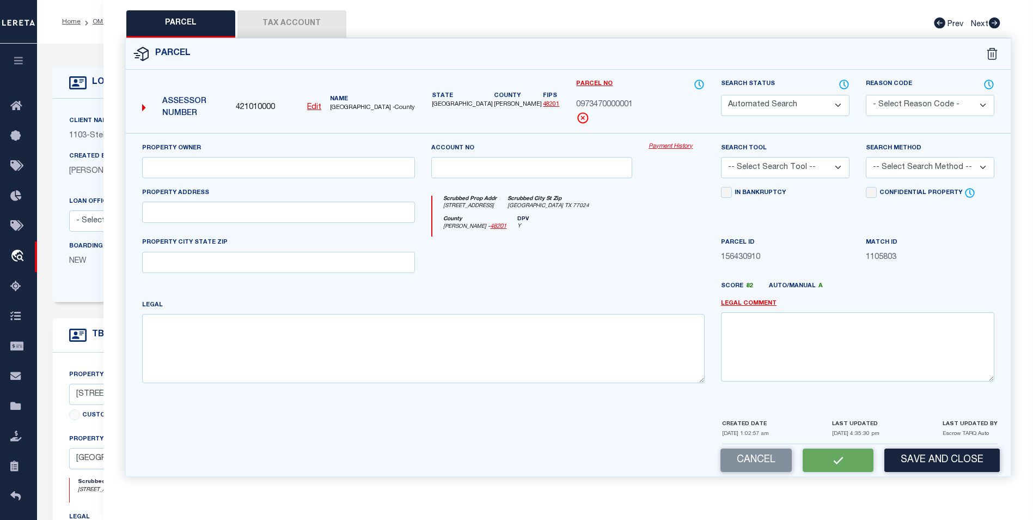
select select "PC"
type input "[PERSON_NAME] L ESTATE"
select select "AGW"
select select "ADD"
type input "[STREET_ADDRESS]"
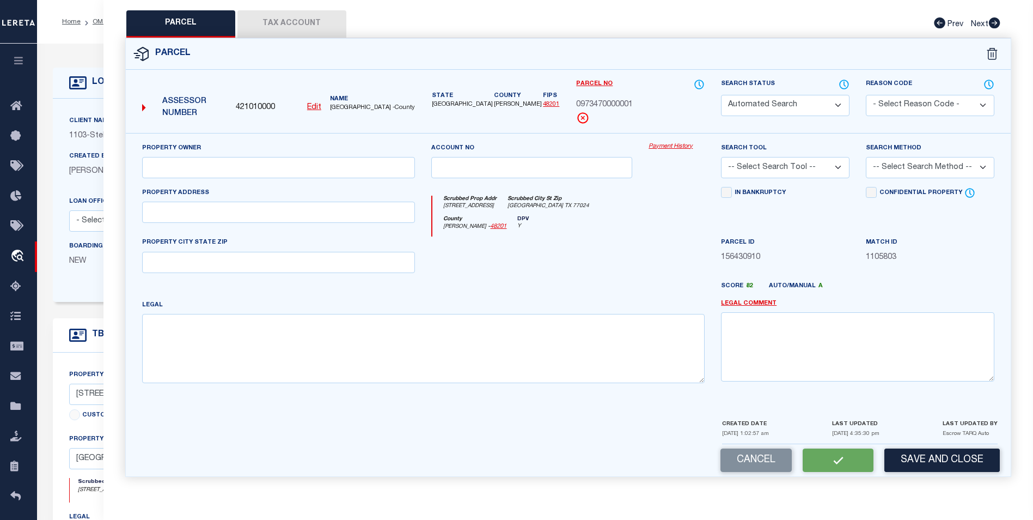
type input "[GEOGRAPHIC_DATA] TX 77024"
type textarea "LT 1 .058823 INT COMMON LAND & ELE WOODSTONE SEC 1 R/P"
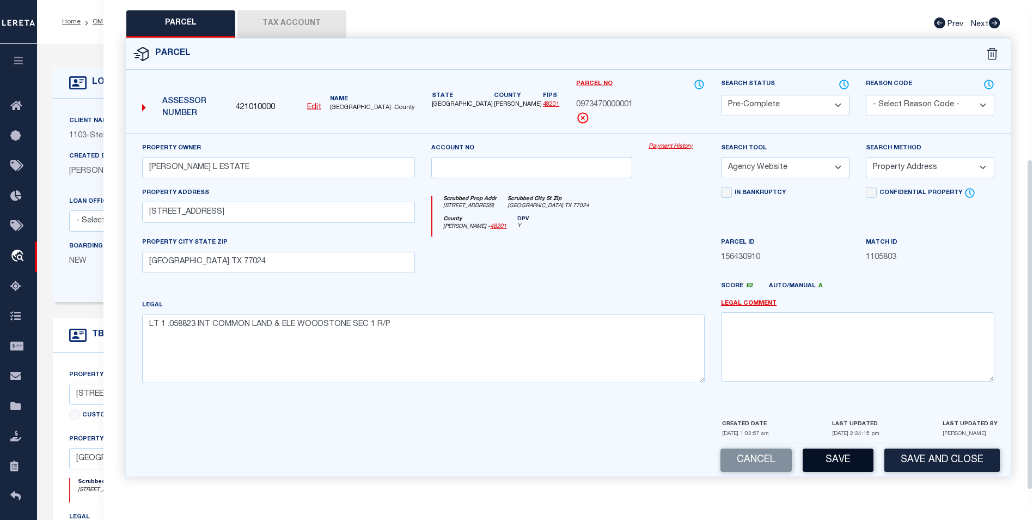
click at [838, 463] on button "Save" at bounding box center [838, 459] width 71 height 23
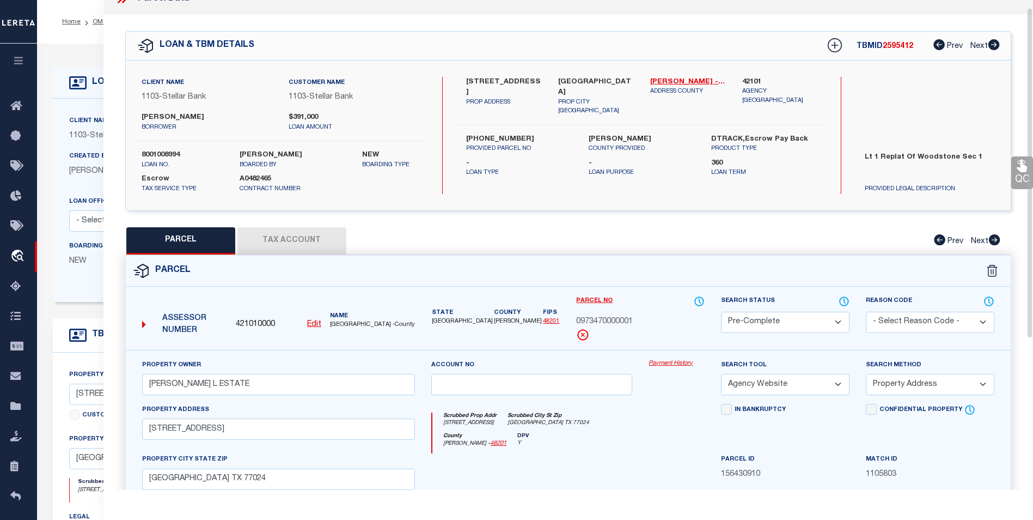
scroll to position [0, 0]
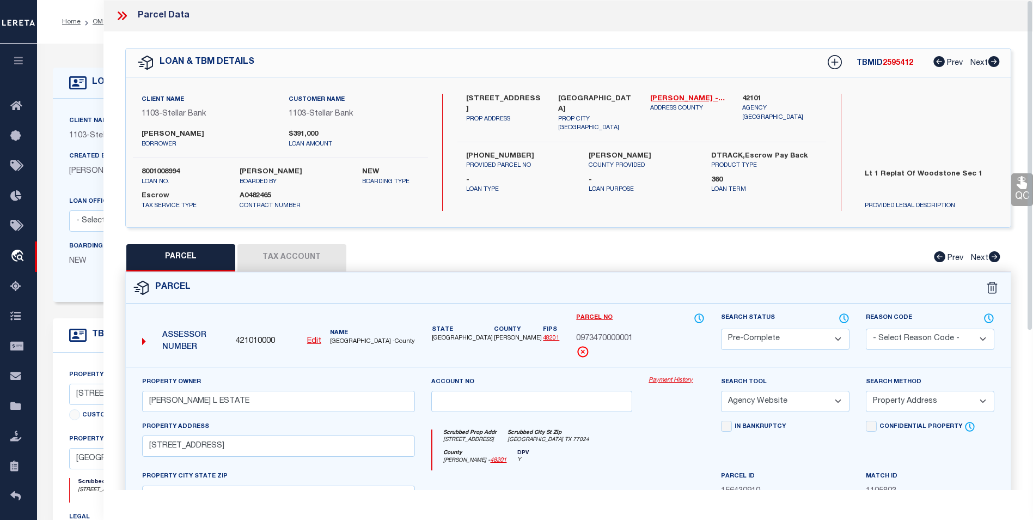
select select "AS"
select select
checkbox input "false"
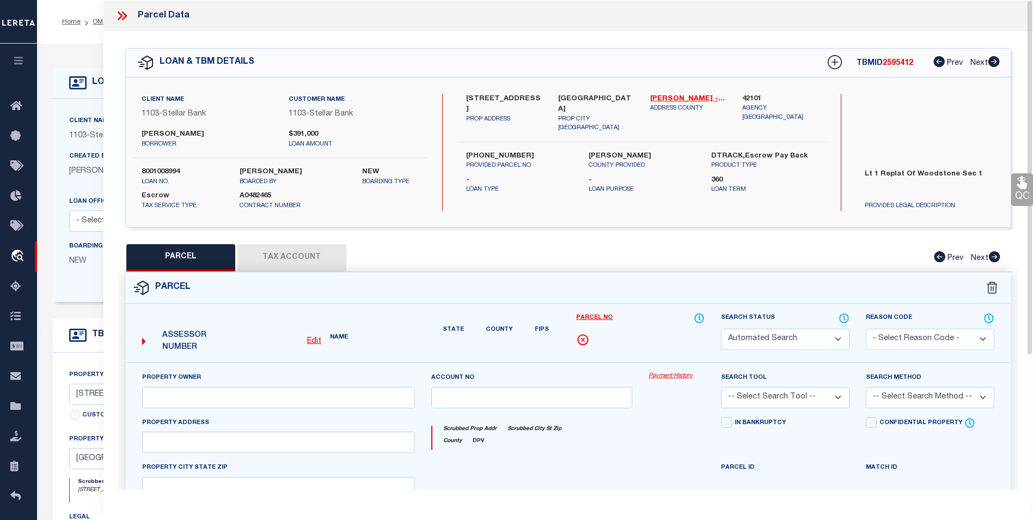
select select "PC"
type input "[PERSON_NAME] L ESTATE"
select select "AGW"
select select "ADD"
type input "[STREET_ADDRESS]"
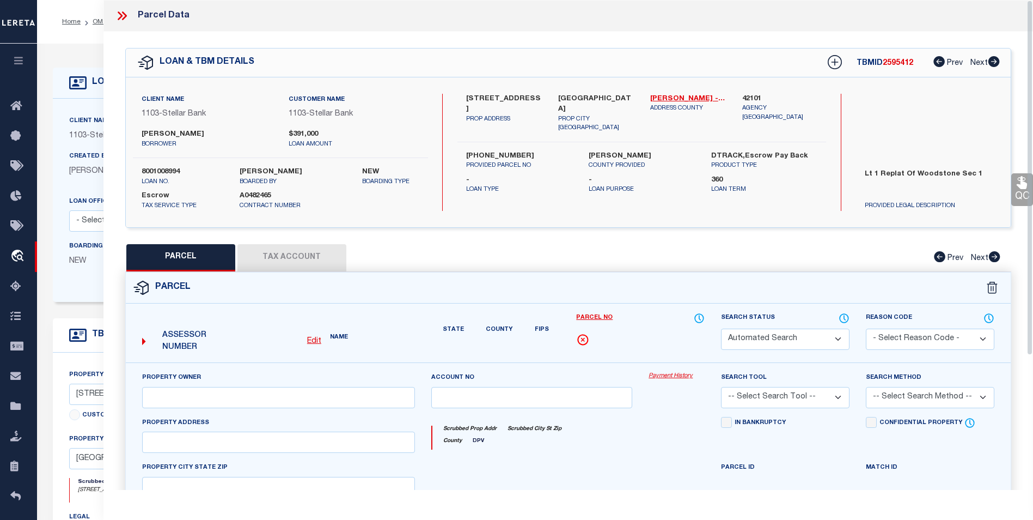
type input "[GEOGRAPHIC_DATA] TX 77024"
type textarea "LT 1 .058823 INT COMMON LAND & ELE WOODSTONE SEC 1 R/P"
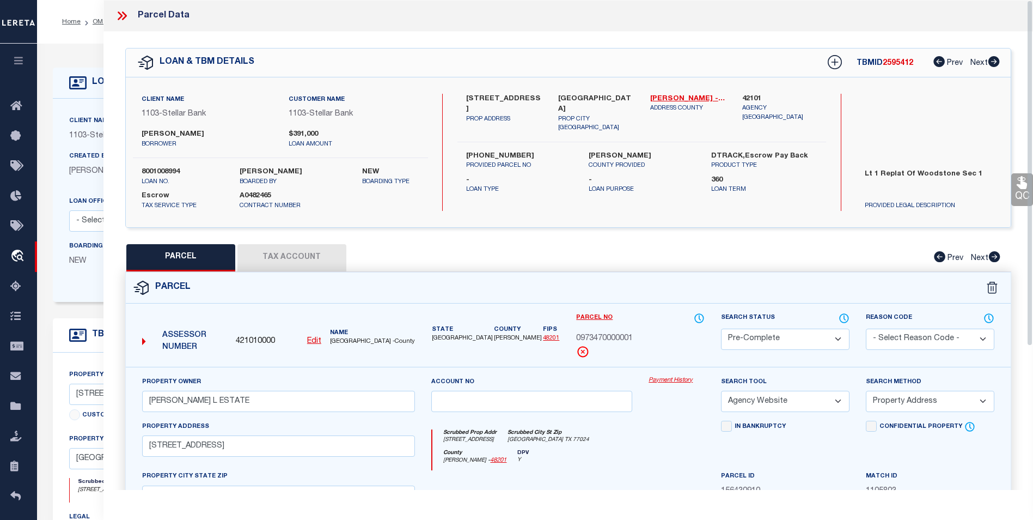
click at [125, 17] on icon at bounding box center [124, 15] width 5 height 9
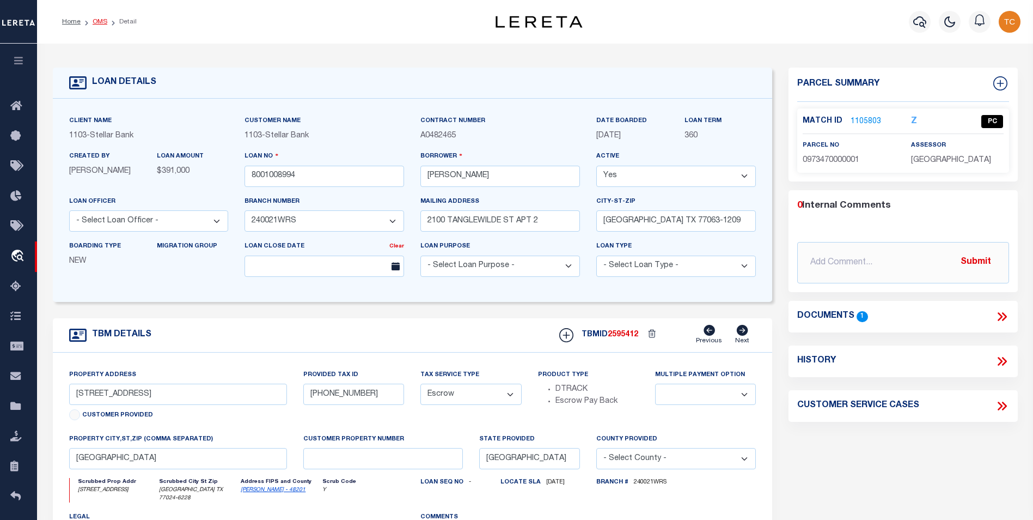
click at [93, 22] on link "OMS" at bounding box center [100, 22] width 15 height 7
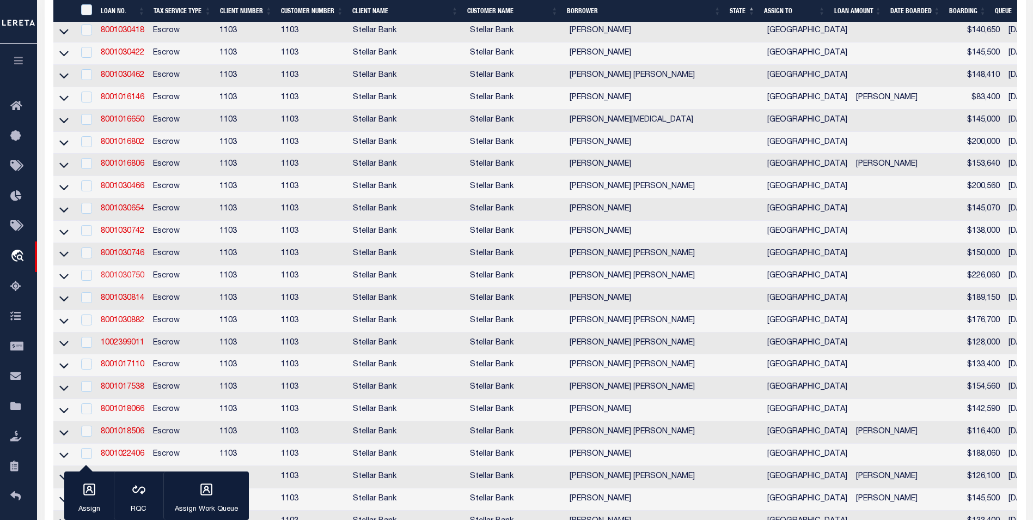
scroll to position [490, 0]
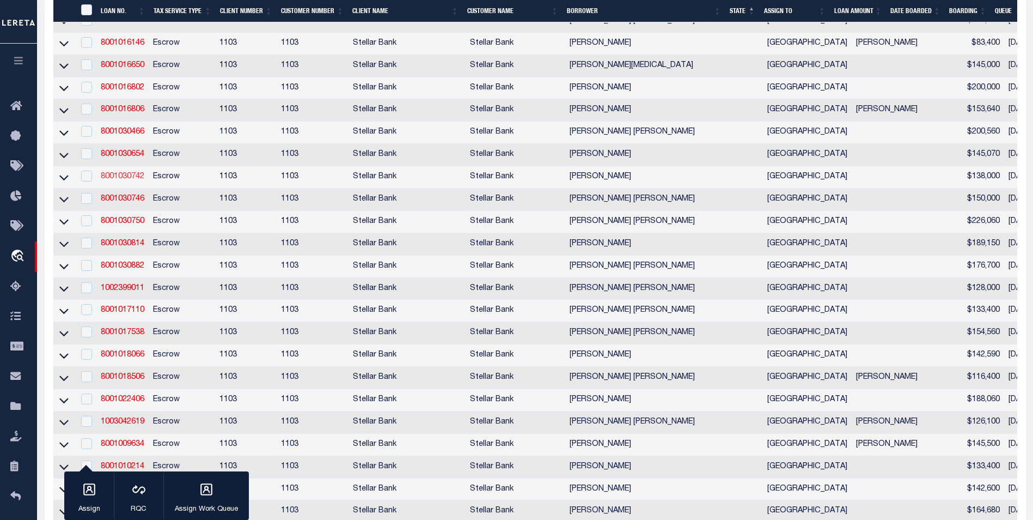
click at [127, 180] on link "8001030742" at bounding box center [123, 177] width 44 height 8
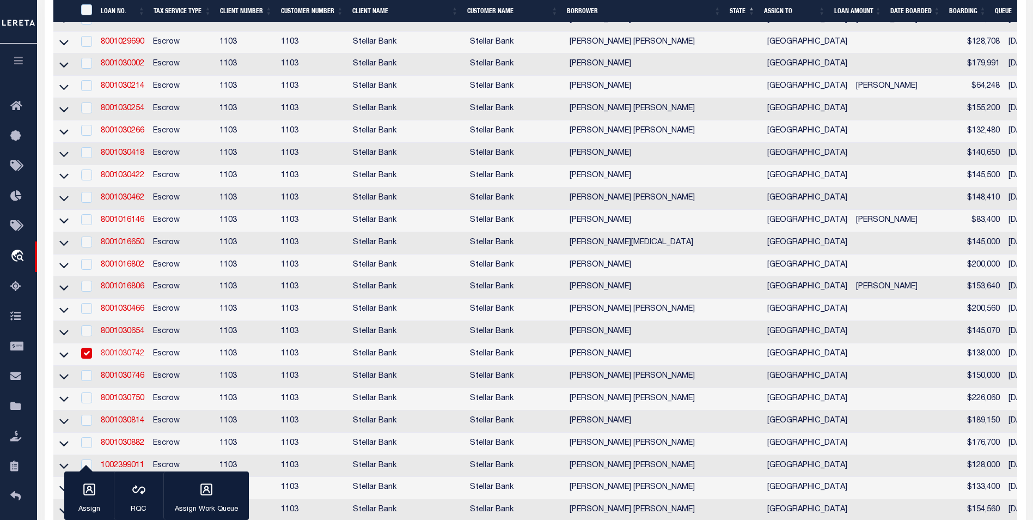
type input "8001030742"
type input "[PERSON_NAME]"
select select "11247"
type input "123 MEMORY LN"
type input "[GEOGRAPHIC_DATA] TX 77037-1324"
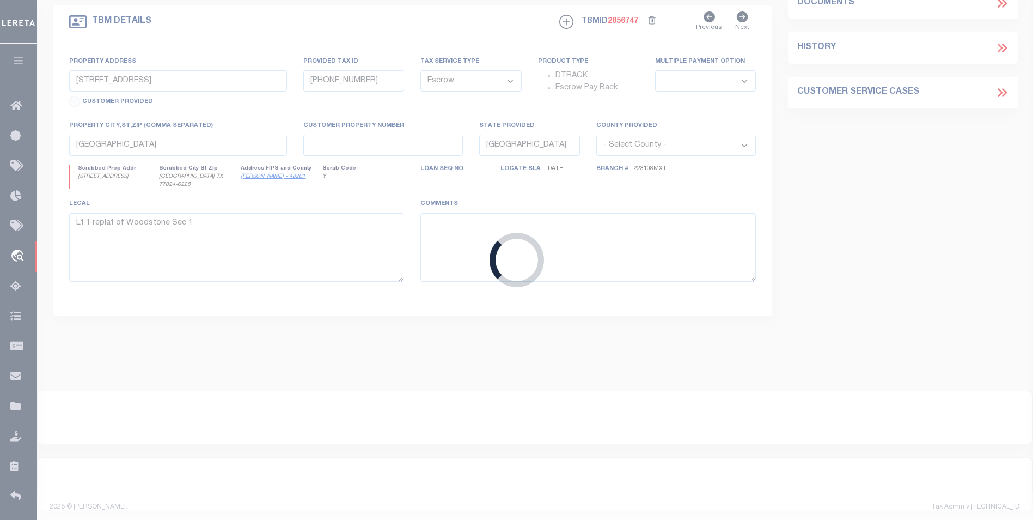
type input "123 Memory Ln"
type input "0963410000024"
select select
type input "[GEOGRAPHIC_DATA]"
type textarea "Lt 24 Blk 3 Airline Estate"
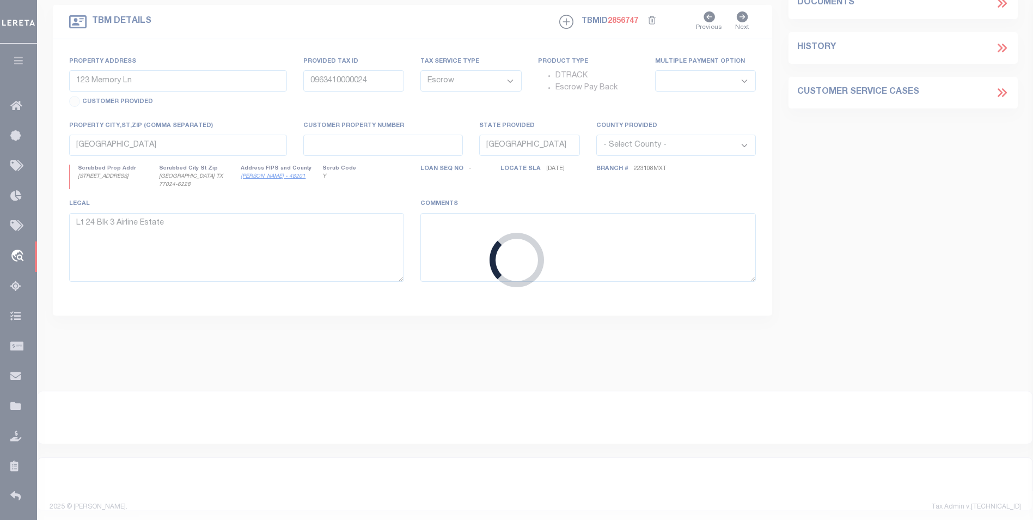
select select "11247"
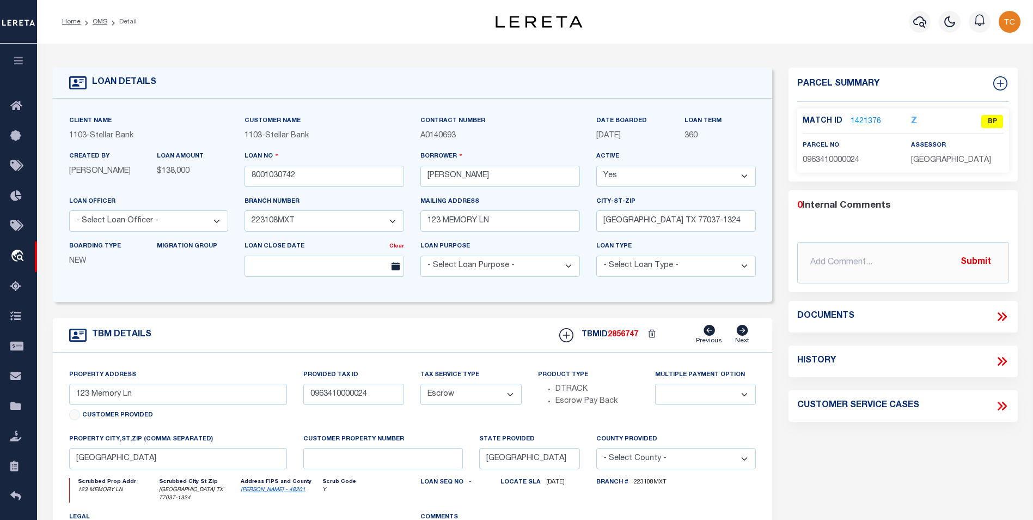
click at [870, 119] on link "1421376" at bounding box center [866, 121] width 30 height 11
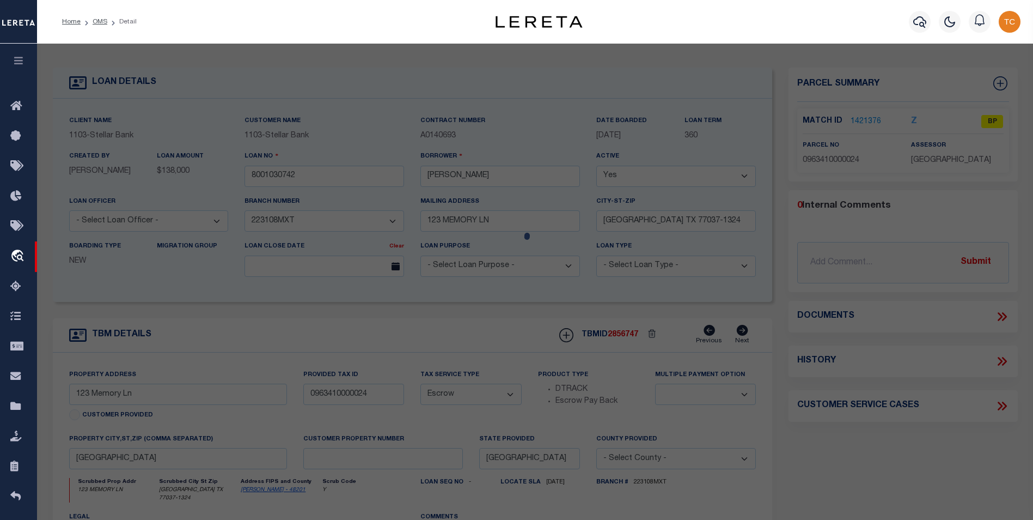
select select "AS"
select select
checkbox input "false"
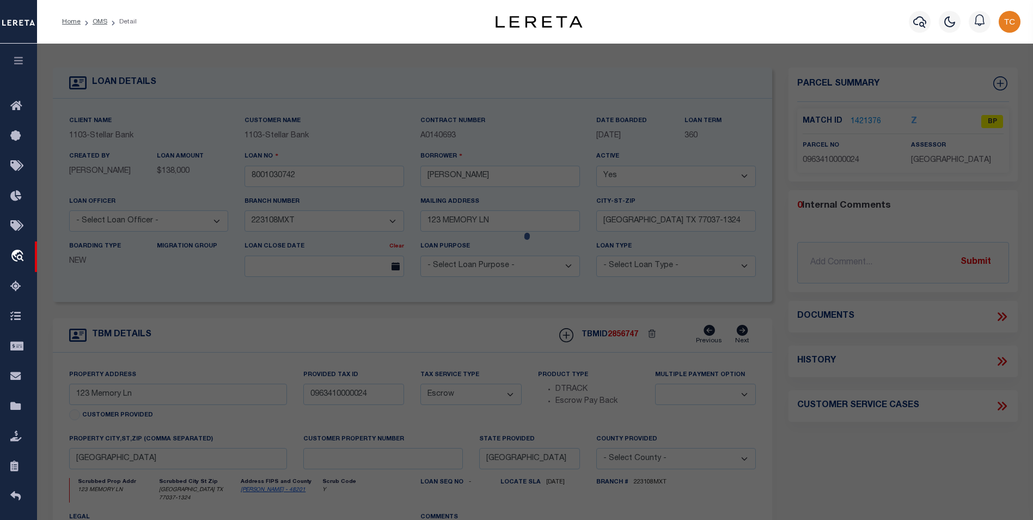
select select "BP"
type input "[PERSON_NAME]"
type input "123 MEMORY LN"
checkbox input "false"
type input "[GEOGRAPHIC_DATA]"
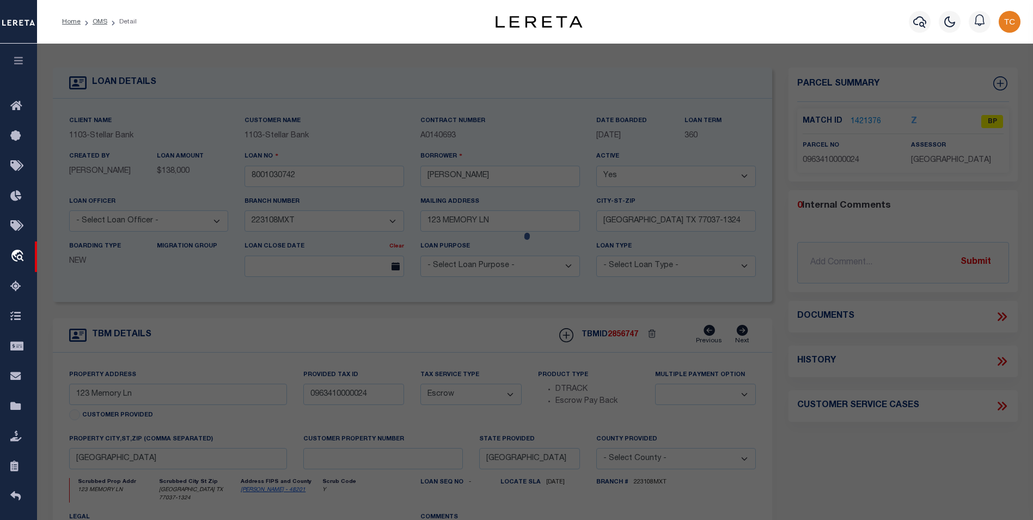
type textarea "LT 24 BLK 3 AIRLINE ESTATE"
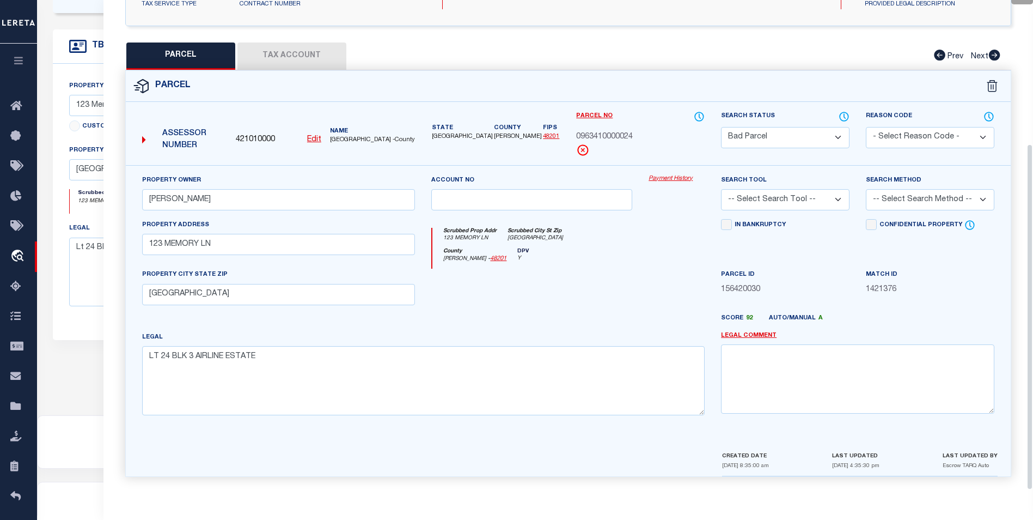
scroll to position [313, 0]
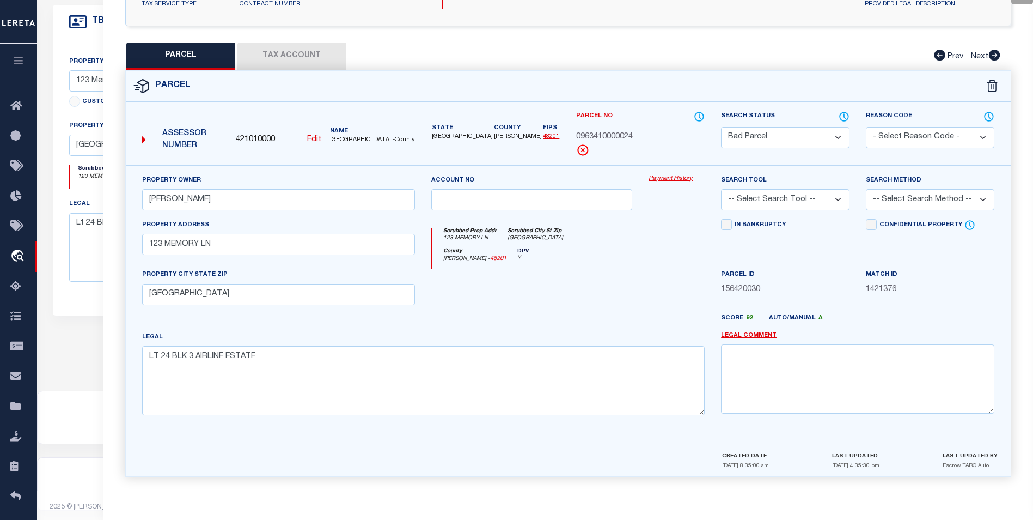
click at [804, 141] on select "Automated Search Bad Parcel Complete Duplicate Parcel High Dollar Reporting In …" at bounding box center [785, 137] width 129 height 21
select select "PC"
click at [721, 127] on select "Automated Search Bad Parcel Complete Duplicate Parcel High Dollar Reporting In …" at bounding box center [785, 137] width 129 height 21
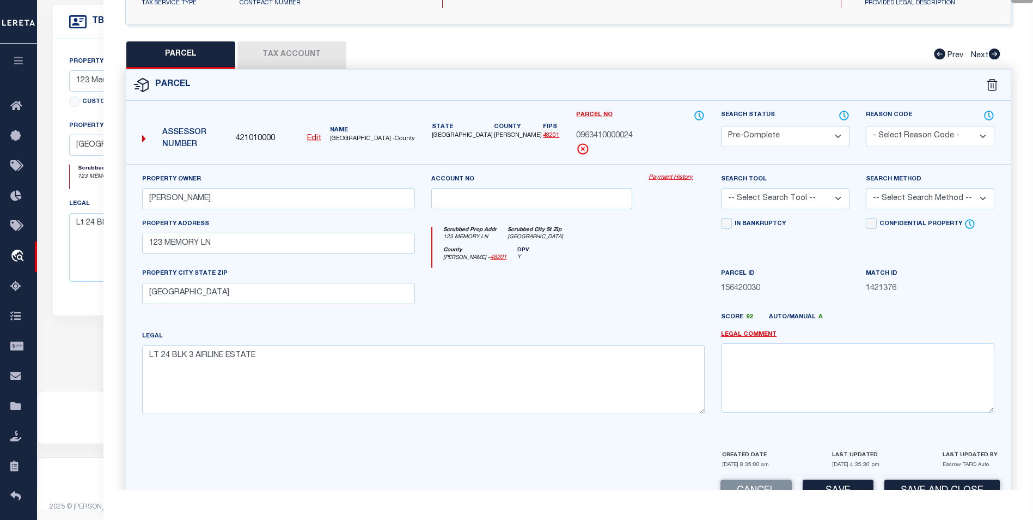
click at [839, 196] on select "-- Select Search Tool -- 3rd Party Website Agency File Agency Website ATLS CNV-…" at bounding box center [785, 198] width 129 height 21
select select "AGW"
click at [721, 188] on select "-- Select Search Tool -- 3rd Party Website Agency File Agency Website ATLS CNV-…" at bounding box center [785, 198] width 129 height 21
click at [930, 189] on select "-- Select Search Method -- Property Address Legal Liability Info Provided" at bounding box center [930, 198] width 129 height 21
select select "ADD"
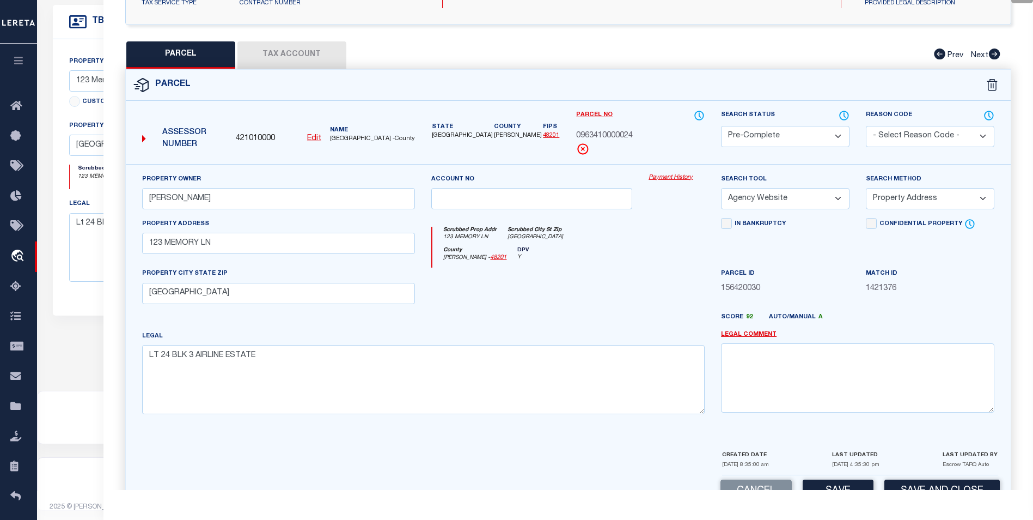
click at [866, 188] on select "-- Select Search Method -- Property Address Legal Liability Info Provided" at bounding box center [930, 198] width 129 height 21
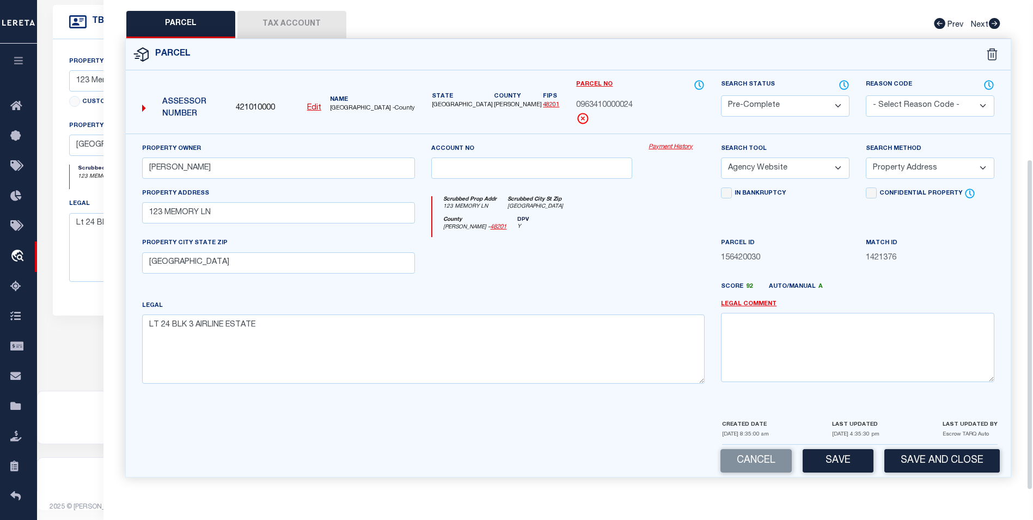
scroll to position [235, 0]
click at [835, 454] on button "Save" at bounding box center [838, 459] width 71 height 23
select select "AS"
select select
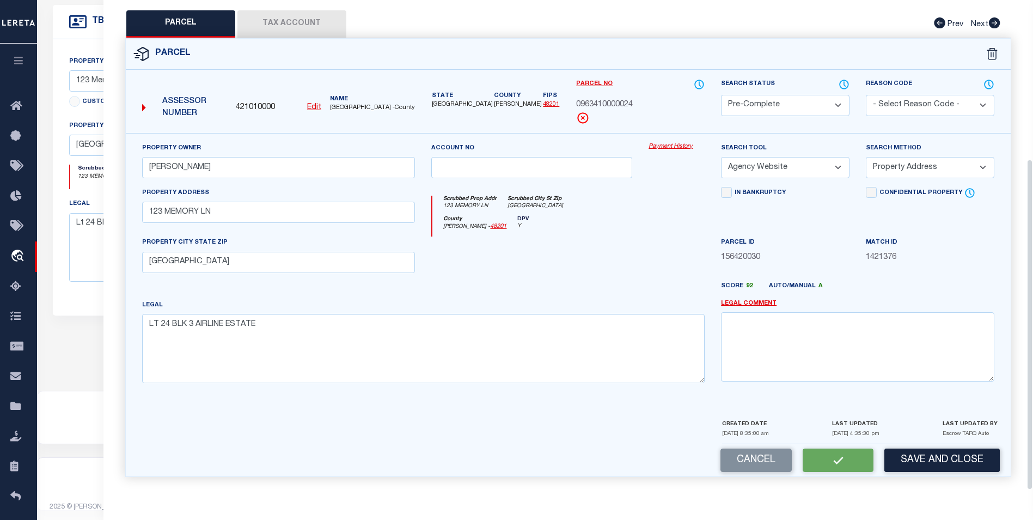
checkbox input "false"
select select "PC"
type input "[PERSON_NAME]"
select select "AGW"
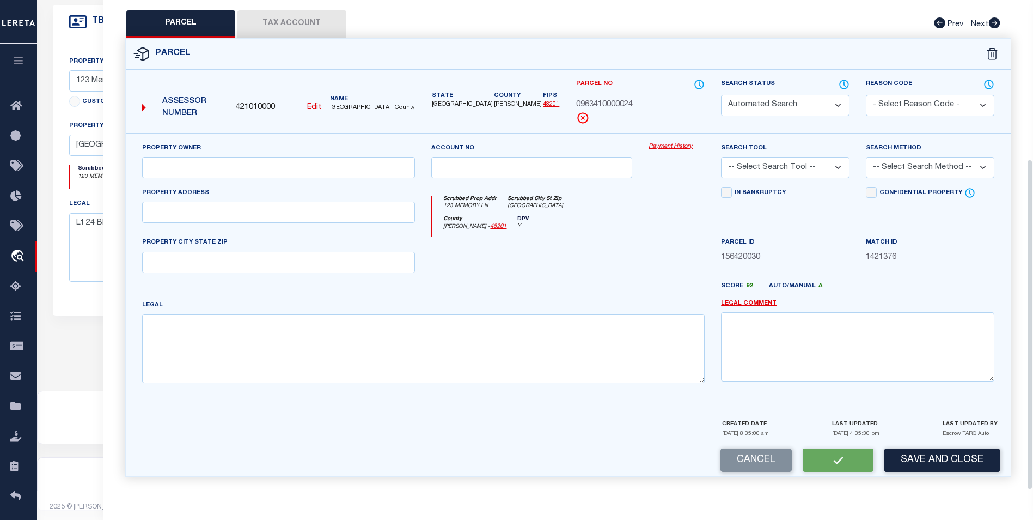
select select "ADD"
type input "123 MEMORY LN"
type input "[GEOGRAPHIC_DATA]"
type textarea "LT 24 BLK 3 AIRLINE ESTATE"
